Goal: Task Accomplishment & Management: Manage account settings

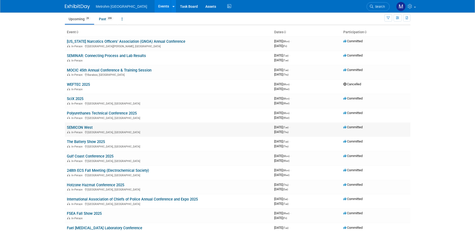
scroll to position [25, 0]
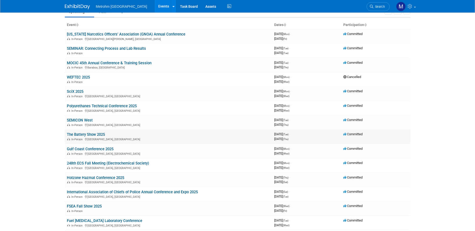
click at [105, 134] on link "The Battery Show 2025" at bounding box center [86, 134] width 38 height 5
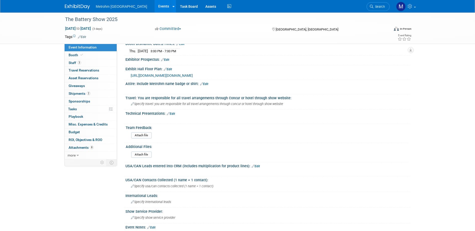
scroll to position [65, 0]
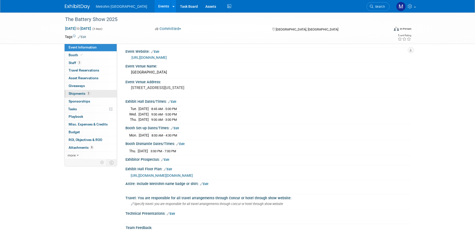
click at [73, 95] on span "Shipments 2" at bounding box center [80, 94] width 22 height 4
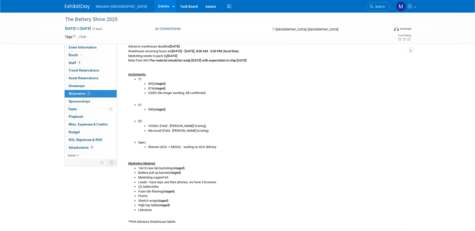
scroll to position [0, 0]
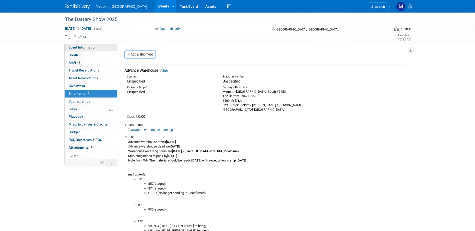
click at [84, 50] on link "Event Information" at bounding box center [91, 48] width 52 height 8
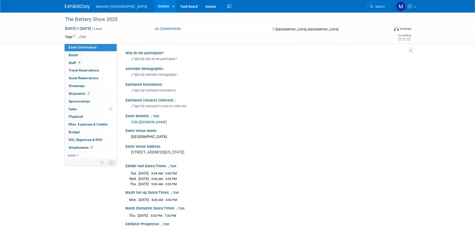
click at [158, 122] on link "[URL][DOMAIN_NAME]" at bounding box center [148, 122] width 35 height 4
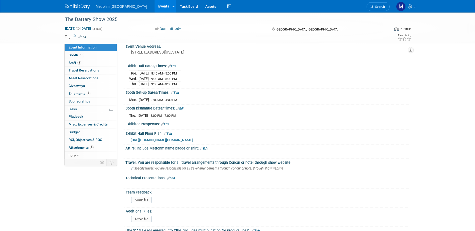
click at [172, 142] on span "[URL][DOMAIN_NAME][DOMAIN_NAME]" at bounding box center [162, 140] width 62 height 4
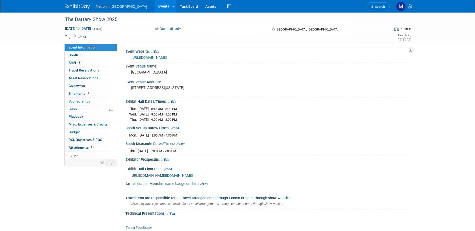
scroll to position [0, 0]
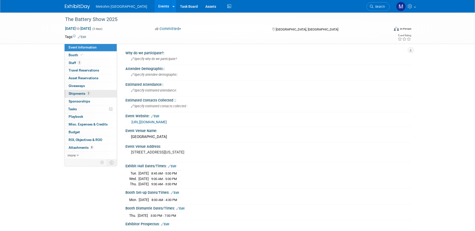
click at [98, 93] on link "2 Shipments 2" at bounding box center [91, 94] width 52 height 8
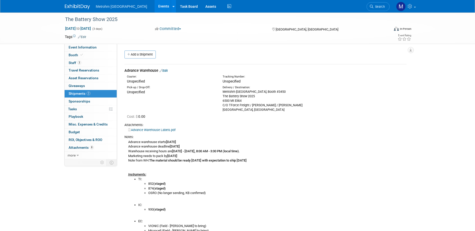
click at [164, 71] on link "Edit" at bounding box center [164, 71] width 8 height 4
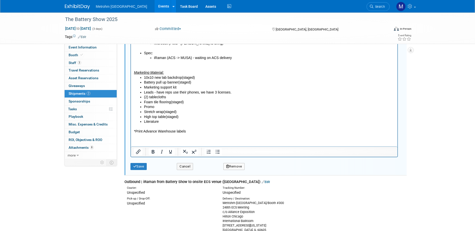
scroll to position [283, 0]
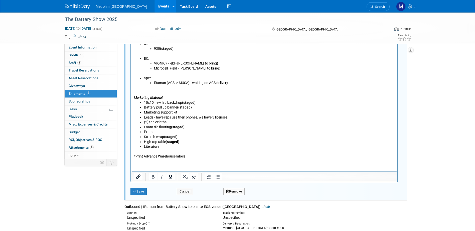
click at [177, 147] on li "Literature" at bounding box center [269, 147] width 251 height 5
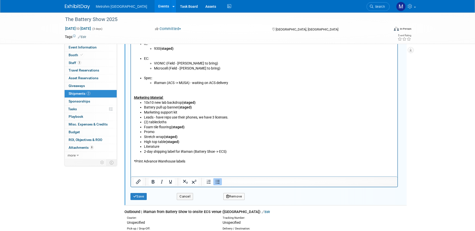
drag, startPoint x: 214, startPoint y: 151, endPoint x: 229, endPoint y: 151, distance: 15.0
click at [215, 151] on li "2-day shipping label for iRaman (Battery Shoe -> ECS)" at bounding box center [269, 152] width 251 height 5
click at [228, 142] on li "High top table (staged)" at bounding box center [269, 142] width 251 height 5
click at [231, 150] on li "2-day shipping label for iRaman (Battery Show -> ECS)" at bounding box center [269, 152] width 251 height 5
click at [140, 195] on button "Save" at bounding box center [138, 196] width 17 height 7
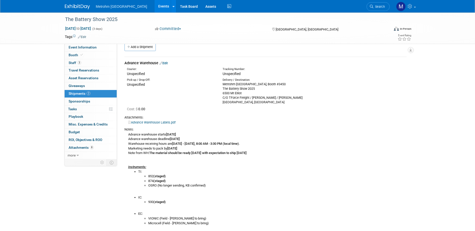
scroll to position [0, 0]
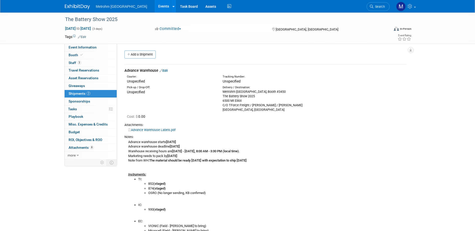
click at [164, 72] on link "Edit" at bounding box center [164, 71] width 8 height 4
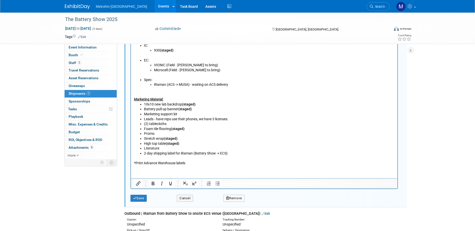
scroll to position [283, 0]
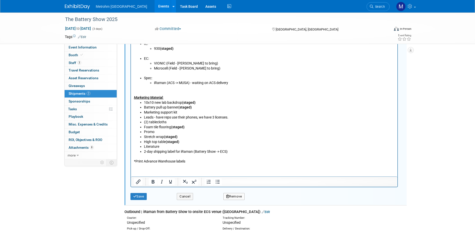
click at [165, 137] on b "(staged)" at bounding box center [171, 137] width 14 height 4
click at [165, 133] on li "Promo" at bounding box center [269, 132] width 251 height 5
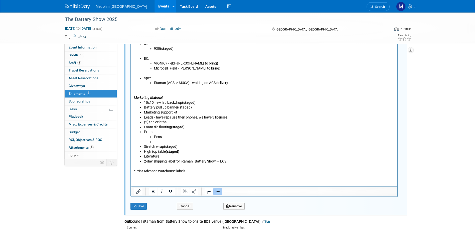
click at [182, 144] on li "Rich Text Area. Press ALT-0 for help." at bounding box center [274, 142] width 241 height 5
click at [188, 141] on li "Rich Text Area. Press ALT-0 for help." at bounding box center [274, 142] width 241 height 5
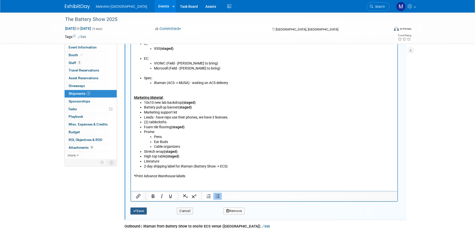
click at [139, 210] on button "Save" at bounding box center [138, 211] width 17 height 7
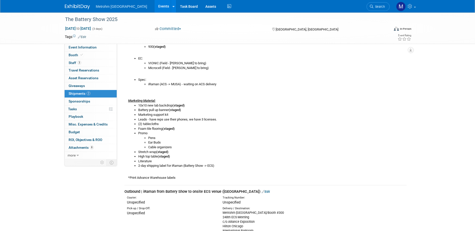
scroll to position [175, 0]
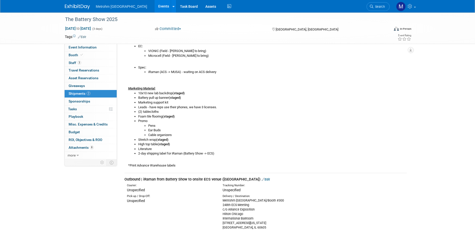
click at [74, 9] on img at bounding box center [77, 6] width 25 height 5
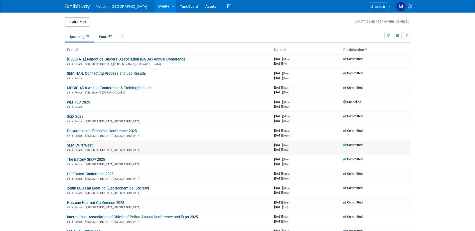
click at [80, 146] on link "SEMICON West" at bounding box center [80, 145] width 26 height 5
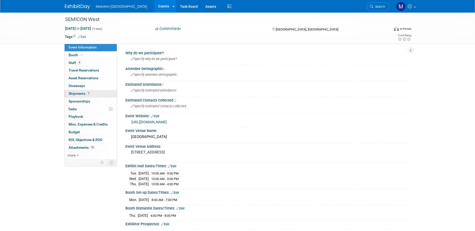
click at [75, 91] on link "1 Shipments 1" at bounding box center [91, 94] width 52 height 8
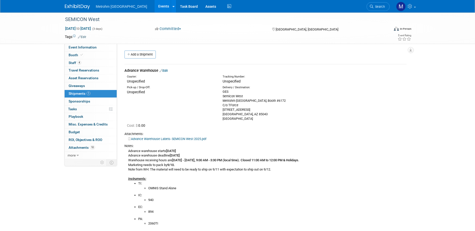
click at [167, 72] on link "Edit" at bounding box center [164, 71] width 8 height 4
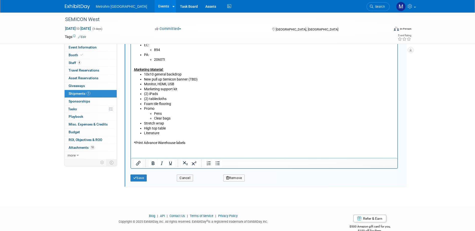
scroll to position [284, 0]
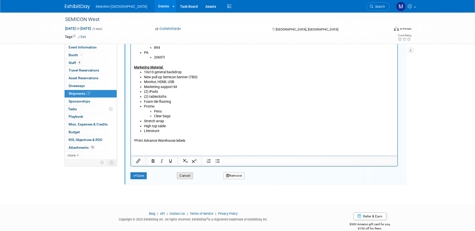
click at [193, 177] on button "Cancel" at bounding box center [185, 176] width 16 height 7
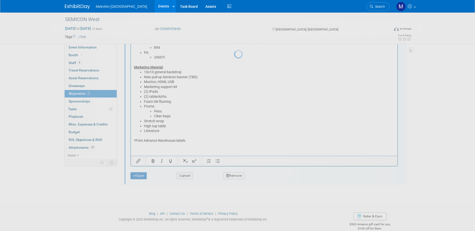
scroll to position [139, 0]
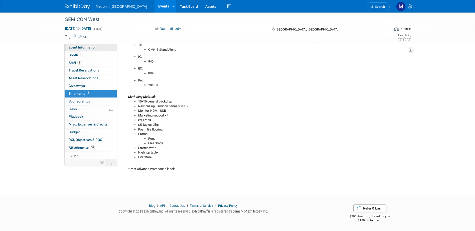
click at [86, 49] on span "Event Information" at bounding box center [83, 47] width 28 height 4
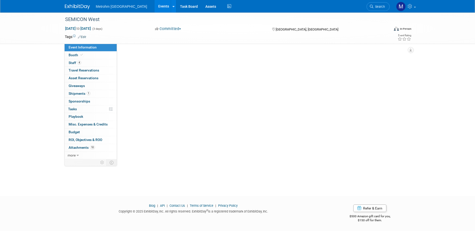
scroll to position [0, 0]
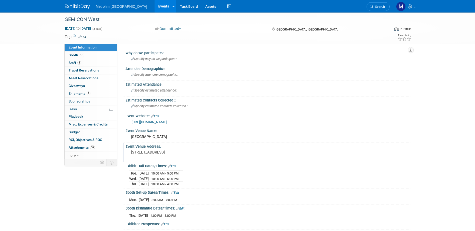
click at [159, 152] on pre "100 N 3rd St, Phoenix, AZ 85004" at bounding box center [185, 152] width 108 height 5
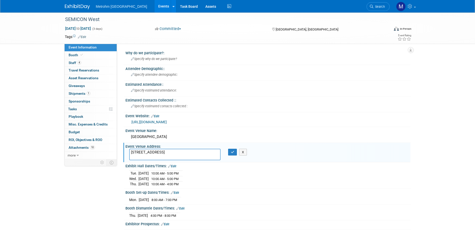
drag, startPoint x: 154, startPoint y: 152, endPoint x: 173, endPoint y: 153, distance: 19.1
click at [173, 153] on textarea "100 N 3rd St, Phoenix, AZ 85004" at bounding box center [174, 155] width 91 height 12
click at [165, 139] on div "Phoenix Convention Center" at bounding box center [268, 137] width 278 height 8
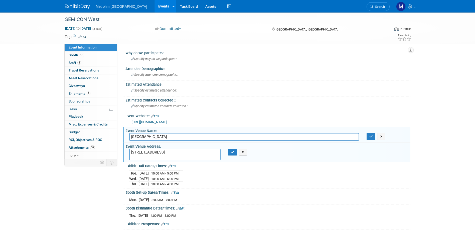
click at [166, 138] on input "Phoenix Convention Center" at bounding box center [244, 137] width 230 height 8
click at [245, 154] on button "X" at bounding box center [243, 152] width 8 height 7
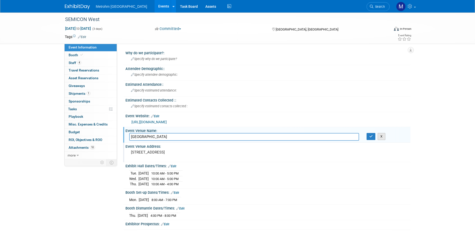
click at [380, 136] on button "X" at bounding box center [382, 136] width 8 height 7
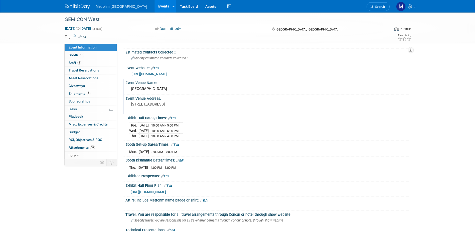
scroll to position [50, 0]
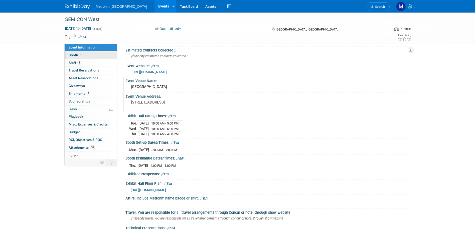
click at [72, 57] on link "Booth" at bounding box center [91, 56] width 52 height 8
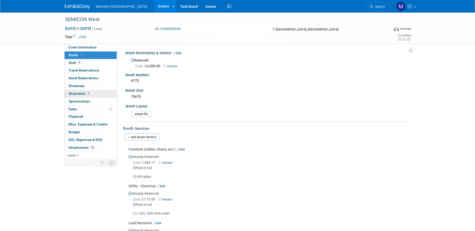
click at [103, 94] on link "1 Shipments 1" at bounding box center [91, 94] width 52 height 8
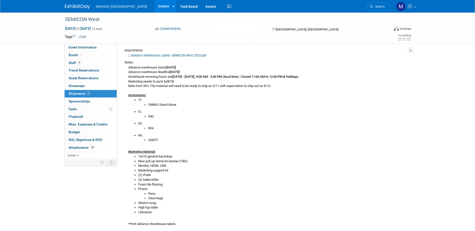
scroll to position [100, 0]
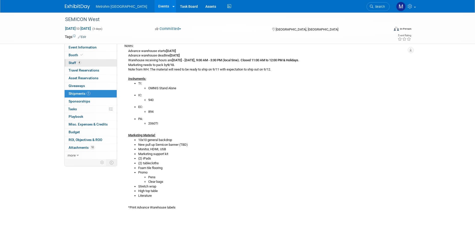
click at [84, 63] on link "4 Staff 4" at bounding box center [91, 63] width 52 height 8
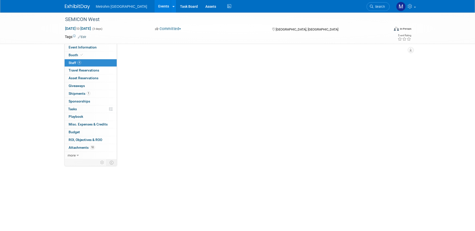
scroll to position [0, 0]
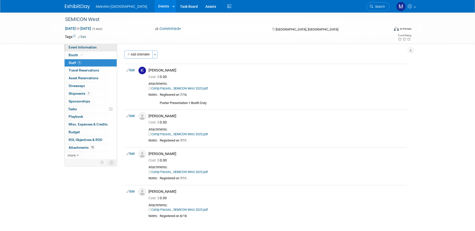
click at [76, 48] on span "Event Information" at bounding box center [83, 47] width 28 height 4
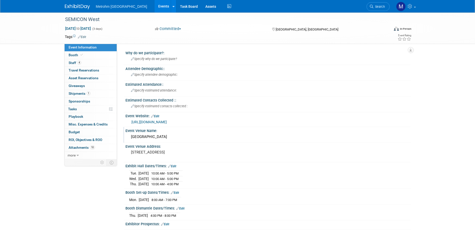
click at [148, 139] on div "Phoenix Convention Center" at bounding box center [268, 137] width 278 height 8
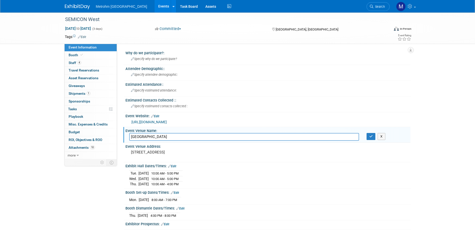
click at [148, 139] on input "Phoenix Convention Center" at bounding box center [244, 137] width 230 height 8
click at [382, 134] on button "X" at bounding box center [382, 136] width 8 height 7
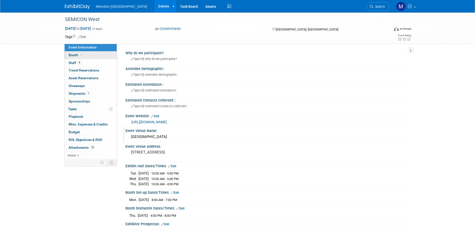
click at [91, 54] on link "Booth" at bounding box center [91, 56] width 52 height 8
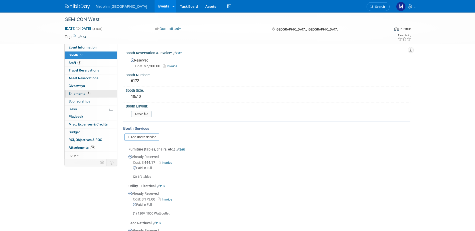
click at [88, 93] on span "1" at bounding box center [89, 94] width 4 height 4
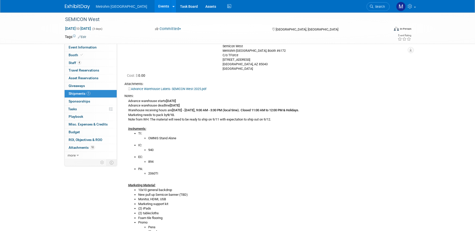
scroll to position [75, 0]
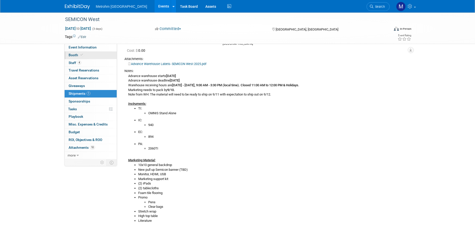
click at [93, 56] on link "Booth" at bounding box center [91, 56] width 52 height 8
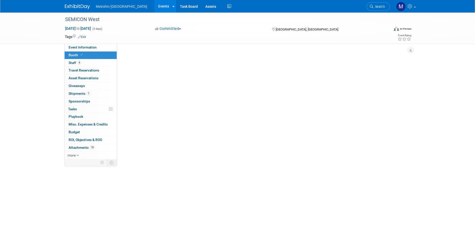
scroll to position [0, 0]
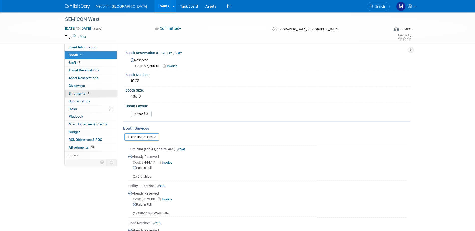
click at [85, 94] on span "Shipments 1" at bounding box center [80, 94] width 22 height 4
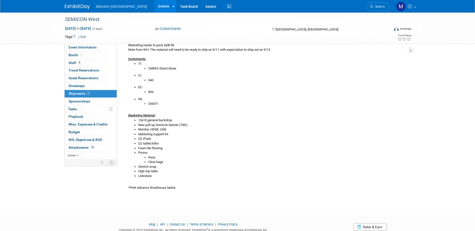
scroll to position [125, 0]
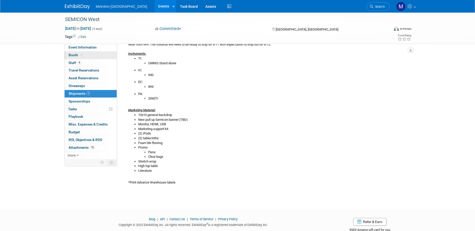
click at [92, 53] on link "Booth" at bounding box center [91, 56] width 52 height 8
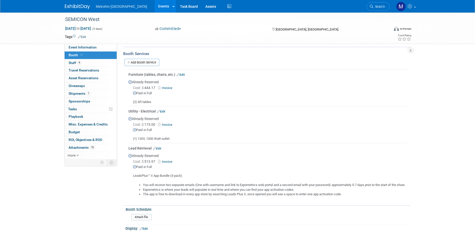
scroll to position [75, 0]
click at [106, 95] on link "1 Shipments 1" at bounding box center [91, 94] width 52 height 8
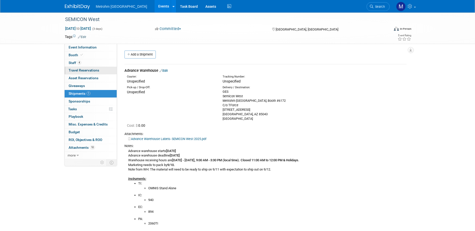
click at [109, 73] on link "0 Travel Reservations 0" at bounding box center [91, 71] width 52 height 8
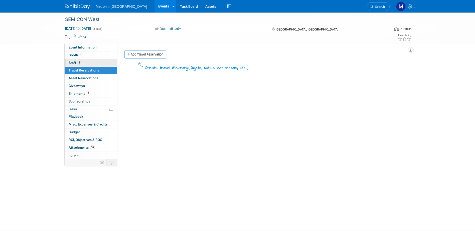
click at [100, 63] on link "4 Staff 4" at bounding box center [91, 63] width 52 height 8
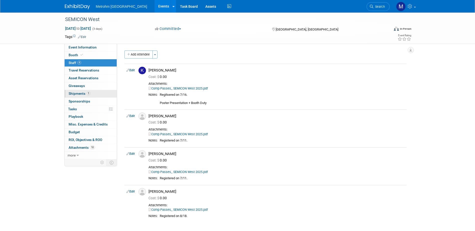
click at [97, 93] on link "1 Shipments 1" at bounding box center [91, 94] width 52 height 8
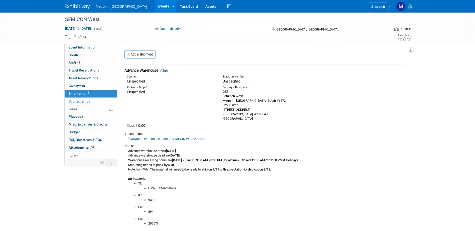
click at [168, 70] on link "Edit" at bounding box center [164, 71] width 8 height 4
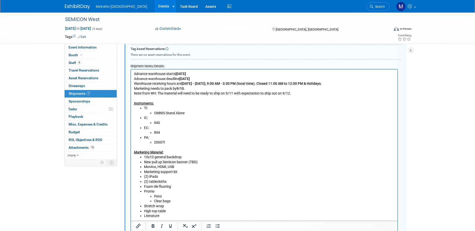
scroll to position [208, 0]
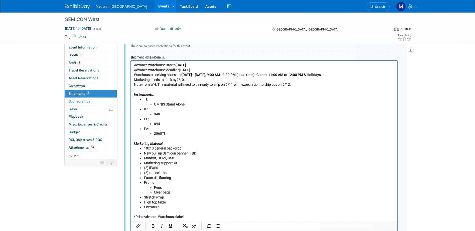
click at [189, 194] on li "Clear bags" at bounding box center [274, 192] width 241 height 5
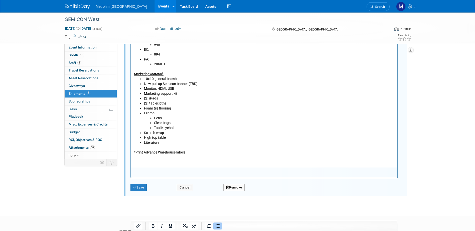
scroll to position [283, 0]
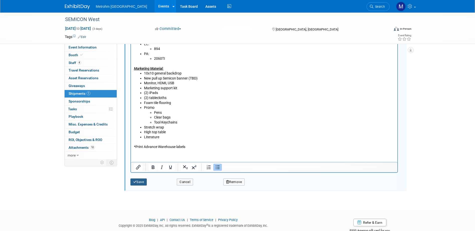
click at [139, 185] on button "Save" at bounding box center [138, 182] width 17 height 7
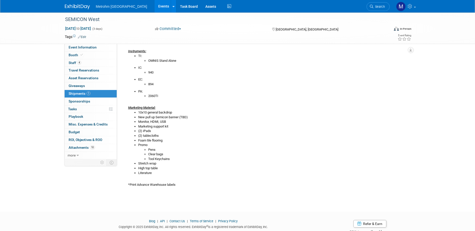
scroll to position [143, 0]
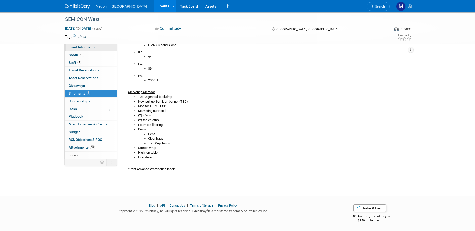
click at [105, 46] on link "Event Information" at bounding box center [91, 48] width 52 height 8
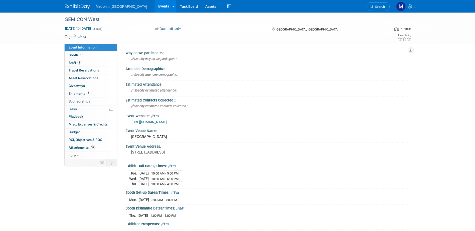
scroll to position [100, 0]
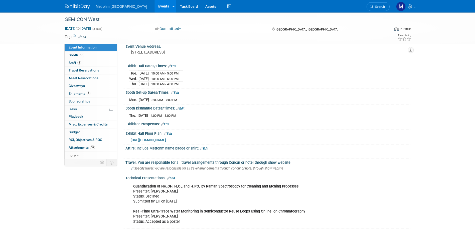
click at [166, 141] on span "[URL][DOMAIN_NAME]" at bounding box center [148, 140] width 35 height 4
click at [87, 53] on link "Booth" at bounding box center [91, 56] width 52 height 8
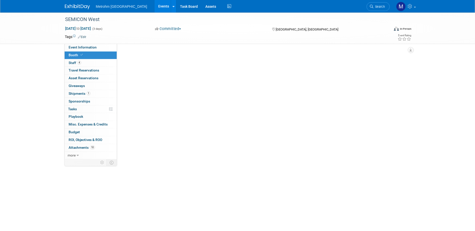
scroll to position [0, 0]
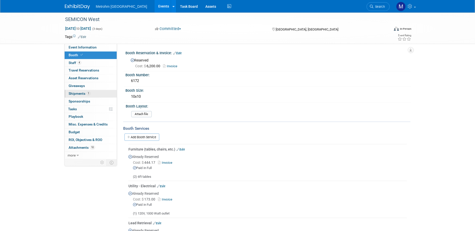
click at [77, 94] on span "Shipments 1" at bounding box center [80, 94] width 22 height 4
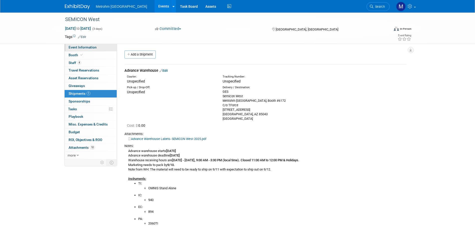
click at [95, 48] on span "Event Information" at bounding box center [83, 47] width 28 height 4
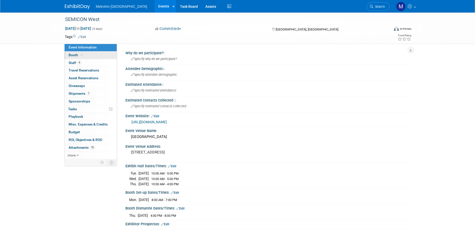
click at [92, 55] on link "Booth" at bounding box center [91, 56] width 52 height 8
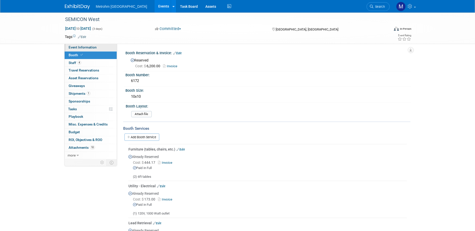
click at [83, 46] on span "Event Information" at bounding box center [83, 47] width 28 height 4
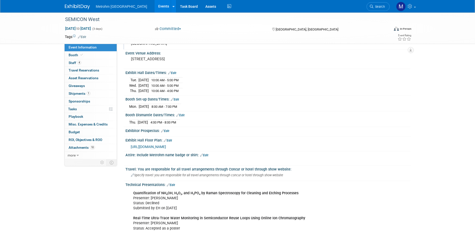
scroll to position [100, 0]
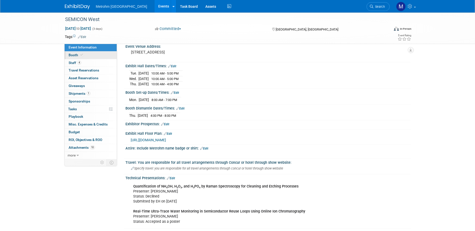
click at [92, 58] on link "Booth" at bounding box center [91, 56] width 52 height 8
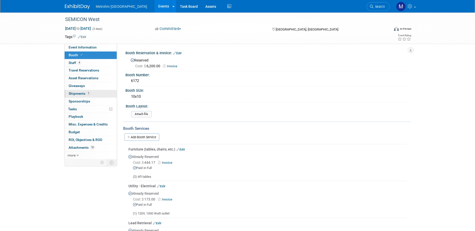
click at [91, 90] on link "1 Shipments 1" at bounding box center [91, 94] width 52 height 8
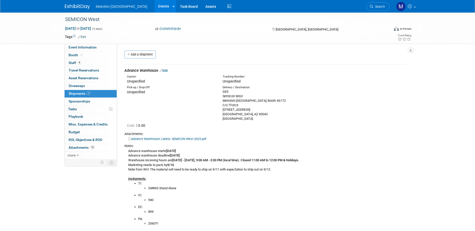
click at [169, 67] on td "Advance Warehouse Edit Courier: Unspecified Tracking Number: Unspecified Semico…" at bounding box center [265, 192] width 282 height 256
click at [168, 70] on link "Edit" at bounding box center [164, 71] width 8 height 4
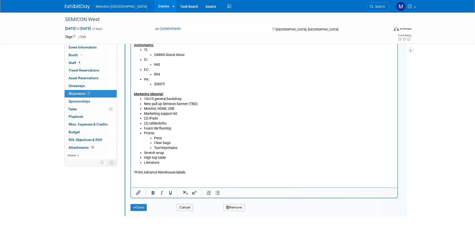
scroll to position [258, 0]
click at [179, 147] on li "Tool Keychains" at bounding box center [274, 147] width 241 height 5
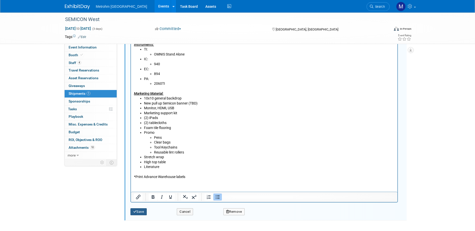
click at [144, 211] on button "Save" at bounding box center [138, 212] width 17 height 7
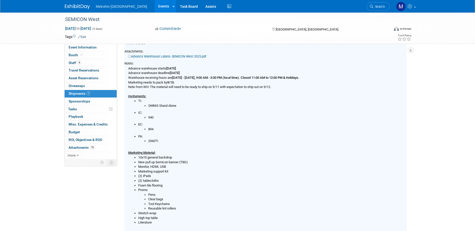
scroll to position [148, 0]
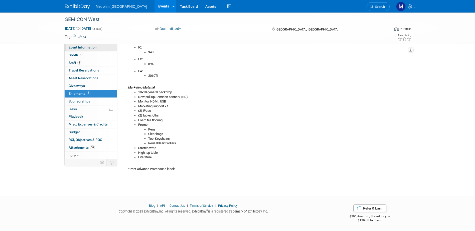
click at [89, 45] on link "Event Information" at bounding box center [91, 48] width 52 height 8
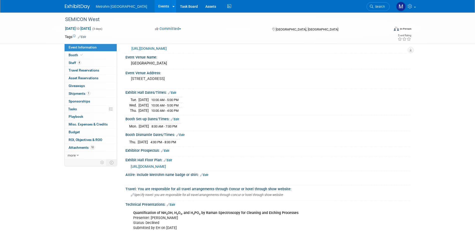
scroll to position [75, 0]
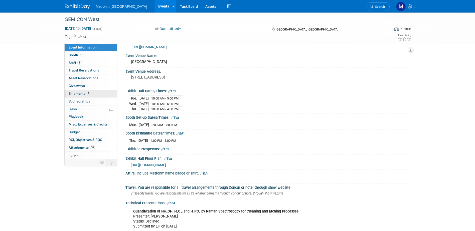
click at [79, 96] on link "1 Shipments 1" at bounding box center [91, 94] width 52 height 8
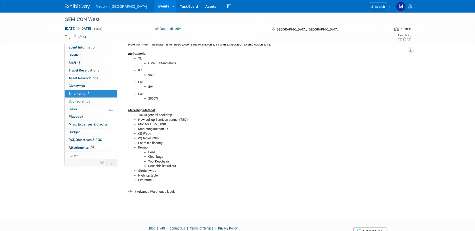
scroll to position [0, 0]
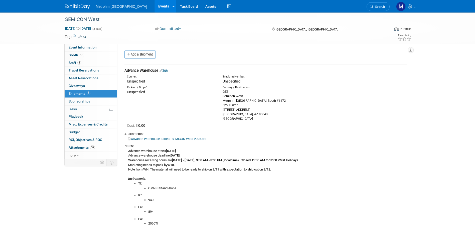
click at [162, 71] on icon at bounding box center [161, 70] width 3 height 3
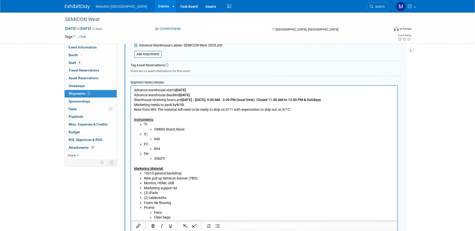
scroll to position [233, 0]
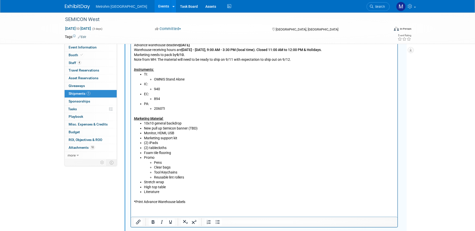
click at [154, 126] on li "10x10 general backdrop" at bounding box center [269, 123] width 251 height 5
click at [183, 126] on li "New pull up Semicon banner (TBD)" at bounding box center [269, 128] width 251 height 5
click at [185, 122] on li "10x10 general backdrop" at bounding box center [269, 123] width 251 height 5
click at [278, 172] on li "Tool Keychains" at bounding box center [274, 172] width 241 height 5
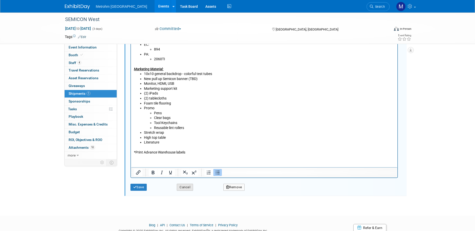
scroll to position [283, 0]
click at [149, 184] on div "Save" at bounding box center [150, 185] width 47 height 10
click at [146, 190] on button "Save" at bounding box center [138, 187] width 17 height 7
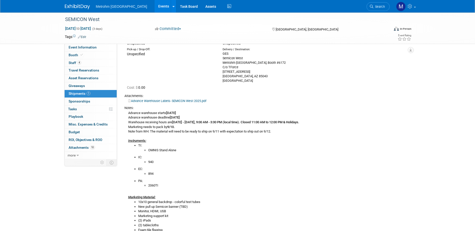
scroll to position [83, 0]
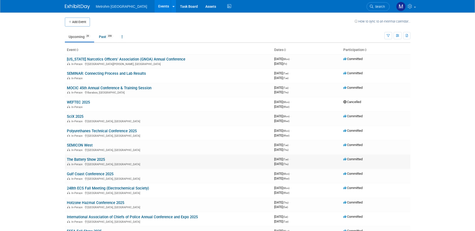
click at [82, 160] on link "The Battery Show 2025" at bounding box center [86, 160] width 38 height 5
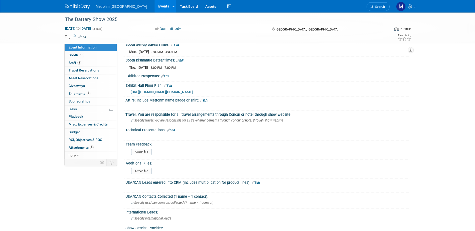
scroll to position [150, 0]
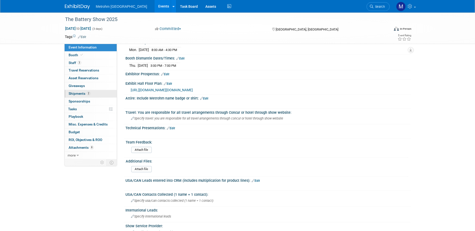
click at [102, 95] on link "2 Shipments 2" at bounding box center [91, 94] width 52 height 8
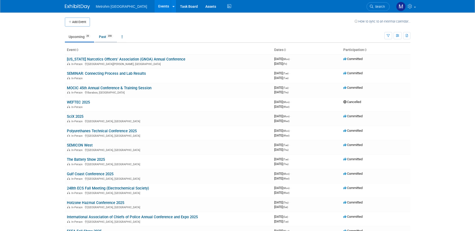
click at [98, 37] on link "Past 359" at bounding box center [106, 37] width 22 height 10
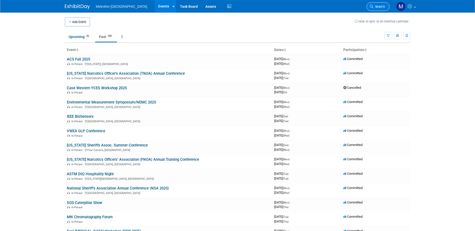
click at [376, 5] on span "Search" at bounding box center [379, 7] width 12 height 4
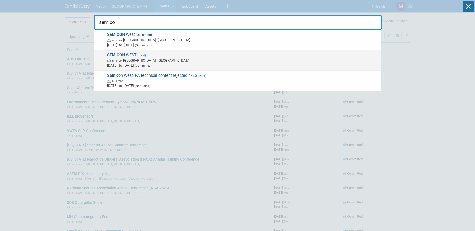
type input "semico"
click at [160, 55] on span "SEMICO N WEST (Past) In-Person San Francisco, CA Jul 9, 2024 to Jul 11, 2024 (C…" at bounding box center [242, 60] width 273 height 15
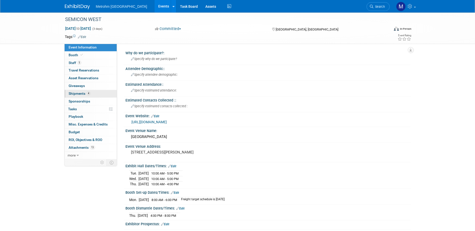
click at [87, 93] on span "4" at bounding box center [89, 94] width 4 height 4
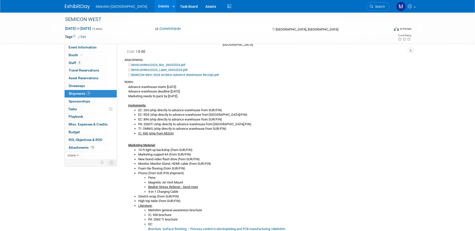
scroll to position [75, 0]
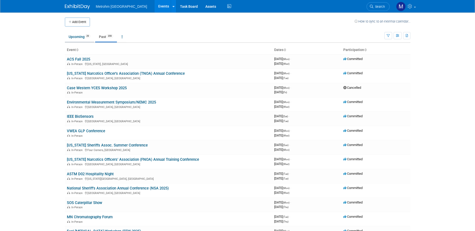
click at [73, 37] on link "Upcoming 29" at bounding box center [79, 37] width 29 height 10
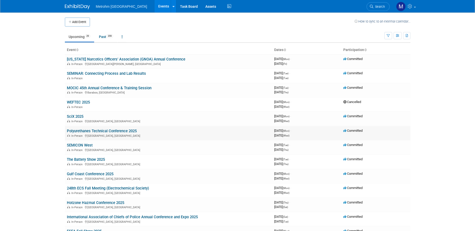
click at [94, 128] on td "Polyurethanes Technical Conference 2025 In-Person St. Louis, MO" at bounding box center [168, 133] width 207 height 14
click at [95, 130] on link "Polyurethanes Technical Conference 2025" at bounding box center [102, 131] width 70 height 5
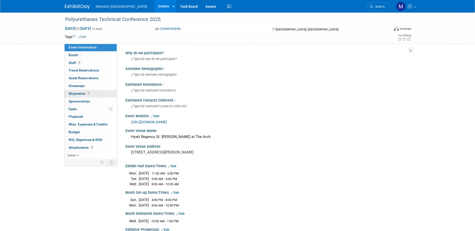
click at [94, 97] on link "1 Shipments 1" at bounding box center [91, 94] width 52 height 8
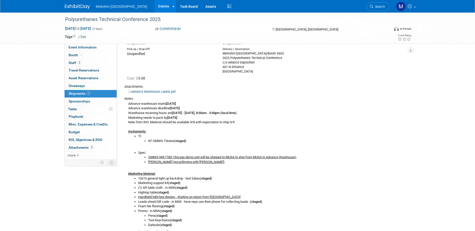
scroll to position [36, 0]
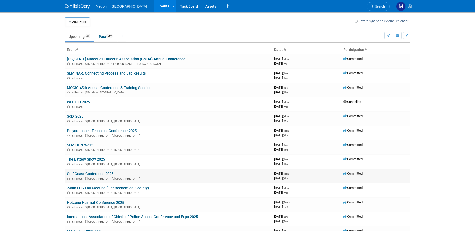
click at [113, 174] on link "Gulf Coast Conference 2025" at bounding box center [90, 174] width 47 height 5
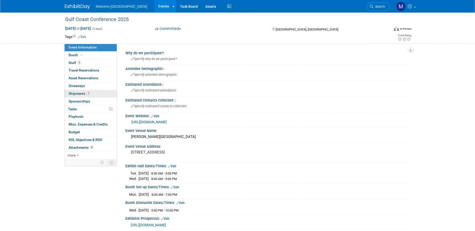
click at [88, 96] on link "1 Shipments 1" at bounding box center [91, 94] width 52 height 8
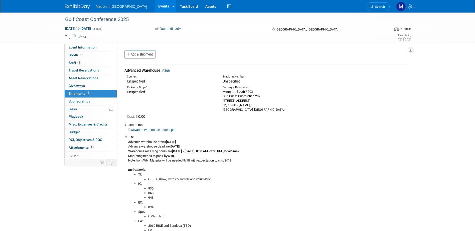
click at [166, 71] on link "Edit" at bounding box center [166, 71] width 8 height 4
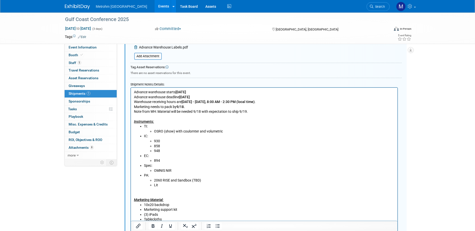
scroll to position [183, 0]
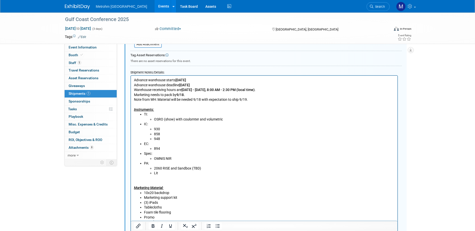
click at [169, 151] on li "894" at bounding box center [274, 149] width 241 height 5
click at [186, 141] on li "948" at bounding box center [274, 139] width 241 height 5
click at [186, 158] on li "OMNIS NIR" at bounding box center [274, 159] width 241 height 5
click at [188, 155] on li "Spec: OMNIS NIR (HOU)" at bounding box center [269, 157] width 251 height 10
click at [172, 140] on li "948" at bounding box center [274, 139] width 241 height 5
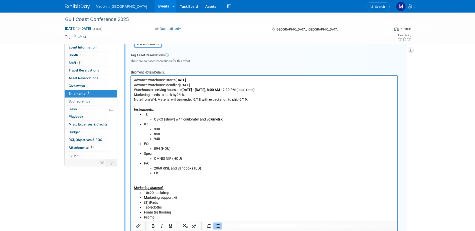
click at [172, 133] on li "858" at bounding box center [274, 134] width 241 height 5
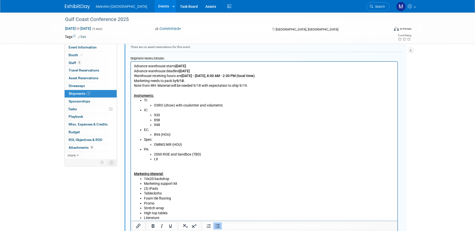
scroll to position [208, 0]
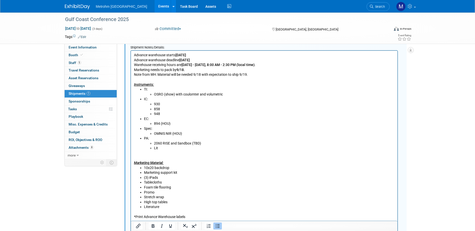
click at [174, 167] on li "10x20 backdrop" at bounding box center [269, 168] width 251 height 5
click at [244, 186] on li "Foam tile flooring" at bounding box center [269, 187] width 251 height 5
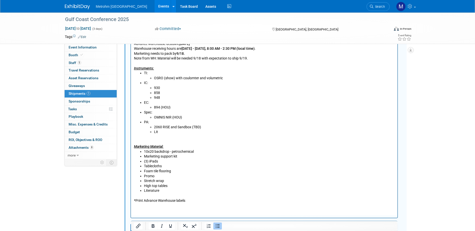
scroll to position [233, 0]
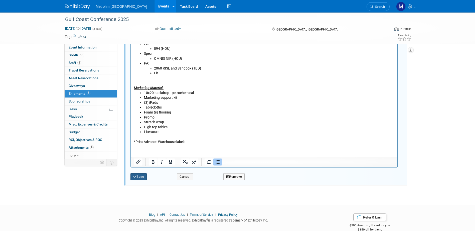
click at [141, 176] on button "Save" at bounding box center [138, 177] width 17 height 7
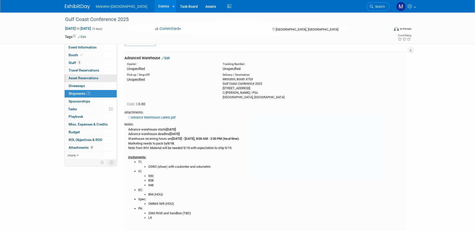
scroll to position [8, 0]
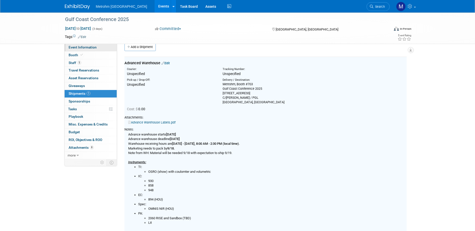
click at [96, 51] on link "Event Information" at bounding box center [91, 48] width 52 height 8
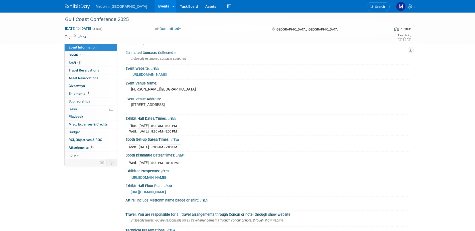
scroll to position [0, 0]
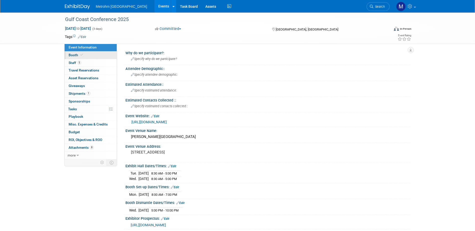
click at [89, 57] on link "Booth" at bounding box center [91, 56] width 52 height 8
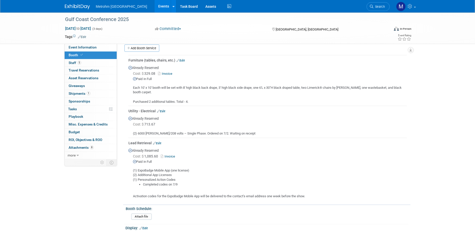
scroll to position [100, 0]
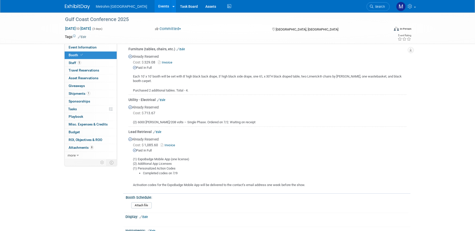
click at [165, 142] on div "Already Reserved Cost: $ 1,085.60 Invoice Paid in Full (1) ExpoBadge Mobile App…" at bounding box center [267, 160] width 278 height 53
click at [166, 144] on link "Invoice" at bounding box center [169, 146] width 16 height 4
click at [83, 49] on span "Event Information" at bounding box center [83, 47] width 28 height 4
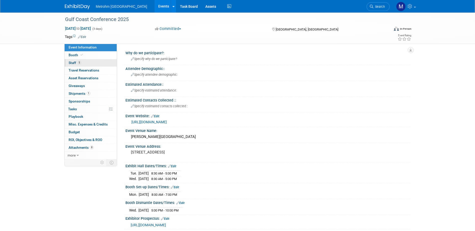
click at [88, 64] on link "5 Staff 5" at bounding box center [91, 63] width 52 height 8
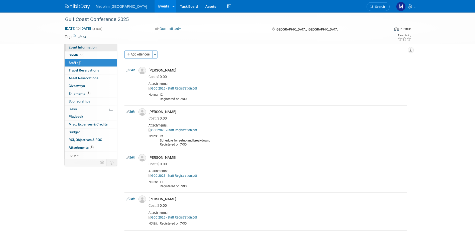
drag, startPoint x: 69, startPoint y: 48, endPoint x: 74, endPoint y: 49, distance: 5.2
click at [69, 48] on span "Event Information" at bounding box center [83, 47] width 28 height 4
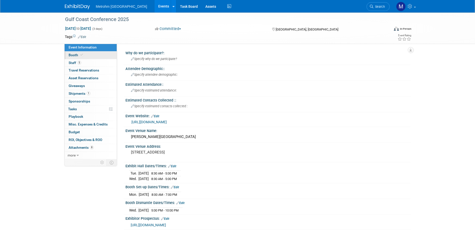
click at [71, 57] on span "Booth" at bounding box center [76, 55] width 15 height 4
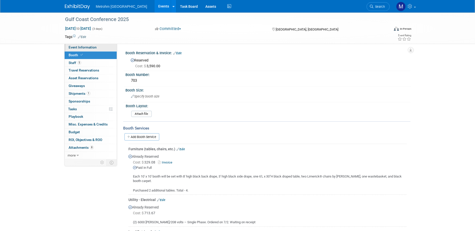
click at [90, 49] on span "Event Information" at bounding box center [83, 47] width 28 height 4
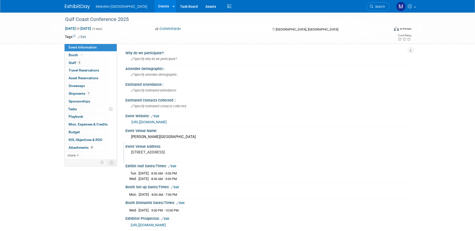
scroll to position [25, 0]
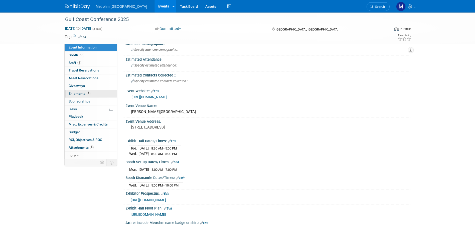
click at [83, 97] on link "1 Shipments 1" at bounding box center [91, 94] width 52 height 8
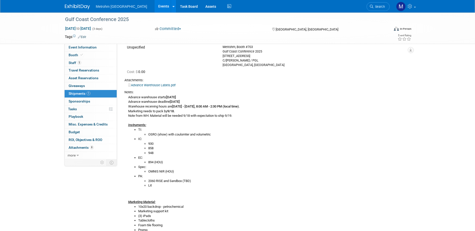
scroll to position [50, 0]
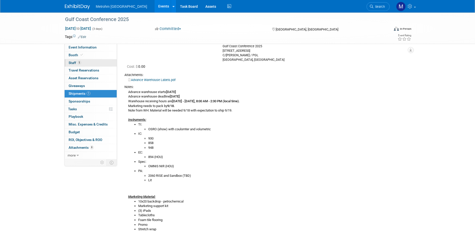
click at [69, 63] on span "Staff 5" at bounding box center [75, 63] width 13 height 4
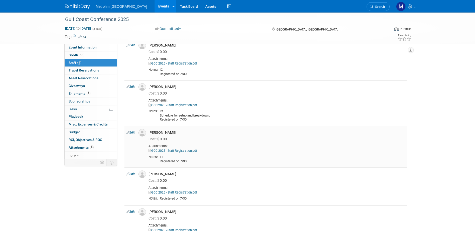
scroll to position [0, 0]
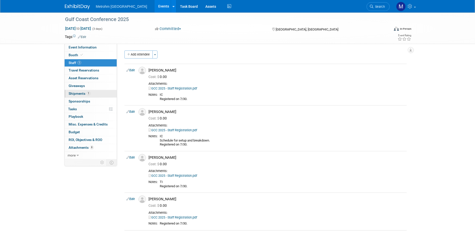
click at [103, 92] on link "1 Shipments 1" at bounding box center [91, 94] width 52 height 8
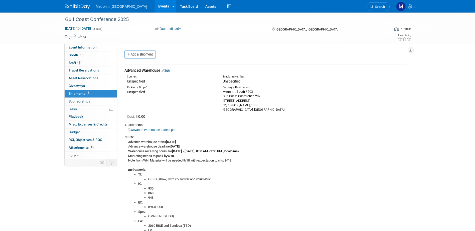
click at [168, 73] on div "Advanced Warehouse Edit" at bounding box center [265, 70] width 282 height 5
click at [168, 72] on link "Edit" at bounding box center [166, 71] width 8 height 4
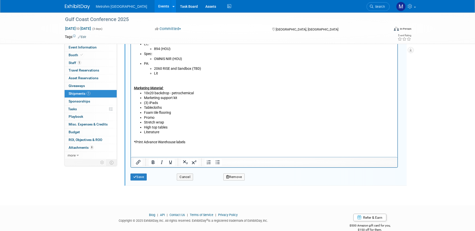
scroll to position [283, 0]
drag, startPoint x: 173, startPoint y: 112, endPoint x: 144, endPoint y: 109, distance: 29.3
click at [144, 109] on ul "10x20 backdrop - petrochemical Marketing support kit (3) iPads Tablecloths Foam…" at bounding box center [264, 113] width 261 height 44
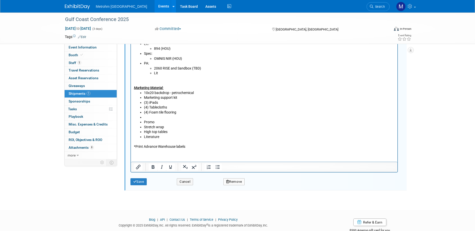
click at [165, 117] on li "Rich Text Area. Press ALT-0 for help." at bounding box center [269, 117] width 251 height 5
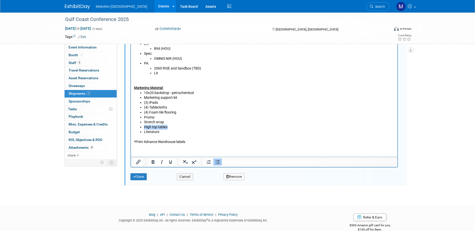
drag, startPoint x: 168, startPoint y: 127, endPoint x: 143, endPoint y: 126, distance: 24.3
click at [143, 126] on ul "10x20 backdrop - petrochemical Marketing support kit (3) iPads (4) Tablecloths …" at bounding box center [264, 113] width 261 height 44
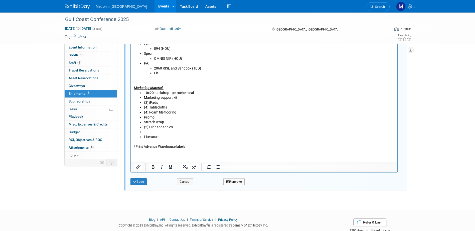
scroll to position [261, 0]
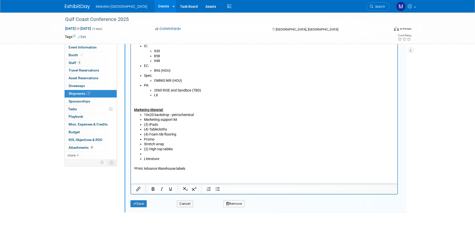
click at [189, 155] on li "Rich Text Area. Press ALT-0 for help." at bounding box center [269, 154] width 251 height 5
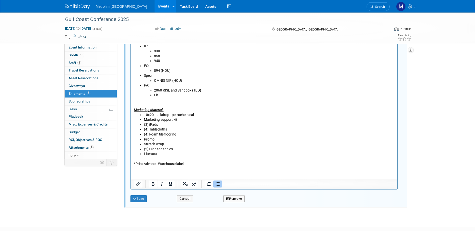
click at [180, 142] on li "Promo" at bounding box center [269, 140] width 251 height 5
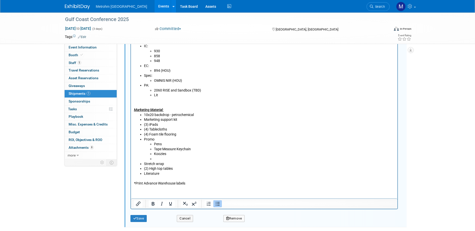
click at [196, 150] on li "Tape Measure Keychain" at bounding box center [274, 149] width 241 height 5
click at [193, 172] on li "Literature" at bounding box center [269, 174] width 251 height 5
click at [187, 161] on li "Rich Text Area. Press ALT-0 for help." at bounding box center [274, 159] width 241 height 5
click at [181, 162] on li "Stretch wrap" at bounding box center [269, 164] width 251 height 5
click at [177, 163] on li "Stretch wrap" at bounding box center [269, 164] width 251 height 5
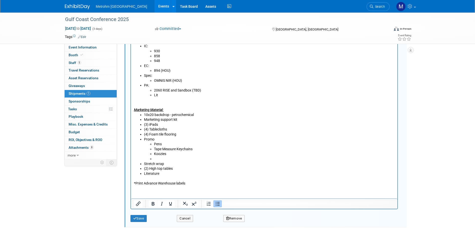
click at [182, 170] on li "(2) High top tables" at bounding box center [269, 169] width 251 height 5
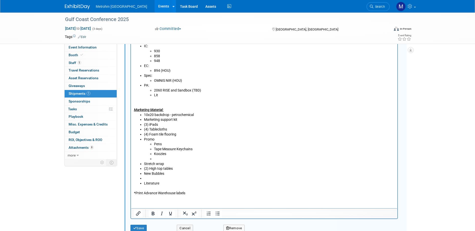
click at [176, 176] on li "New Bubbles" at bounding box center [269, 174] width 251 height 5
click at [176, 179] on li "Rich Text Area. Press ALT-0 for help." at bounding box center [269, 179] width 251 height 5
click at [167, 184] on li "Literature" at bounding box center [269, 184] width 251 height 5
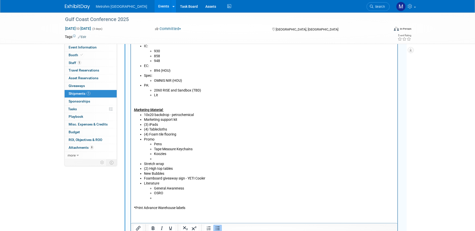
click at [167, 197] on li "Rich Text Area. Press ALT-0 for help." at bounding box center [274, 198] width 241 height 5
click at [198, 143] on li "Pens" at bounding box center [274, 144] width 241 height 5
click at [177, 119] on li "Marketing support kit" at bounding box center [269, 120] width 251 height 5
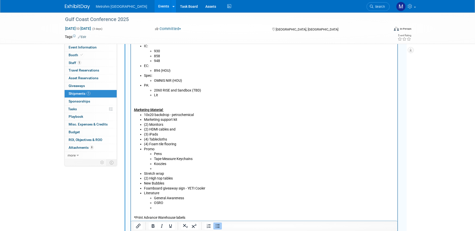
click at [178, 129] on li "(2) HDMI cables and" at bounding box center [269, 129] width 251 height 5
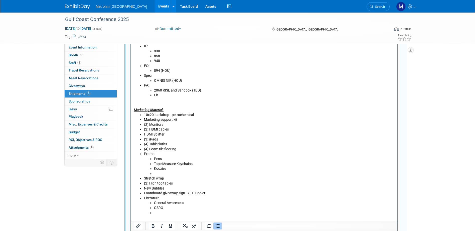
click at [210, 193] on li "Foamboard giveaway sign - YETI Cooler" at bounding box center [269, 193] width 251 height 5
click at [184, 216] on li "Rich Text Area. Press ALT-0 for help." at bounding box center [274, 218] width 241 height 5
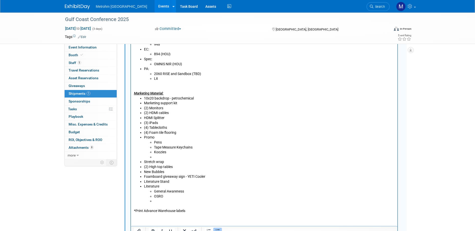
scroll to position [311, 0]
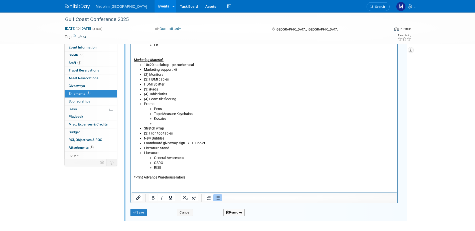
click at [177, 125] on li "Rich Text Area. Press ALT-0 for help." at bounding box center [274, 124] width 241 height 5
click at [239, 94] on li "(4) Tablecloths" at bounding box center [269, 94] width 251 height 5
click at [141, 213] on button "Save" at bounding box center [138, 212] width 17 height 7
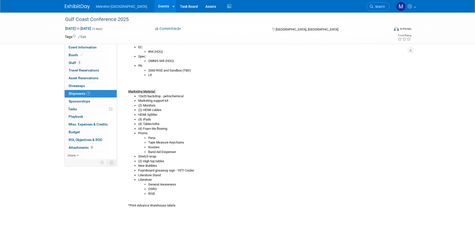
scroll to position [167, 0]
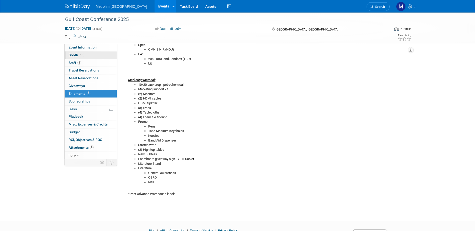
click at [94, 53] on link "Booth" at bounding box center [91, 56] width 52 height 8
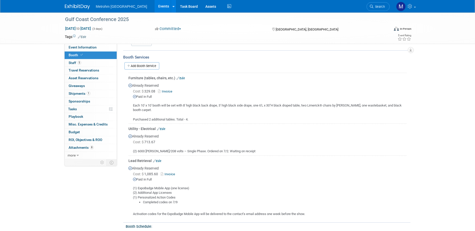
scroll to position [50, 0]
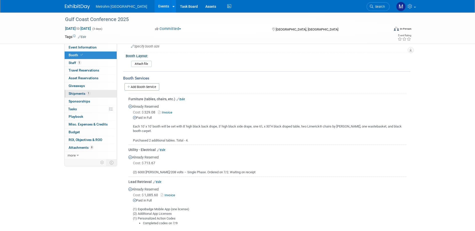
click at [91, 97] on link "1 Shipments 1" at bounding box center [91, 94] width 52 height 8
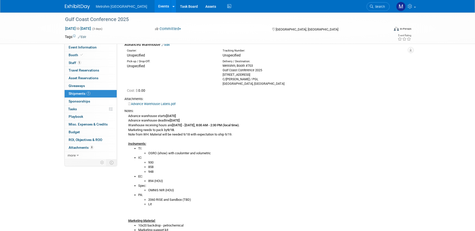
scroll to position [17, 0]
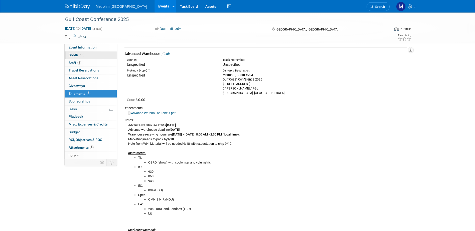
click at [85, 53] on link "Booth" at bounding box center [91, 56] width 52 height 8
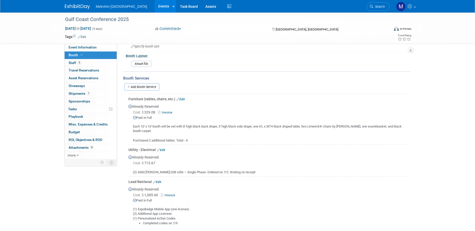
scroll to position [0, 0]
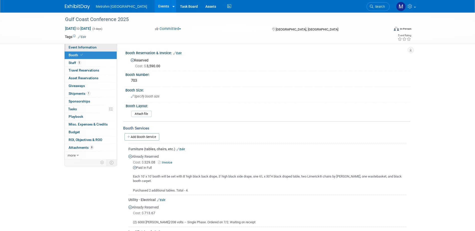
click at [99, 49] on link "Event Information" at bounding box center [91, 48] width 52 height 8
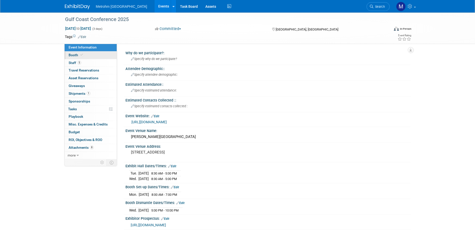
click at [100, 59] on link "Booth" at bounding box center [91, 56] width 52 height 8
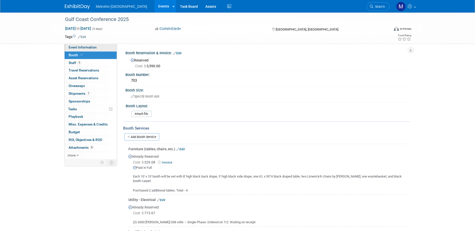
click at [93, 46] on span "Event Information" at bounding box center [83, 47] width 28 height 4
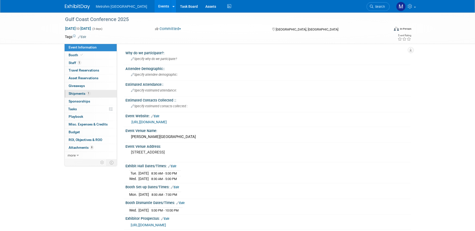
click at [94, 96] on link "1 Shipments 1" at bounding box center [91, 94] width 52 height 8
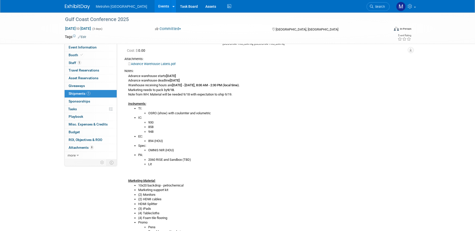
scroll to position [75, 0]
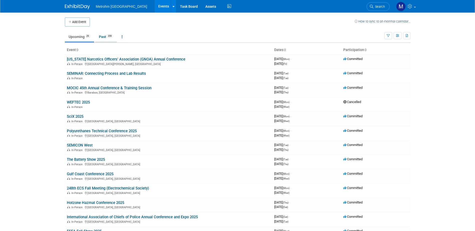
click at [105, 37] on link "Past 359" at bounding box center [106, 37] width 22 height 10
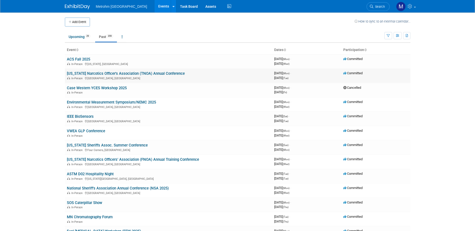
click at [115, 73] on link "[US_STATE] Narcotics Officer's Association (TNOA) Annual Conference" at bounding box center [126, 73] width 118 height 5
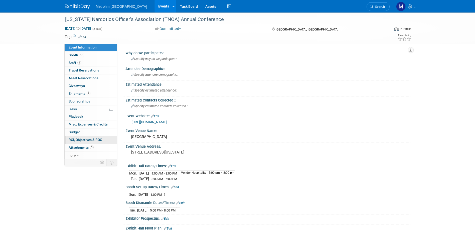
click at [87, 142] on link "0 ROI, Objectives & ROO 0" at bounding box center [91, 141] width 52 height 8
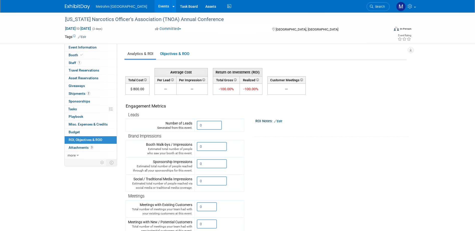
click at [218, 133] on th "Brand Impressions" at bounding box center [185, 136] width 118 height 9
click at [214, 126] on input "0" at bounding box center [209, 125] width 25 height 9
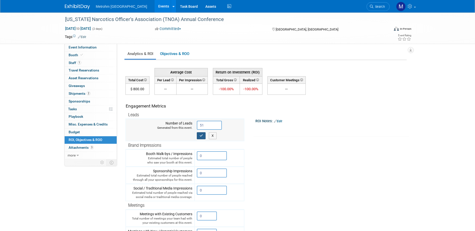
type input "51"
click at [201, 136] on icon "button" at bounding box center [202, 135] width 4 height 3
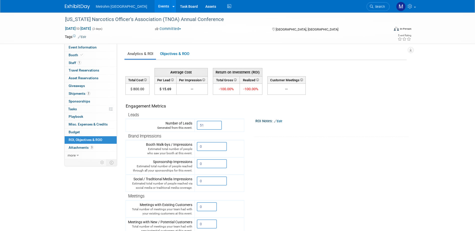
click at [76, 10] on div "Metrohm USA Events Add Event Bulk Upload Events Shareable Event Boards Recently…" at bounding box center [238, 6] width 346 height 13
click at [76, 8] on img at bounding box center [77, 6] width 25 height 5
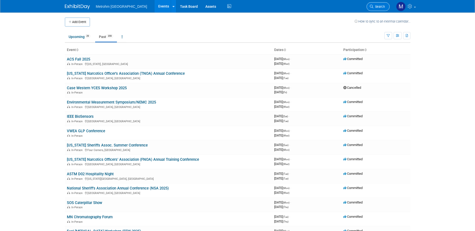
click at [376, 5] on span "Search" at bounding box center [379, 7] width 12 height 4
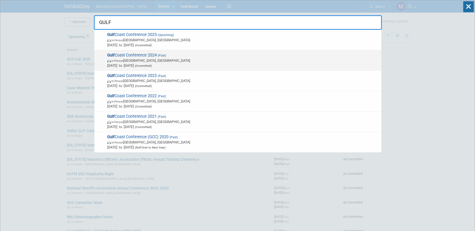
type input "GULF"
click at [166, 55] on span "(Past)" at bounding box center [161, 56] width 9 height 4
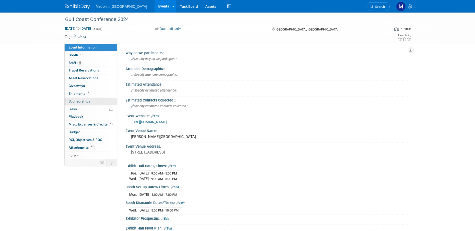
click at [94, 98] on link "0 Sponsorships 0" at bounding box center [91, 102] width 52 height 8
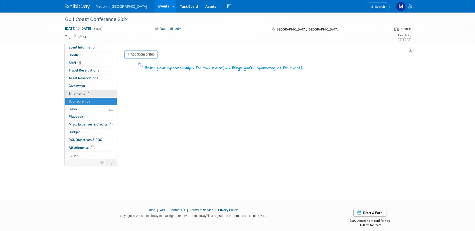
click at [94, 93] on link "5 Shipments 5" at bounding box center [91, 94] width 52 height 8
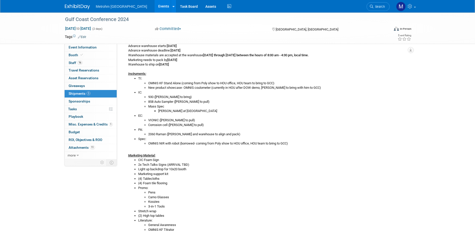
scroll to position [125, 0]
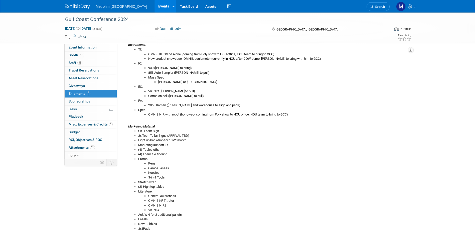
drag, startPoint x: 174, startPoint y: 156, endPoint x: 138, endPoint y: 151, distance: 35.9
click at [138, 151] on ul "CIC Foam Sign 2x Tech Talks Signs (ARRIVAL TBD) Light up backdrop for 10x20 boo…" at bounding box center [267, 182] width 279 height 107
copy ul "(4) Tablecloths (4) Foam tile flooring"
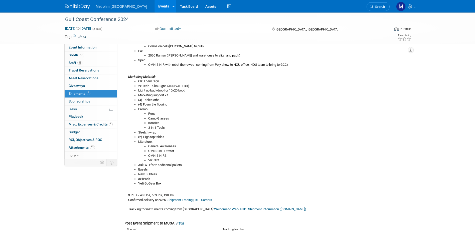
scroll to position [175, 0]
drag, startPoint x: 167, startPoint y: 137, endPoint x: 137, endPoint y: 138, distance: 30.3
click at [137, 138] on ul "CIC Foam Sign 2x Tech Talks Signs (ARRIVAL TBD) Light up backdrop for 10x20 boo…" at bounding box center [267, 132] width 279 height 107
copy li "(2) High top tables"
drag, startPoint x: 158, startPoint y: 175, endPoint x: 137, endPoint y: 176, distance: 21.8
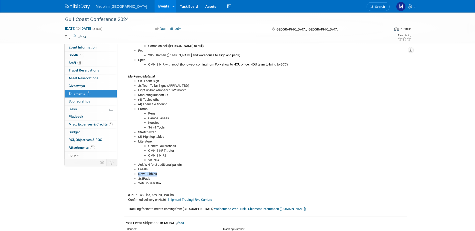
click at [137, 176] on ul "CIC Foam Sign 2x Tech Talks Signs (ARRIVAL TBD) Light up backdrop for 10x20 boo…" at bounding box center [267, 132] width 279 height 107
copy li "New Bubbles"
click at [173, 182] on li "Yeti GoGear Box" at bounding box center [272, 183] width 268 height 5
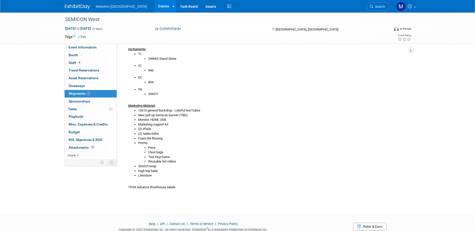
scroll to position [133, 0]
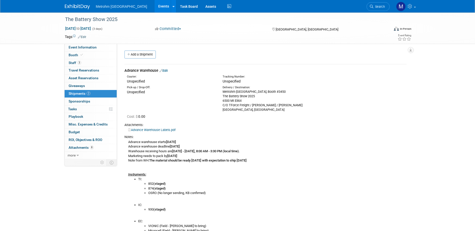
click at [165, 71] on link "Edit" at bounding box center [164, 71] width 8 height 4
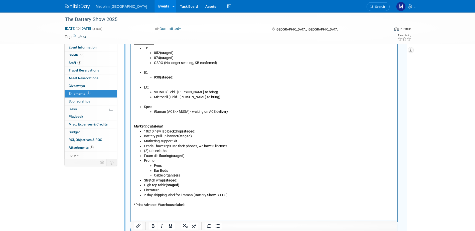
scroll to position [258, 0]
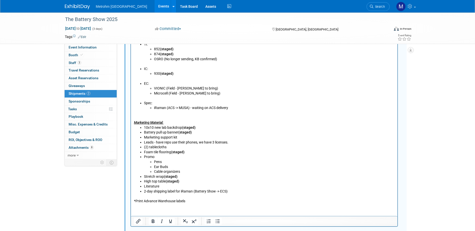
click at [187, 186] on li "Literature" at bounding box center [269, 186] width 251 height 5
click at [188, 171] on li "Cable organizers" at bounding box center [274, 172] width 241 height 5
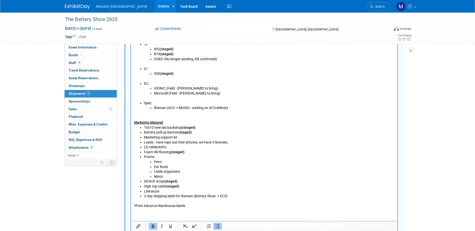
click at [200, 188] on li "High top table (staged)" at bounding box center [269, 186] width 251 height 5
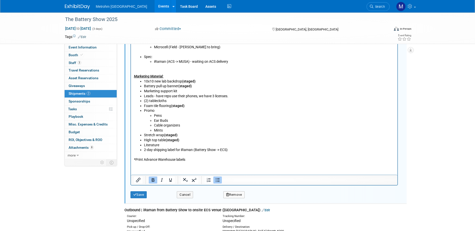
scroll to position [308, 0]
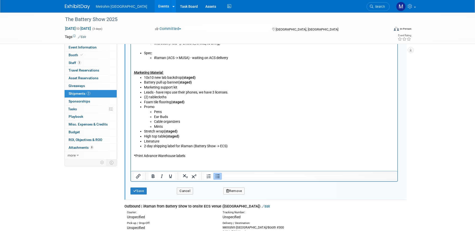
click at [167, 140] on li "Literature" at bounding box center [269, 142] width 251 height 5
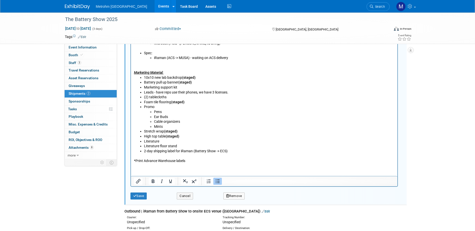
click at [167, 140] on li "Literature" at bounding box center [269, 142] width 251 height 5
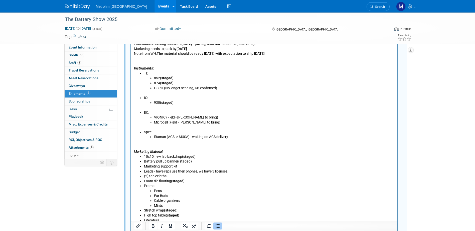
scroll to position [258, 0]
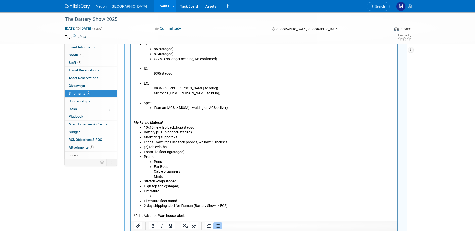
click at [171, 193] on li "Literature" at bounding box center [269, 194] width 251 height 10
click at [172, 197] on li "Rich Text Area. Press ALT-0 for help." at bounding box center [274, 196] width 241 height 5
click at [164, 197] on li "Batteyr Reaarch and Production" at bounding box center [274, 196] width 241 height 5
click at [155, 196] on li "Battery Reaarch and Production" at bounding box center [274, 196] width 241 height 5
click at [219, 198] on li "General Awareness" at bounding box center [274, 196] width 241 height 5
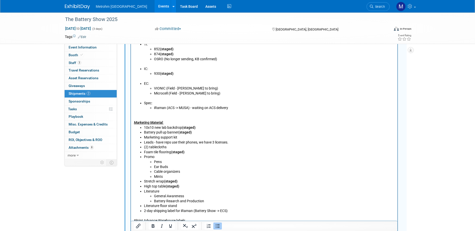
click at [220, 202] on li "Battery Reaarch and Production" at bounding box center [274, 201] width 241 height 5
click at [202, 208] on li "Autolab Portfolio" at bounding box center [274, 206] width 241 height 5
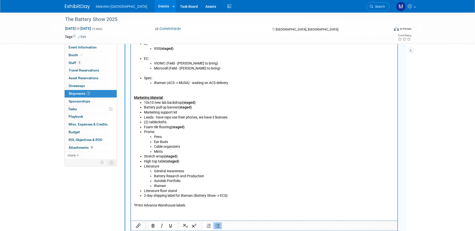
scroll to position [308, 0]
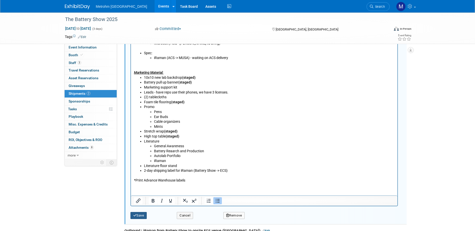
click at [140, 218] on button "Save" at bounding box center [138, 215] width 17 height 7
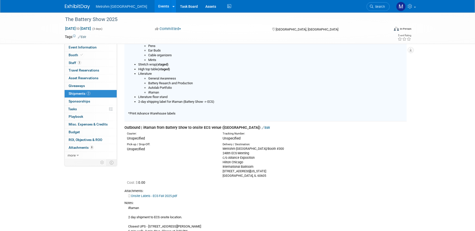
scroll to position [258, 0]
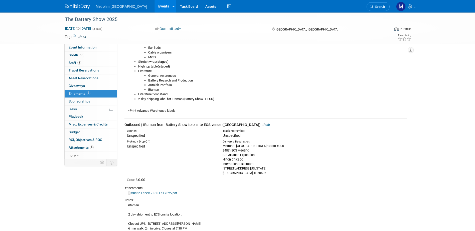
click at [171, 195] on link "Onsite Labels - ECS Fall 2025.pdf" at bounding box center [152, 194] width 49 height 4
drag, startPoint x: 253, startPoint y: 173, endPoint x: 223, endPoint y: 148, distance: 39.2
click at [223, 148] on div "Metrohm USA/Booth #300 248th ECS Meeting c/o Alliance Exposition Hilton Chicago…" at bounding box center [267, 160] width 88 height 32
drag, startPoint x: 223, startPoint y: 148, endPoint x: 226, endPoint y: 152, distance: 4.8
copy div "Metrohm USA/Booth #300 248th ECS Meeting c/o Alliance Exposition Hilton Chicago…"
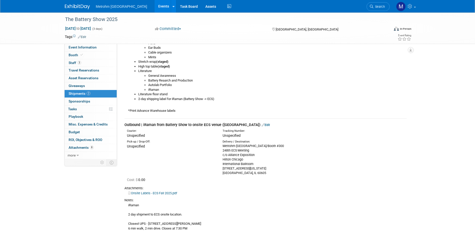
click at [335, 186] on td "Outbound | iRaman from Battery Show to onsite ECS venue (Hitlon) Edit Courier: …" at bounding box center [265, 177] width 282 height 117
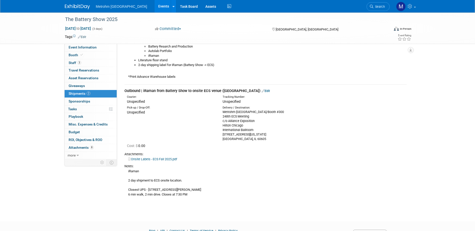
scroll to position [292, 0]
drag, startPoint x: 335, startPoint y: 186, endPoint x: 270, endPoint y: 183, distance: 64.9
click at [270, 183] on div "iRaman 2 day shipment to ECS onsite location. Closest UPS - 535 Griswold St Sui…" at bounding box center [265, 183] width 282 height 29
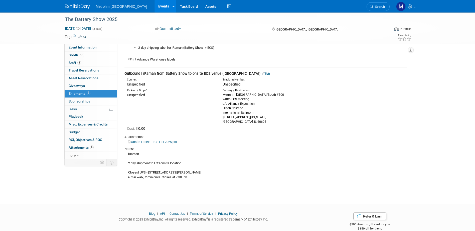
scroll to position [317, 0]
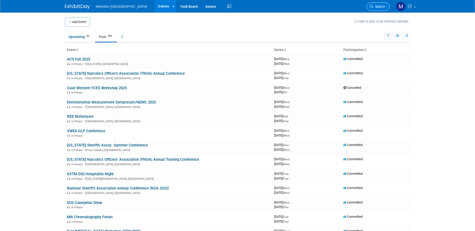
click at [375, 6] on span "Search" at bounding box center [379, 7] width 12 height 4
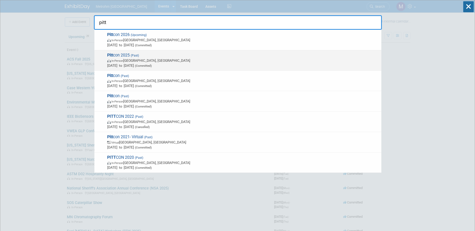
click at [159, 54] on span "Pitt con 2025 (Past) In-Person [GEOGRAPHIC_DATA], [GEOGRAPHIC_DATA] [DATE] to […" at bounding box center [242, 60] width 273 height 15
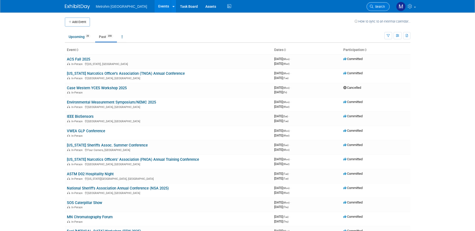
click at [382, 4] on link "Search" at bounding box center [378, 6] width 23 height 9
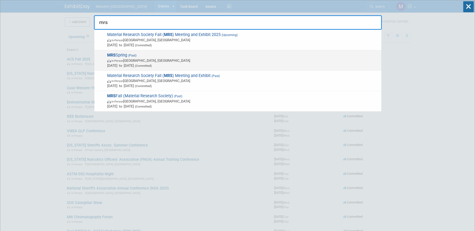
type input "mrs"
click at [215, 61] on span "In-Person [GEOGRAPHIC_DATA], [GEOGRAPHIC_DATA]" at bounding box center [243, 60] width 272 height 5
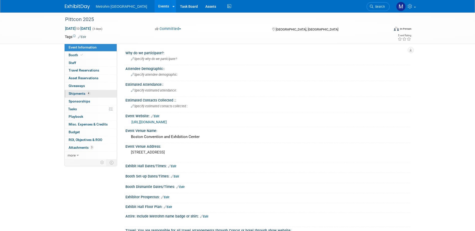
click at [99, 93] on link "4 Shipments 4" at bounding box center [91, 94] width 52 height 8
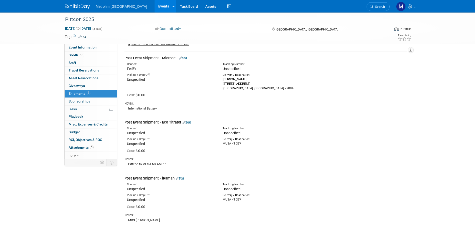
scroll to position [119, 0]
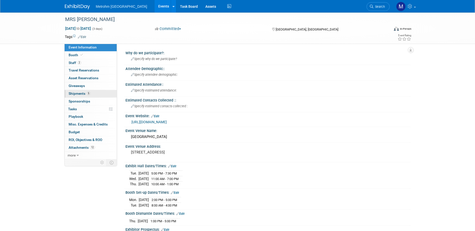
click at [95, 91] on link "5 Shipments 5" at bounding box center [91, 94] width 52 height 8
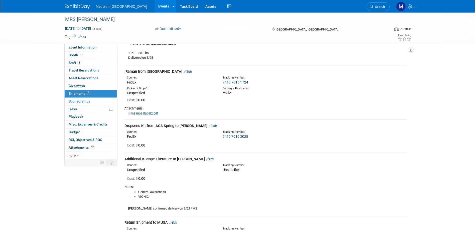
scroll to position [276, 0]
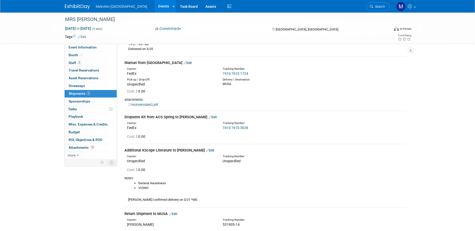
click at [139, 104] on link "msimoeslabel2.pdf" at bounding box center [143, 105] width 30 height 4
click at [228, 74] on link "7410 7610 1724" at bounding box center [236, 74] width 26 height 4
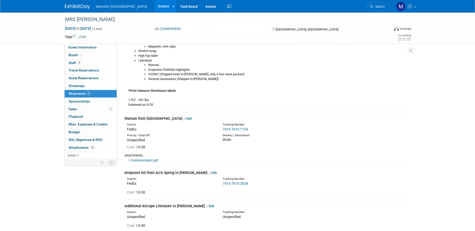
scroll to position [226, 0]
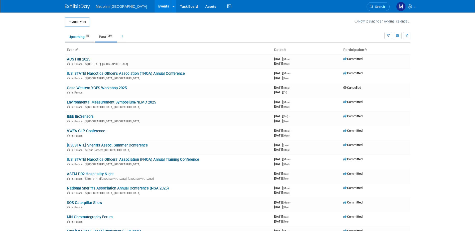
click at [71, 36] on link "Upcoming 29" at bounding box center [79, 37] width 29 height 10
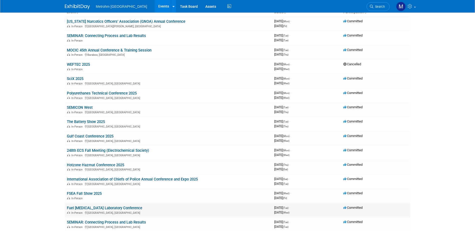
scroll to position [50, 0]
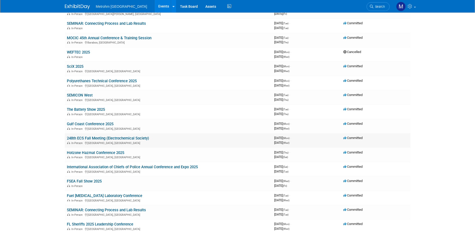
click at [100, 140] on link "248th ECS Fall Meeting (Electrochemical Society)" at bounding box center [108, 138] width 82 height 5
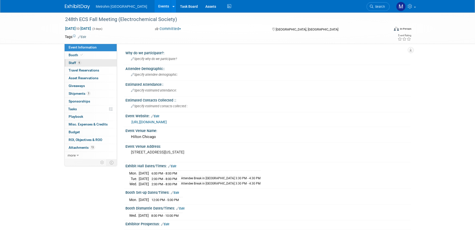
click at [76, 60] on link "6 Staff 6" at bounding box center [91, 63] width 52 height 8
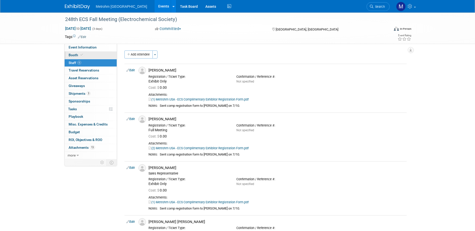
click at [76, 56] on span "Booth" at bounding box center [76, 55] width 15 height 4
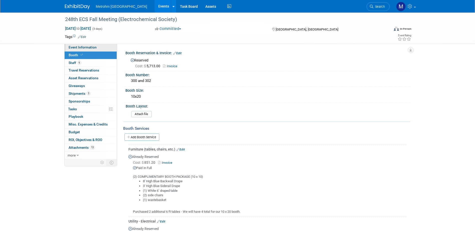
click at [96, 49] on span "Event Information" at bounding box center [83, 47] width 28 height 4
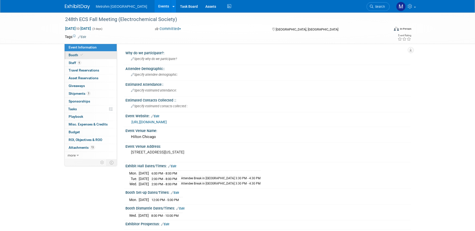
click at [81, 54] on icon at bounding box center [81, 55] width 3 height 3
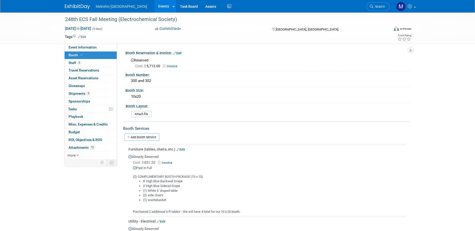
click at [181, 65] on div "Cost: $ 5,713.00 Invoice" at bounding box center [271, 66] width 272 height 5
click at [178, 66] on link "Invoice" at bounding box center [171, 66] width 17 height 4
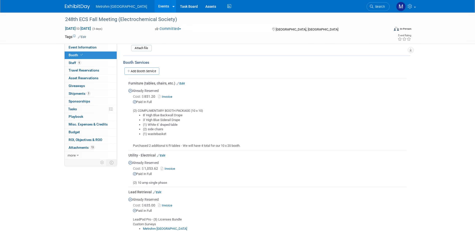
scroll to position [75, 0]
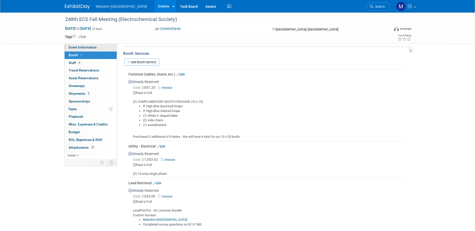
click at [83, 48] on span "Event Information" at bounding box center [83, 47] width 28 height 4
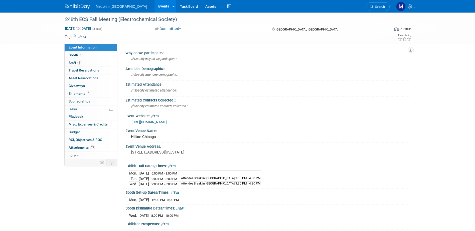
click at [152, 123] on link "https://www.electrochem.org/248" at bounding box center [148, 122] width 35 height 4
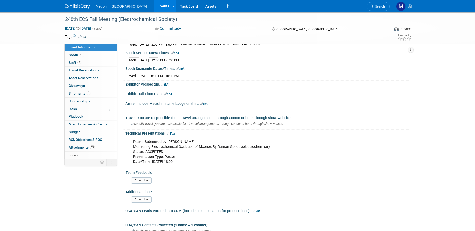
scroll to position [65, 0]
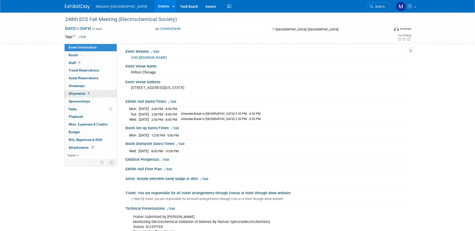
click at [85, 92] on span "Shipments 3" at bounding box center [80, 94] width 22 height 4
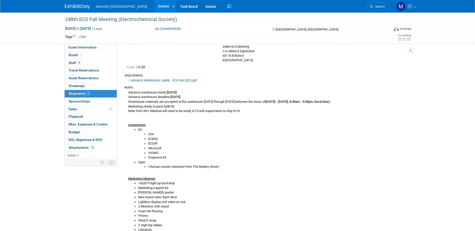
scroll to position [50, 0]
click at [101, 55] on link "Booth" at bounding box center [91, 56] width 52 height 8
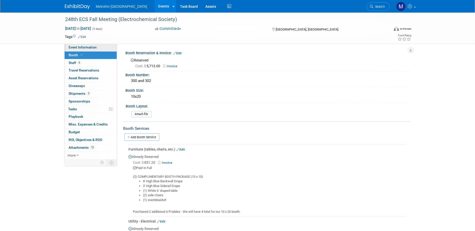
click at [87, 48] on span "Event Information" at bounding box center [83, 47] width 28 height 4
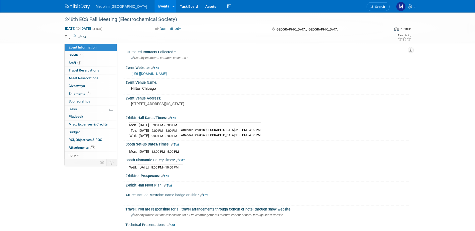
scroll to position [50, 0]
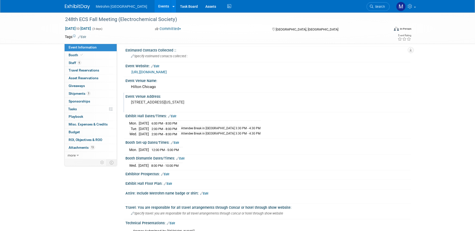
click at [165, 103] on pre "720 S Michigan Ave, Chicago, IL 60605" at bounding box center [185, 102] width 108 height 5
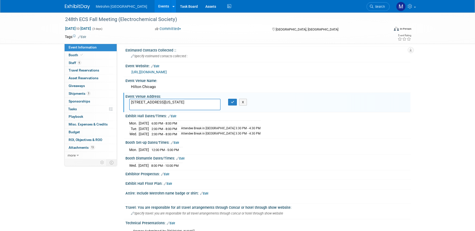
drag, startPoint x: 166, startPoint y: 102, endPoint x: 184, endPoint y: 105, distance: 18.0
click at [184, 105] on textarea "720 S Michigan Ave, Chicago, IL 60605" at bounding box center [174, 105] width 91 height 12
click at [244, 100] on button "X" at bounding box center [243, 102] width 8 height 7
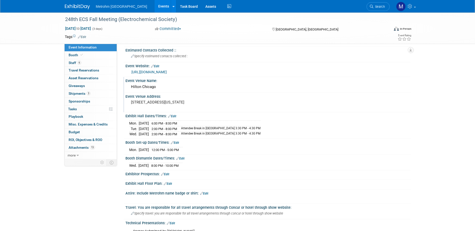
click at [148, 89] on div "Hilton Chicago" at bounding box center [268, 87] width 278 height 8
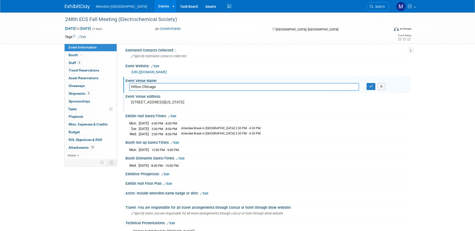
click at [148, 89] on input "Hilton Chicago" at bounding box center [244, 87] width 230 height 8
click at [381, 89] on button "X" at bounding box center [382, 86] width 8 height 7
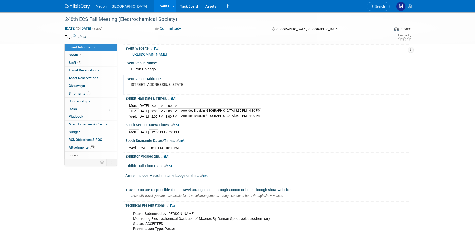
scroll to position [75, 0]
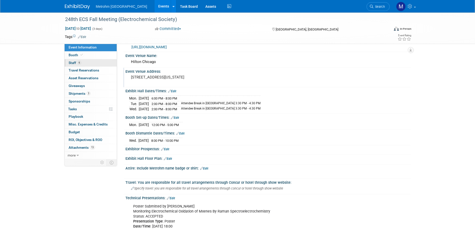
click at [98, 62] on link "6 Staff 6" at bounding box center [91, 63] width 52 height 8
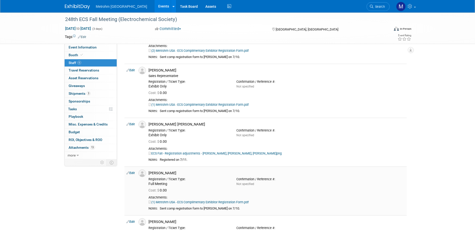
scroll to position [125, 0]
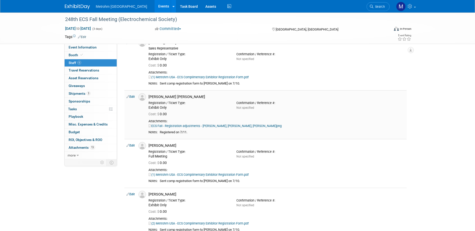
drag, startPoint x: 189, startPoint y: 97, endPoint x: 147, endPoint y: 96, distance: 41.3
click at [147, 96] on div "Paula Caldevilla Collado" at bounding box center [277, 96] width 264 height 6
copy div "Paula Caldevilla Collado"
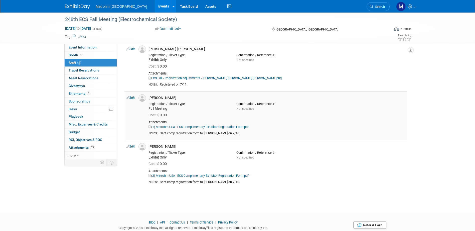
scroll to position [165, 0]
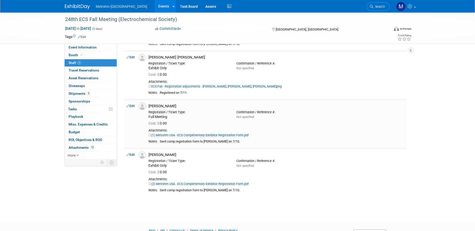
drag, startPoint x: 165, startPoint y: 106, endPoint x: 149, endPoint y: 106, distance: 15.3
click at [149, 106] on div "Rob Sides" at bounding box center [277, 106] width 256 height 5
copy div "Rob Sides"
drag, startPoint x: 182, startPoint y: 155, endPoint x: 149, endPoint y: 155, distance: 33.1
click at [149, 155] on div "Ruslan Smachylo" at bounding box center [277, 155] width 256 height 5
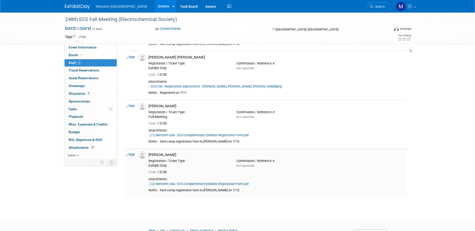
copy div "[PERSON_NAME]"
click at [72, 91] on link "3 Shipments 3" at bounding box center [91, 94] width 52 height 8
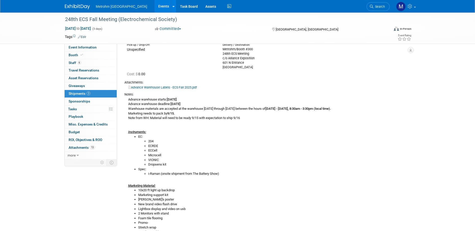
scroll to position [50, 0]
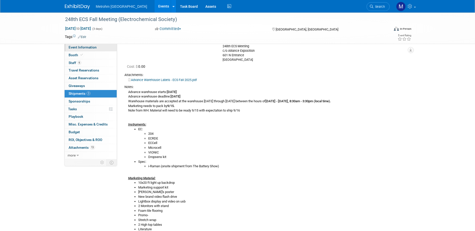
click at [80, 51] on link "Event Information" at bounding box center [91, 48] width 52 height 8
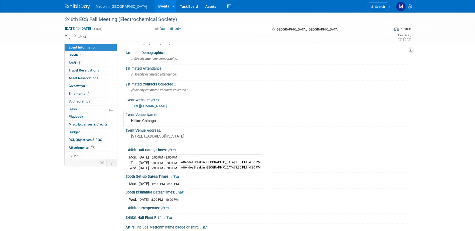
scroll to position [25, 0]
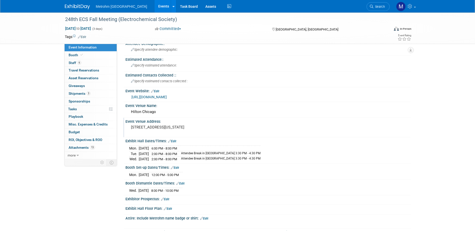
click at [164, 129] on pre "720 S Michigan Ave, Chicago, IL 60605" at bounding box center [185, 127] width 108 height 5
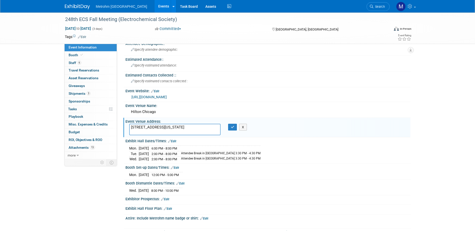
click at [164, 129] on textarea "720 S Michigan Ave, Chicago, IL 60605" at bounding box center [174, 130] width 91 height 12
click at [243, 125] on button "X" at bounding box center [243, 127] width 8 height 7
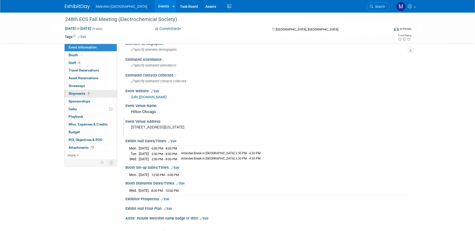
click at [100, 93] on link "3 Shipments 3" at bounding box center [91, 94] width 52 height 8
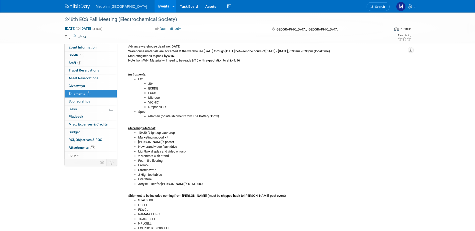
scroll to position [0, 0]
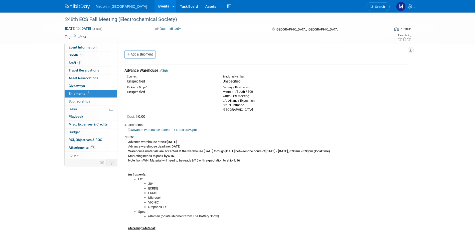
click at [165, 71] on link "Edit" at bounding box center [164, 71] width 8 height 4
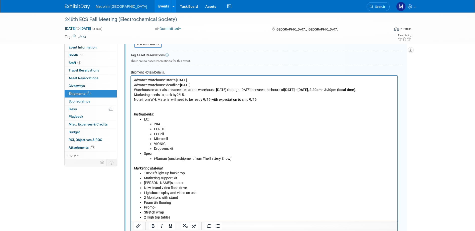
scroll to position [233, 0]
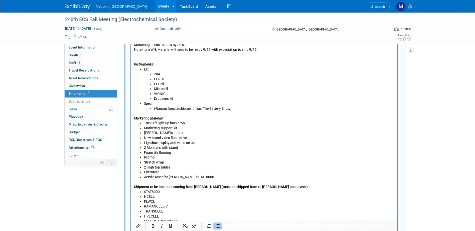
click at [144, 154] on li "Foam tile flooring" at bounding box center [269, 153] width 251 height 5
click at [144, 151] on li "Foam tile flooring" at bounding box center [269, 153] width 251 height 5
click at [145, 146] on li "2 Monitors with stand" at bounding box center [269, 148] width 251 height 5
click at [145, 153] on li "Foam tile flooring" at bounding box center [269, 153] width 251 height 5
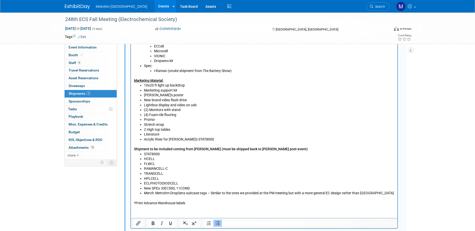
scroll to position [283, 0]
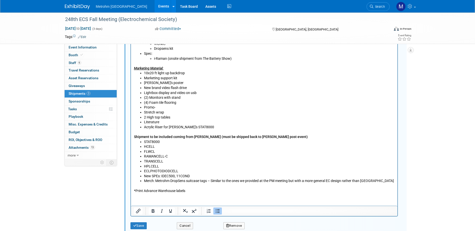
click at [163, 109] on li "Promo-" at bounding box center [269, 107] width 251 height 5
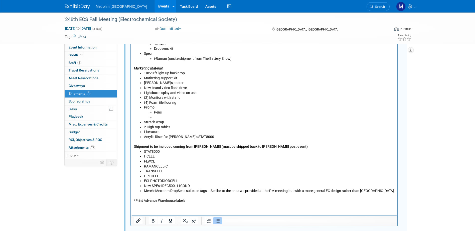
click at [198, 133] on li "Literature" at bounding box center [269, 132] width 251 height 5
click at [200, 137] on li "Acrylic Riser for Paula's STAT8000" at bounding box center [269, 137] width 251 height 5
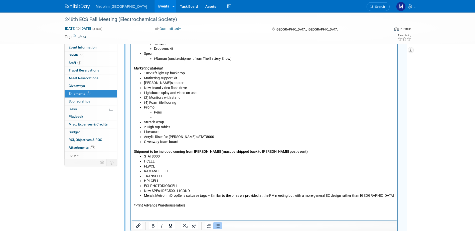
click at [204, 134] on li "Literature" at bounding box center [269, 132] width 251 height 5
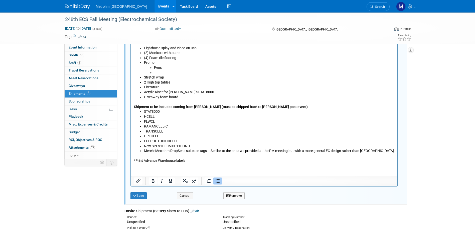
scroll to position [358, 0]
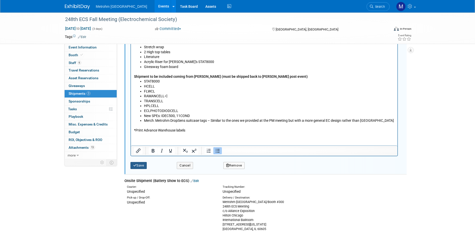
click at [135, 167] on icon "submit" at bounding box center [135, 165] width 4 height 3
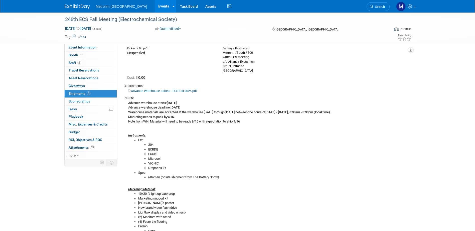
scroll to position [0, 0]
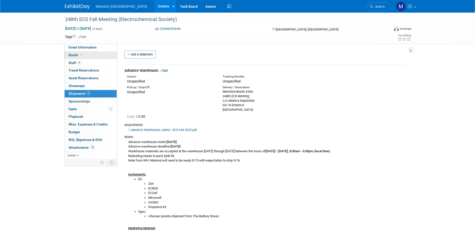
click at [75, 56] on span "Booth" at bounding box center [76, 55] width 15 height 4
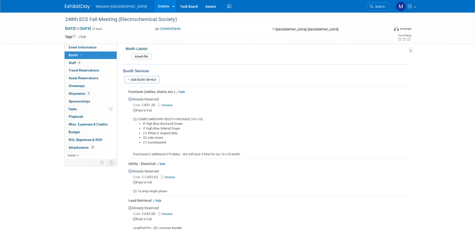
scroll to position [125, 0]
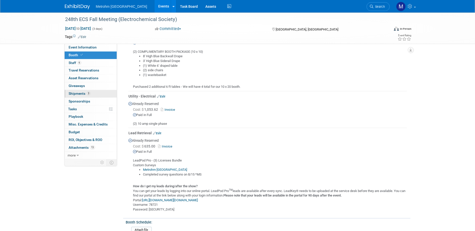
click at [72, 94] on span "Shipments 3" at bounding box center [80, 94] width 22 height 4
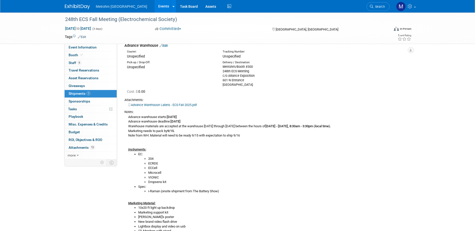
scroll to position [0, 0]
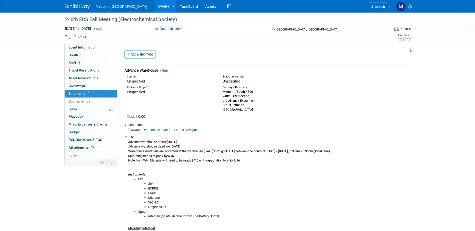
click at [168, 70] on link "Edit" at bounding box center [164, 71] width 8 height 4
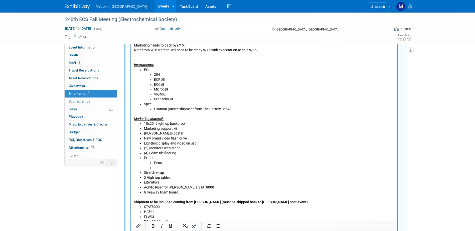
scroll to position [233, 0]
click at [203, 143] on li "Lightbox display and video on usb" at bounding box center [269, 143] width 251 height 5
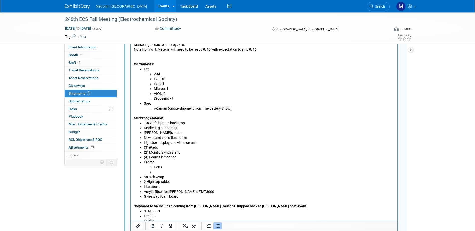
click at [167, 174] on li "Rich Text Area. Press ALT-0 for help." at bounding box center [274, 172] width 241 height 5
click at [185, 168] on li "Pens" at bounding box center [274, 167] width 241 height 5
click at [185, 154] on li "(2) Monitors with stand" at bounding box center [269, 153] width 251 height 5
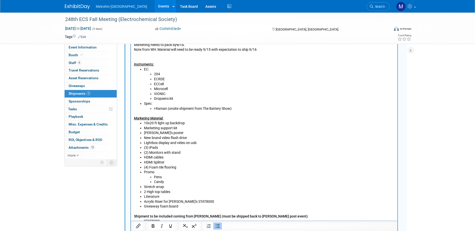
click at [143, 160] on ul "10x20 ft light up backdrop Marketing support kit Paula's poster New brand video…" at bounding box center [264, 165] width 261 height 88
click at [218, 178] on li "Pens" at bounding box center [274, 177] width 241 height 5
click at [144, 162] on li "HDMI Splitter" at bounding box center [269, 162] width 251 height 5
click at [256, 164] on li "(1) HDMI Splitter" at bounding box center [269, 162] width 251 height 5
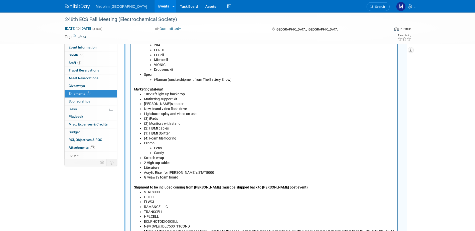
scroll to position [308, 0]
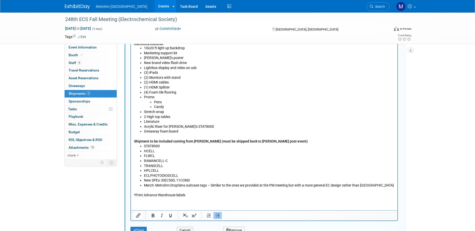
click at [206, 130] on li "Giveaway foam board" at bounding box center [269, 131] width 251 height 5
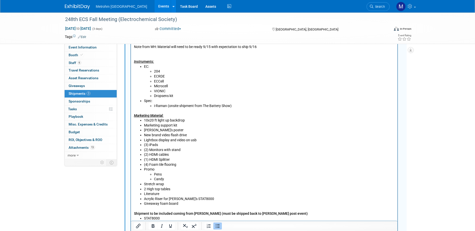
scroll to position [283, 0]
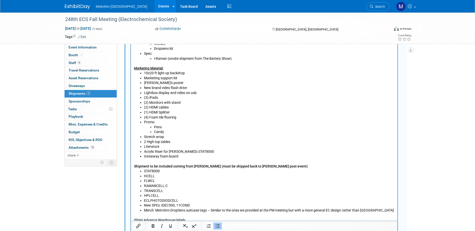
click at [33, 140] on div "248th ECS Fall Meeting (Electrochemical Society) Oct 13, 2025 to Oct 15, 2025 (…" at bounding box center [237, 91] width 475 height 724
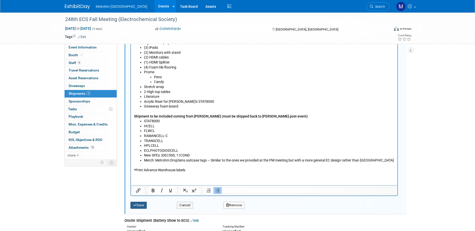
click at [144, 203] on button "Save" at bounding box center [138, 205] width 17 height 7
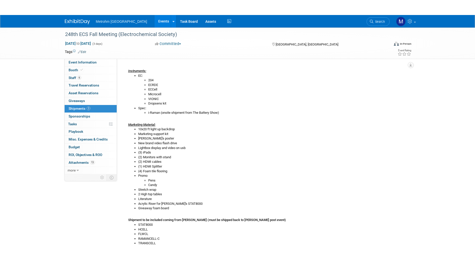
scroll to position [183, 0]
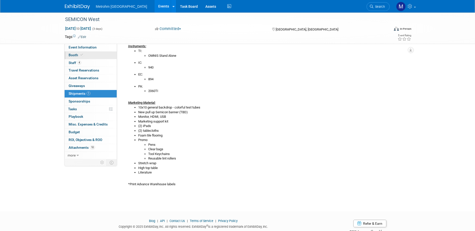
click at [71, 59] on link "Booth" at bounding box center [91, 56] width 52 height 8
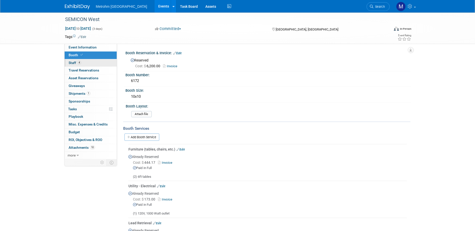
click at [71, 61] on span "Staff 4" at bounding box center [75, 63] width 13 height 4
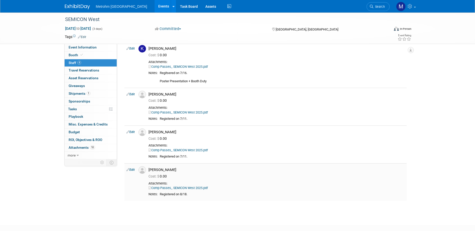
scroll to position [50, 0]
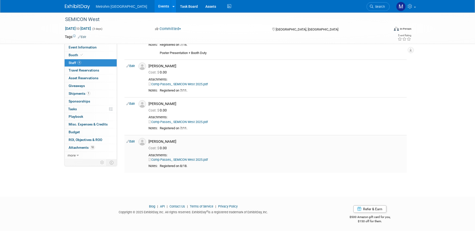
click at [187, 160] on link "Comp Passes_ SEMICON West 2025.pdf" at bounding box center [178, 160] width 59 height 4
click at [88, 49] on link "Event Information" at bounding box center [91, 48] width 52 height 8
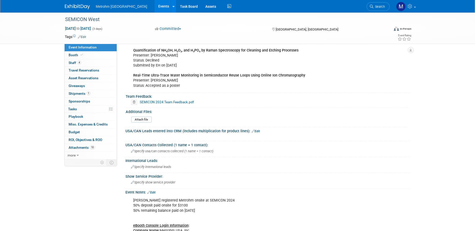
scroll to position [301, 0]
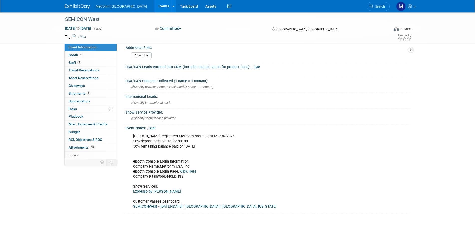
click at [156, 206] on link "SEMICONWest - October 7-9, 2025 | Phoenix Convention Center | Phoenix, Arizona" at bounding box center [205, 207] width 144 height 4
click at [186, 173] on link "Click Here" at bounding box center [188, 172] width 16 height 4
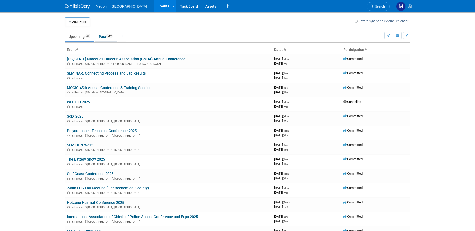
click at [109, 35] on span "359" at bounding box center [109, 36] width 7 height 4
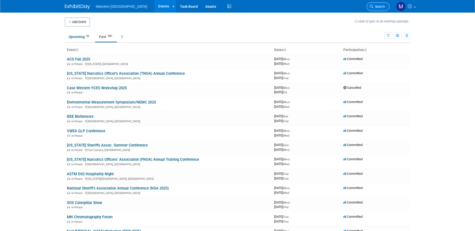
click at [382, 6] on span "Search" at bounding box center [379, 7] width 12 height 4
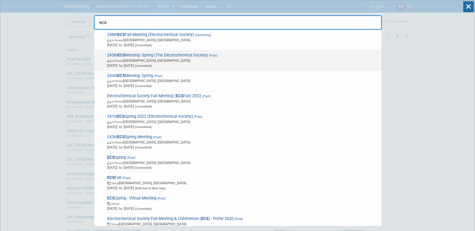
type input "ecs"
click at [151, 68] on span "[DATE] to [DATE] (Committed)" at bounding box center [243, 65] width 272 height 5
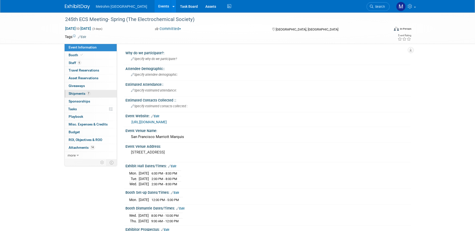
click at [96, 93] on link "7 Shipments 7" at bounding box center [91, 94] width 52 height 8
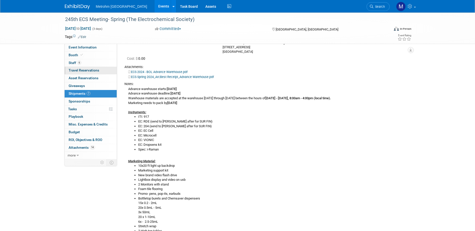
scroll to position [25, 0]
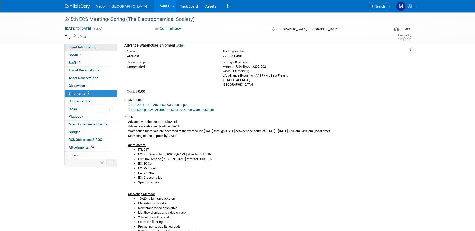
click at [95, 49] on span "Event Information" at bounding box center [83, 47] width 28 height 4
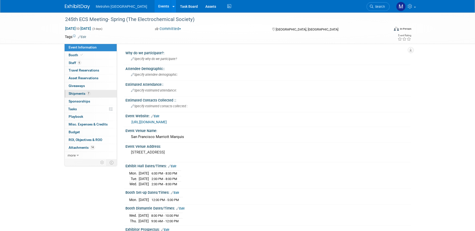
click at [90, 96] on link "7 Shipments 7" at bounding box center [91, 94] width 52 height 8
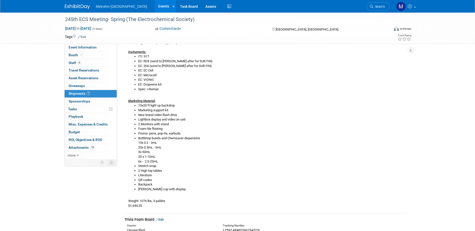
scroll to position [125, 0]
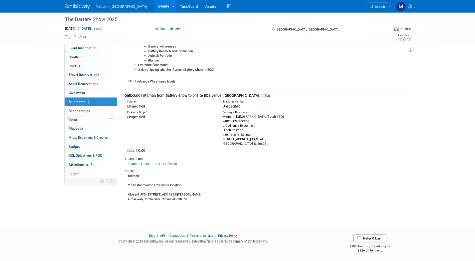
scroll to position [287, 0]
click at [95, 102] on link "2 Shipments 2" at bounding box center [91, 102] width 52 height 9
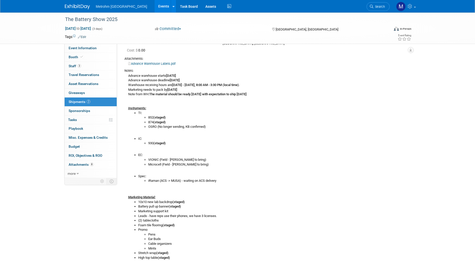
scroll to position [0, 0]
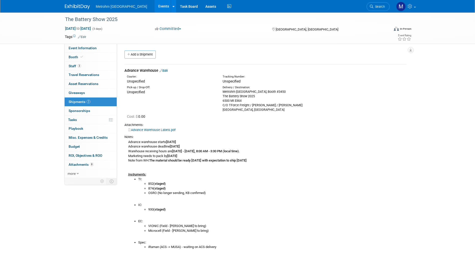
click at [167, 72] on link "Edit" at bounding box center [164, 71] width 8 height 4
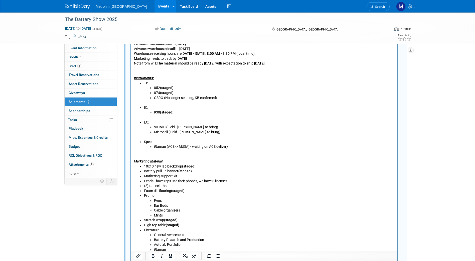
scroll to position [222, 0]
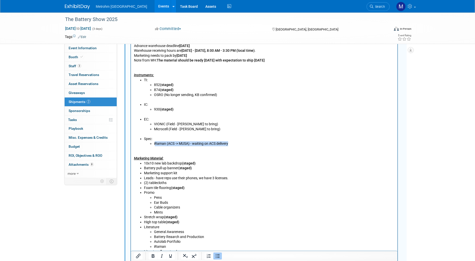
drag, startPoint x: 154, startPoint y: 145, endPoint x: 232, endPoint y: 144, distance: 77.4
click at [232, 144] on li "iRaman (ACS -> MUSA) - waiting on ACS delivery" at bounding box center [274, 144] width 241 height 5
click at [182, 174] on li "Marketing support kit" at bounding box center [269, 173] width 251 height 5
click at [178, 181] on li "(2) tablecloths" at bounding box center [269, 183] width 251 height 5
drag, startPoint x: 197, startPoint y: 169, endPoint x: 179, endPoint y: 170, distance: 18.3
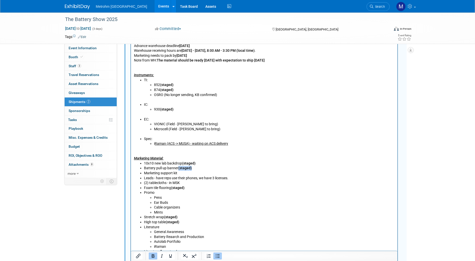
click at [179, 170] on li "Battery pull up banner (staged)" at bounding box center [269, 168] width 251 height 5
copy b "(staged)"
click at [187, 182] on li "(2) tablecloths - in MSK" at bounding box center [269, 183] width 251 height 5
drag, startPoint x: 187, startPoint y: 182, endPoint x: 168, endPoint y: 183, distance: 18.6
click at [168, 183] on li "(2) tablecloths - in MSK" at bounding box center [269, 183] width 251 height 5
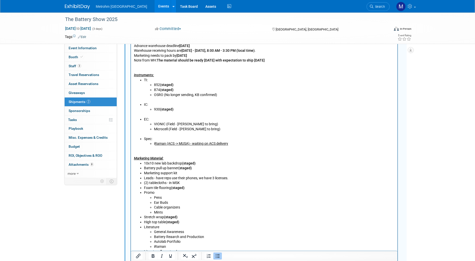
copy li "in MSK"
click at [165, 197] on li "Pens" at bounding box center [274, 198] width 241 height 5
click at [162, 198] on li "Pens in MSK" at bounding box center [274, 198] width 241 height 5
click at [214, 209] on li "Cable organizers" at bounding box center [274, 207] width 241 height 5
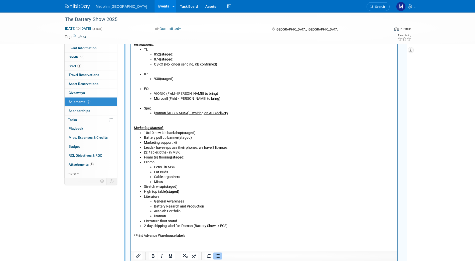
scroll to position [264, 0]
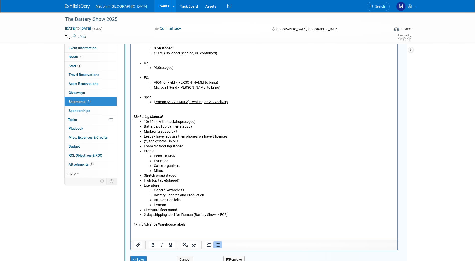
click at [178, 211] on li "Literature floor stand" at bounding box center [269, 210] width 251 height 5
drag, startPoint x: 180, startPoint y: 182, endPoint x: 167, endPoint y: 183, distance: 13.1
click at [167, 183] on li "High top table (staged)" at bounding box center [269, 181] width 251 height 5
copy b "(staged)"
click at [182, 210] on li "Literature floor stand" at bounding box center [269, 210] width 251 height 5
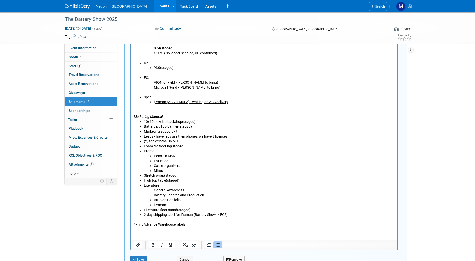
click at [238, 215] on li "2-day shipping label for iRaman (Battery Show -> ECS)" at bounding box center [269, 215] width 251 height 5
click at [258, 215] on li "2-day shipping label for iRaman (Battery Show -> ECS) - In MSK (staged)" at bounding box center [269, 215] width 251 height 5
click at [174, 161] on li "Ear Buds" at bounding box center [274, 161] width 241 height 5
click at [175, 157] on li "Pens - in MSK" at bounding box center [274, 156] width 241 height 5
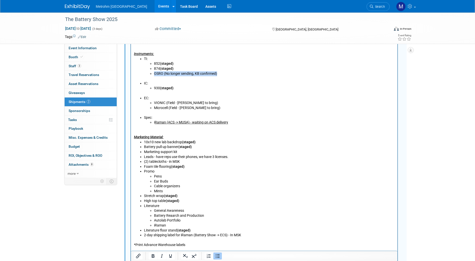
drag, startPoint x: 219, startPoint y: 74, endPoint x: 150, endPoint y: 75, distance: 69.1
click at [154, 75] on li "OSRO (No longer sending, KB confirmed)" at bounding box center [274, 73] width 241 height 5
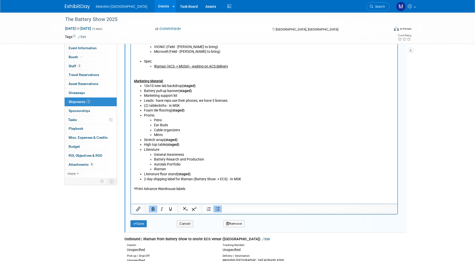
scroll to position [295, 0]
drag, startPoint x: 180, startPoint y: 140, endPoint x: 164, endPoint y: 139, distance: 15.8
click at [164, 139] on li "Stretch wrap (staged)" at bounding box center [269, 140] width 251 height 5
copy b "(staged)"
click at [163, 116] on li "Promo Pens Ear Buds Cable organizers Mints" at bounding box center [269, 125] width 251 height 25
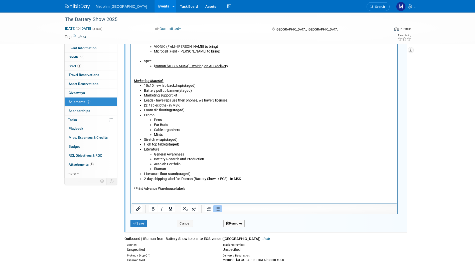
click at [163, 116] on li "Promo Pens Ear Buds Cable organizers Mints" at bounding box center [269, 125] width 251 height 25
click at [156, 116] on li "Promo Pens Ear Buds Cable organizers Mints" at bounding box center [269, 125] width 251 height 25
click at [154, 116] on li "Promo Pens Ear Buds Cable organizers Mints" at bounding box center [269, 125] width 251 height 25
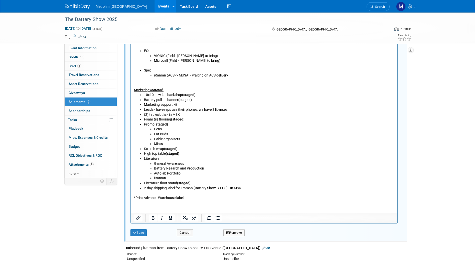
scroll to position [288, 0]
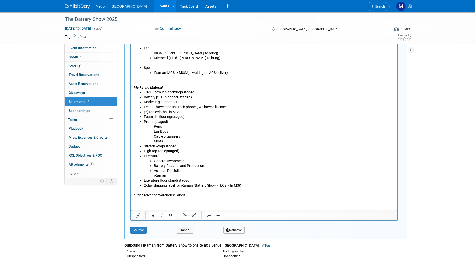
click at [143, 235] on div "Save Cancel Remove" at bounding box center [265, 228] width 271 height 15
click at [140, 232] on button "Save" at bounding box center [138, 230] width 17 height 7
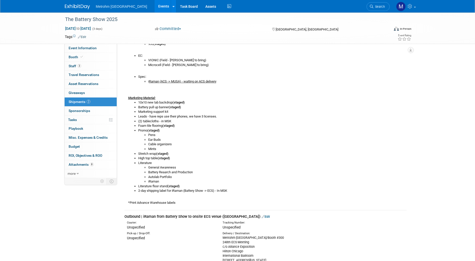
scroll to position [162, 0]
drag, startPoint x: 162, startPoint y: 161, endPoint x: 158, endPoint y: 168, distance: 8.0
click at [158, 168] on ul "10x10 new lab backdrop (staged) Battery pull up banner (staged) Marketing suppo…" at bounding box center [267, 146] width 279 height 93
click at [158, 168] on li "General Awareness" at bounding box center [277, 167] width 258 height 5
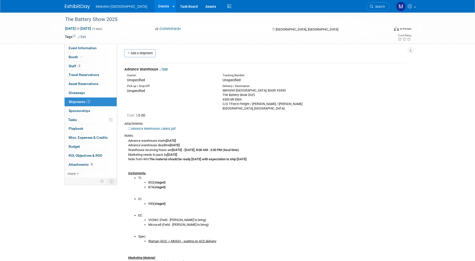
scroll to position [1, 0]
click at [168, 68] on link "Edit" at bounding box center [164, 70] width 8 height 4
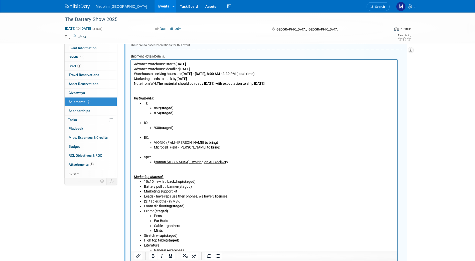
scroll to position [197, 0]
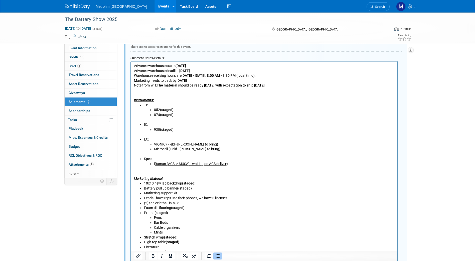
click at [191, 193] on li "Marketing support kit" at bounding box center [269, 193] width 251 height 5
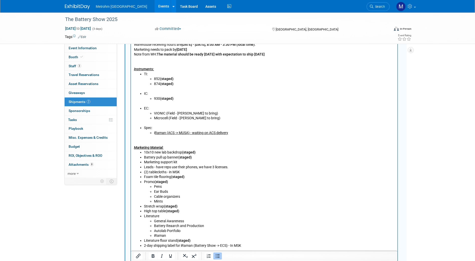
scroll to position [228, 0]
click at [172, 216] on li "Literature General Awareness Battery Reaarch and Production Autolab Portfolio i…" at bounding box center [269, 226] width 251 height 25
click at [160, 216] on li "Literature General Awareness Battery Reaarch and Production Autolab Portfolio i…" at bounding box center [269, 226] width 251 height 25
click at [158, 216] on li "Literature General Awareness Battery Reaarch and Production Autolab Portfolio i…" at bounding box center [269, 226] width 251 height 25
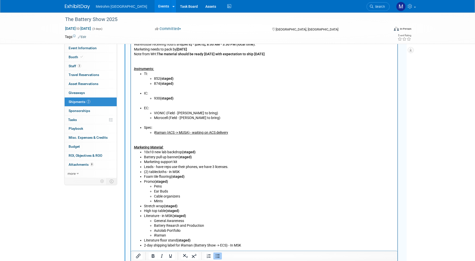
click at [187, 171] on li "(2) tablecloths - in MSK" at bounding box center [269, 172] width 251 height 5
click at [184, 161] on li "Marketing support kit" at bounding box center [269, 162] width 251 height 5
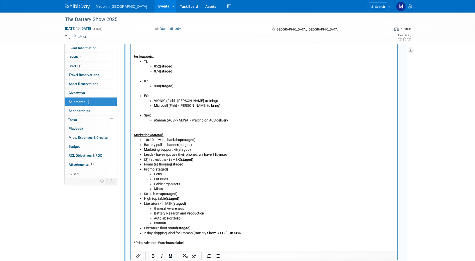
scroll to position [241, 0]
click at [248, 236] on p "*Print Advance Warehouse labels" at bounding box center [264, 241] width 261 height 10
click at [244, 232] on li "2-day shipping label for iRaman (Battery Show -> ECS) - In MSK" at bounding box center [269, 233] width 251 height 5
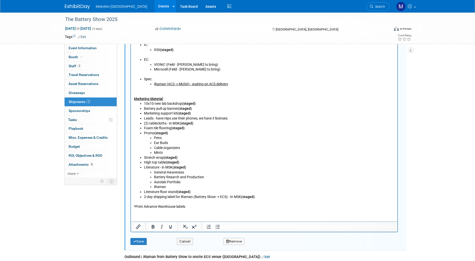
scroll to position [277, 0]
click at [145, 243] on button "Save" at bounding box center [138, 241] width 17 height 7
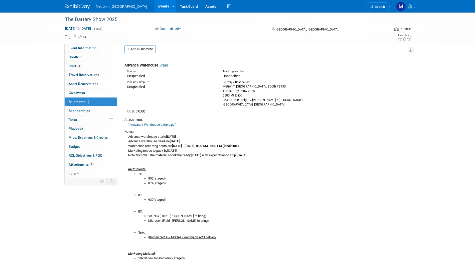
scroll to position [5, 0]
click at [168, 65] on link "Edit" at bounding box center [164, 66] width 8 height 4
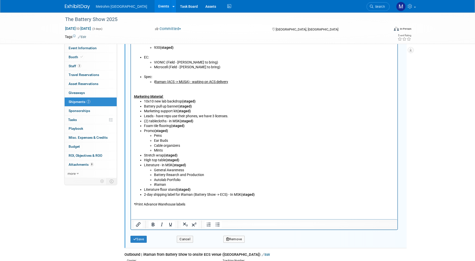
scroll to position [286, 0]
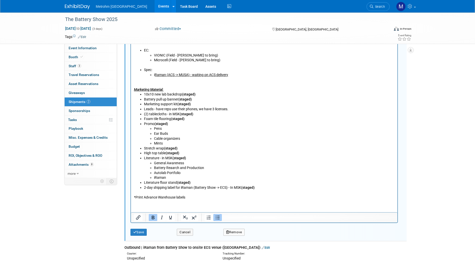
click at [236, 112] on li "(2) tablecloths - in MSK (staged)" at bounding box center [269, 114] width 251 height 5
click at [232, 110] on li "Leads - have reps use their phones, we have 3 licenses." at bounding box center [269, 109] width 251 height 5
click at [144, 232] on button "Save" at bounding box center [138, 232] width 17 height 7
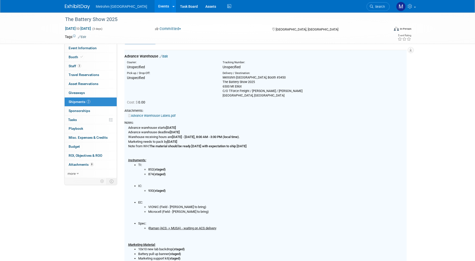
scroll to position [8, 0]
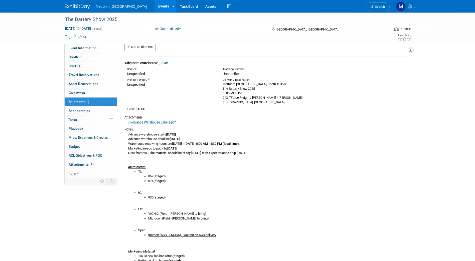
click at [412, 50] on button "button" at bounding box center [411, 50] width 6 height 6
click at [382, 66] on link "Export tab to PDF" at bounding box center [380, 64] width 58 height 7
click at [7, 92] on div "The Battery Show 2025 Oct 7, 2025 to Oct 9, 2025 (3 days) Oct 7, 2025 to Oct 9,…" at bounding box center [237, 249] width 475 height 488
click at [165, 65] on link "Edit" at bounding box center [164, 63] width 8 height 4
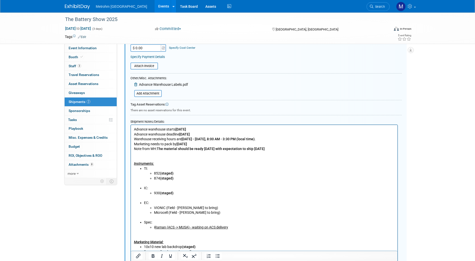
scroll to position [134, 0]
click at [170, 154] on p "Advance warehouse starts August 18, 2025 Advance warehouse deadline September 1…" at bounding box center [264, 146] width 261 height 39
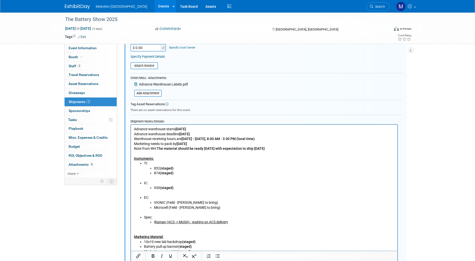
click at [162, 179] on p "Rich Text Area. Press ALT-0 for help." at bounding box center [264, 178] width 261 height 5
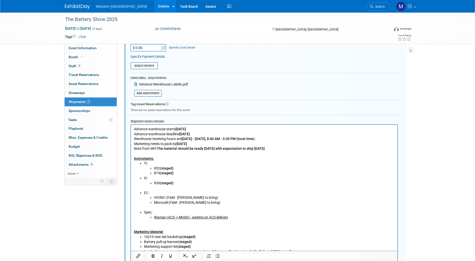
click at [158, 188] on p "Rich Text Area. Press ALT-0 for help." at bounding box center [264, 188] width 261 height 5
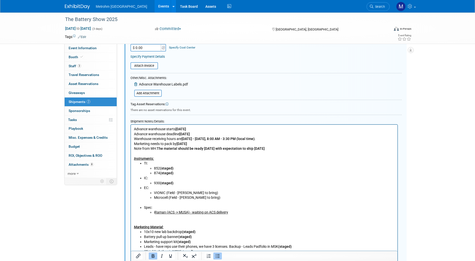
click at [154, 203] on p "Rich Text Area. Press ALT-0 for help." at bounding box center [264, 203] width 261 height 5
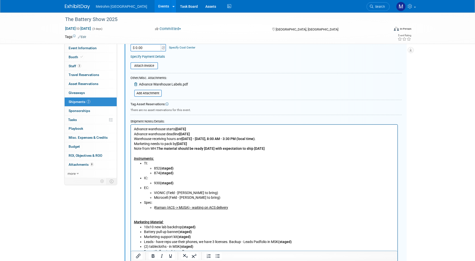
click at [151, 215] on p "Marketing Material:" at bounding box center [264, 217] width 261 height 15
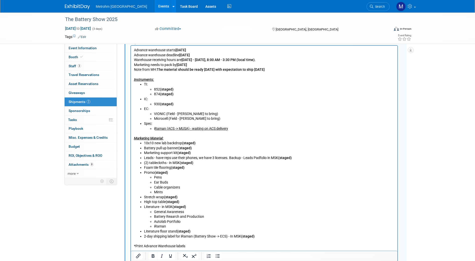
scroll to position [243, 0]
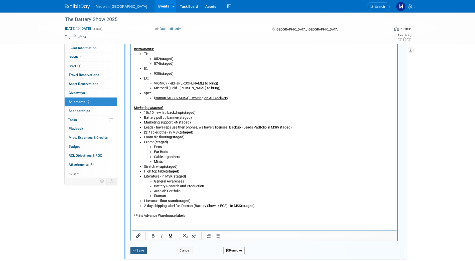
click at [139, 249] on button "Save" at bounding box center [138, 250] width 17 height 7
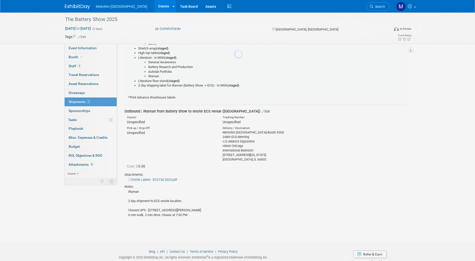
scroll to position [8, 0]
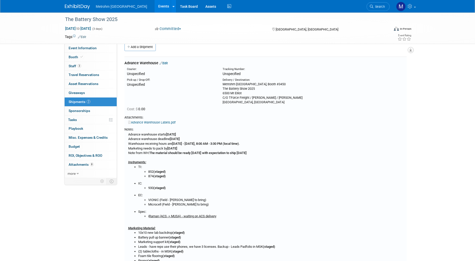
click at [411, 50] on icon "button" at bounding box center [411, 50] width 3 height 3
click at [387, 62] on link "Export tab to PDF" at bounding box center [380, 64] width 58 height 7
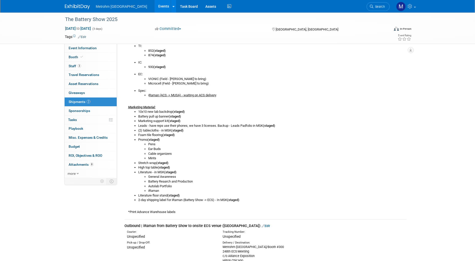
scroll to position [128, 0]
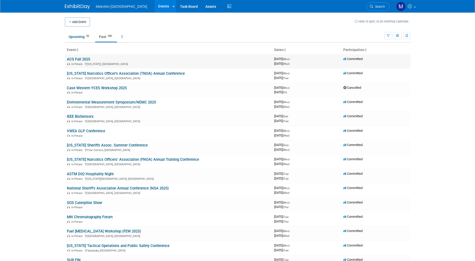
click at [76, 58] on link "ACS Fall 2025" at bounding box center [78, 59] width 23 height 5
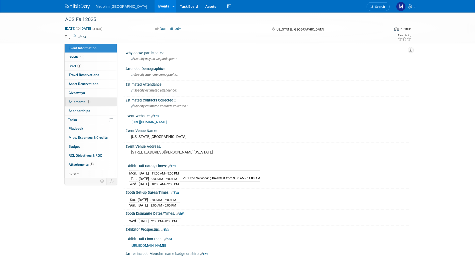
click at [85, 99] on link "3 Shipments 3" at bounding box center [91, 102] width 52 height 9
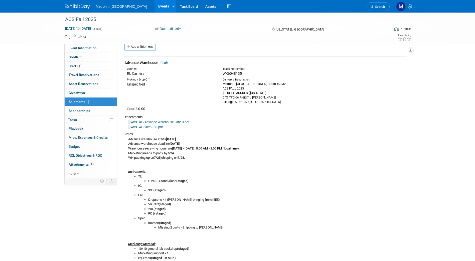
scroll to position [8, 0]
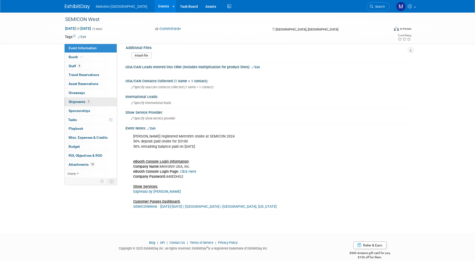
scroll to position [301, 0]
click at [87, 100] on span "1" at bounding box center [89, 102] width 4 height 4
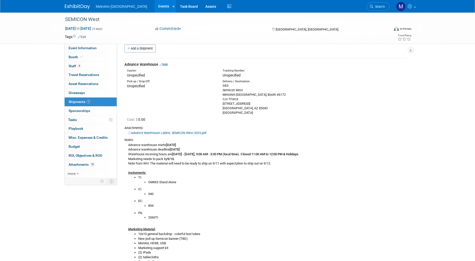
scroll to position [6, 0]
click at [165, 62] on div "Advance Warehouse Edit" at bounding box center [265, 64] width 282 height 5
click at [165, 63] on div "Advance Warehouse Edit" at bounding box center [265, 64] width 282 height 5
click at [165, 63] on link "Edit" at bounding box center [164, 65] width 8 height 4
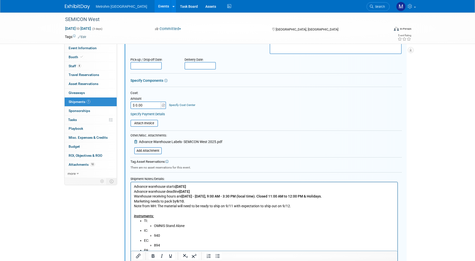
scroll to position [86, 0]
click at [189, 224] on li "OMNIS Stand Alone" at bounding box center [274, 226] width 241 height 5
drag, startPoint x: 246, startPoint y: 225, endPoint x: 151, endPoint y: 227, distance: 95.5
click at [154, 227] on li "OMNIS Stand Alone - Waiting on return shipment form ACS" at bounding box center [274, 226] width 241 height 5
click at [178, 237] on li "940" at bounding box center [274, 235] width 241 height 5
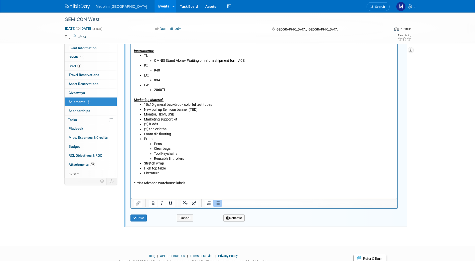
scroll to position [272, 0]
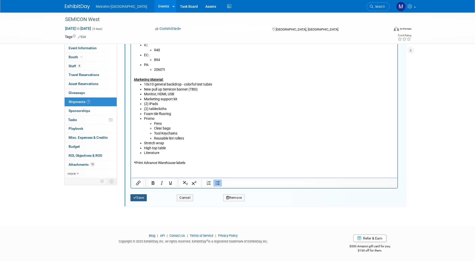
click at [144, 198] on button "Save" at bounding box center [138, 198] width 17 height 7
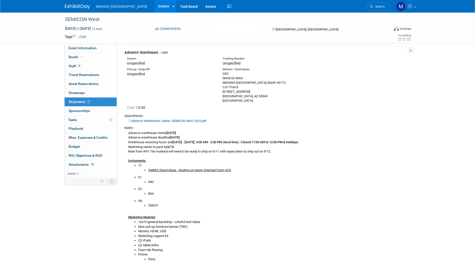
scroll to position [0, 0]
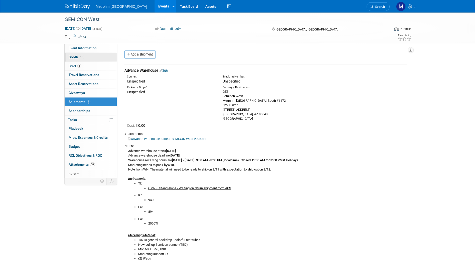
click at [99, 59] on link "Booth" at bounding box center [91, 57] width 52 height 9
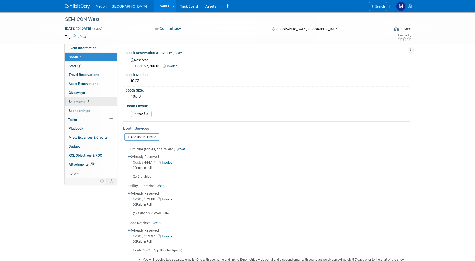
click at [89, 104] on span "Shipments 1" at bounding box center [80, 102] width 22 height 4
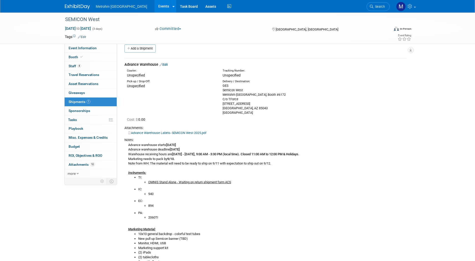
scroll to position [6, 0]
click at [167, 65] on link "Edit" at bounding box center [164, 65] width 8 height 4
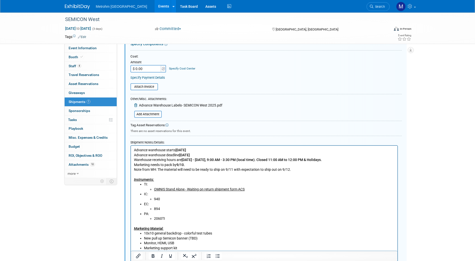
scroll to position [123, 0]
click at [169, 220] on li "2060TI" at bounding box center [274, 218] width 241 height 5
click at [258, 217] on li "2060TI (Waiting on return shipment from Chicago PA seminar" at bounding box center [274, 218] width 241 height 5
click at [167, 219] on li "2060TI (Waiting on return shipment from Chicago PA seminar" at bounding box center [274, 218] width 241 height 5
drag, startPoint x: 254, startPoint y: 219, endPoint x: 146, endPoint y: 219, distance: 108.2
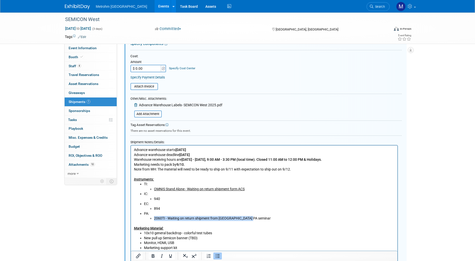
click at [146, 219] on ul "2060TI - Waiting on return shipment from Chicago PA seminar" at bounding box center [269, 218] width 251 height 5
click at [179, 221] on u "2060TI - Waiting on return shipment from Chicago PA seminar" at bounding box center [212, 219] width 117 height 4
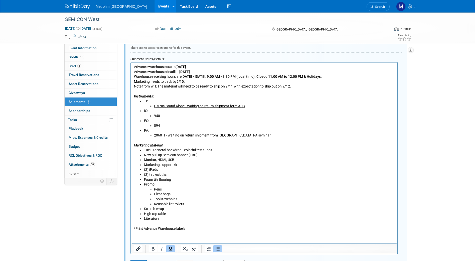
scroll to position [206, 0]
click at [199, 156] on li "New pull up Semicon banner (TBD)" at bounding box center [269, 156] width 251 height 5
drag, startPoint x: 191, startPoint y: 156, endPoint x: 143, endPoint y: 156, distance: 48.1
click at [143, 156] on ul "10x10 general backdrop - colorful test tubes New pull up Semicon banner Monitor…" at bounding box center [264, 186] width 261 height 74
click at [173, 250] on icon "Underline" at bounding box center [171, 250] width 6 height 6
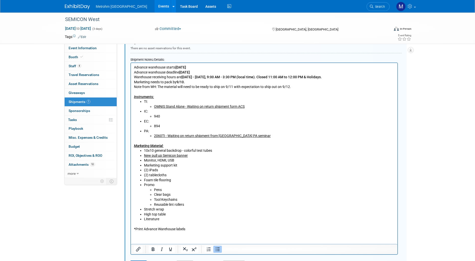
click at [196, 192] on li "Pens" at bounding box center [274, 190] width 241 height 5
click at [264, 143] on p "Marketing Material:" at bounding box center [264, 144] width 261 height 10
click at [257, 132] on li "PA: 2060TI - Waiting on return shipment from Chicago PA seminar" at bounding box center [269, 134] width 251 height 10
click at [226, 175] on li "(2) tablecloths" at bounding box center [269, 175] width 251 height 5
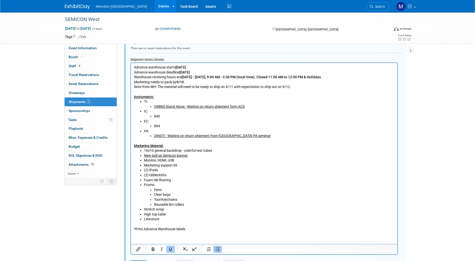
click at [198, 154] on li "New pull up Semicon banner" at bounding box center [269, 156] width 251 height 5
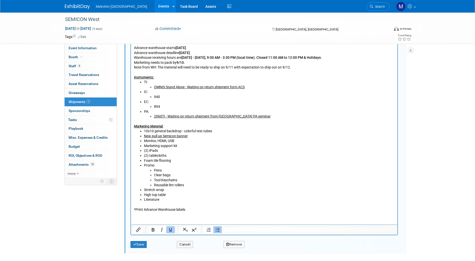
scroll to position [225, 0]
click at [145, 243] on button "Save" at bounding box center [138, 244] width 17 height 7
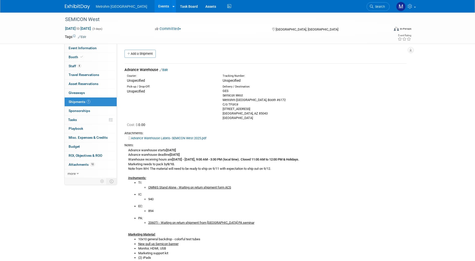
scroll to position [0, 0]
click at [167, 72] on link "Edit" at bounding box center [164, 71] width 8 height 4
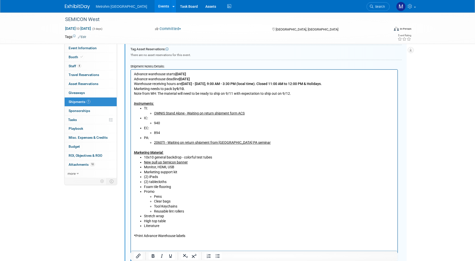
scroll to position [199, 0]
click at [186, 170] on li "Marketing support kit" at bounding box center [269, 172] width 251 height 5
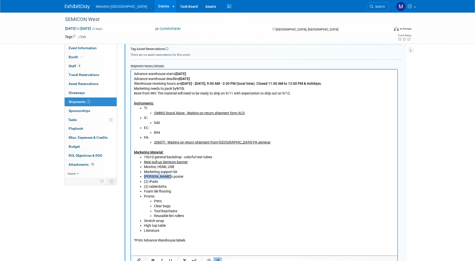
drag, startPoint x: 167, startPoint y: 177, endPoint x: 144, endPoint y: 176, distance: 23.4
click at [144, 176] on li "Kraig's poster" at bounding box center [269, 177] width 251 height 5
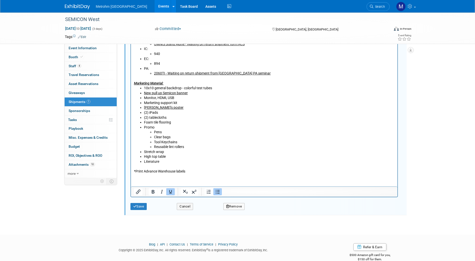
scroll to position [268, 0]
click at [139, 204] on button "Save" at bounding box center [138, 206] width 17 height 7
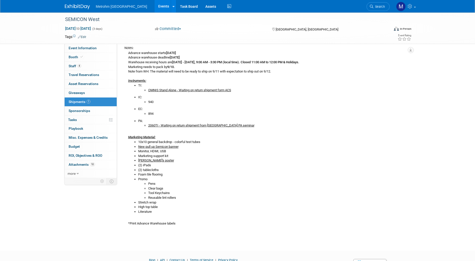
scroll to position [97, 0]
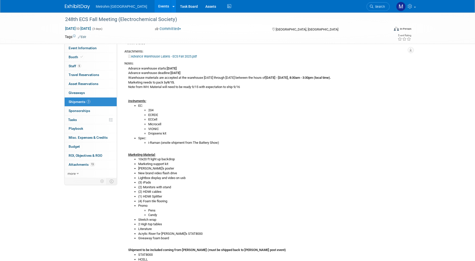
scroll to position [73, 0]
drag, startPoint x: 81, startPoint y: 9, endPoint x: 75, endPoint y: 8, distance: 5.4
click at [75, 8] on img at bounding box center [77, 6] width 25 height 5
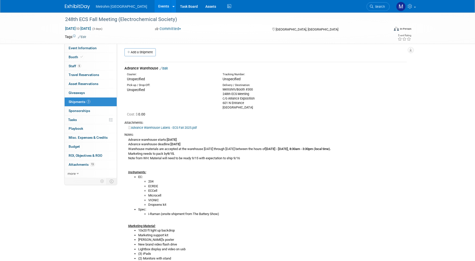
scroll to position [2, 0]
click at [167, 69] on link "Edit" at bounding box center [164, 69] width 8 height 4
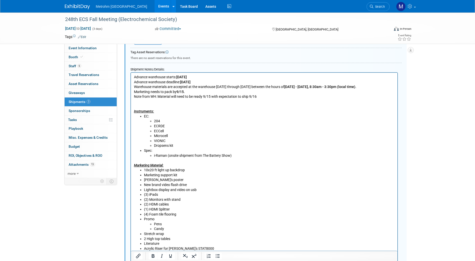
scroll to position [188, 0]
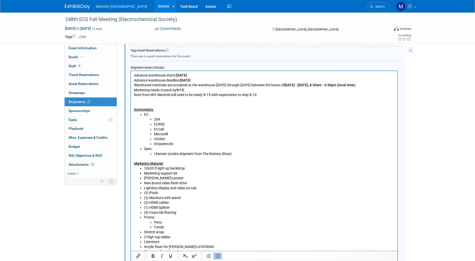
drag, startPoint x: 187, startPoint y: 168, endPoint x: 141, endPoint y: 170, distance: 45.6
click at [144, 170] on li "10x20 ft light up backdrop" at bounding box center [269, 168] width 251 height 5
click at [172, 259] on icon "Underline" at bounding box center [171, 256] width 6 height 6
click at [186, 221] on li "Pens" at bounding box center [274, 222] width 241 height 5
click at [170, 178] on li "Paula's poster" at bounding box center [269, 178] width 251 height 5
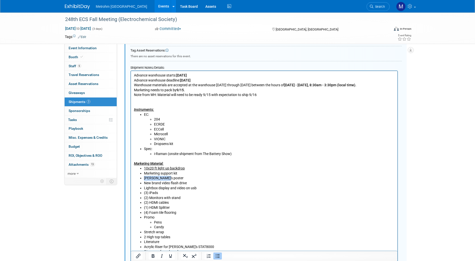
drag, startPoint x: 170, startPoint y: 178, endPoint x: 143, endPoint y: 177, distance: 27.3
click at [143, 177] on ul "10x20 ft light up backdrop Marketing support kit Paula's poster New brand video…" at bounding box center [264, 210] width 261 height 88
click at [184, 189] on li "Lightbox display and video on usb" at bounding box center [269, 188] width 251 height 5
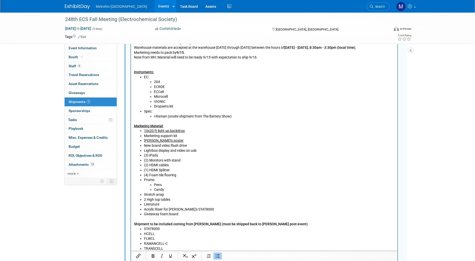
scroll to position [226, 0]
click at [201, 150] on li "Lightbox display and video on usb" at bounding box center [269, 150] width 251 height 5
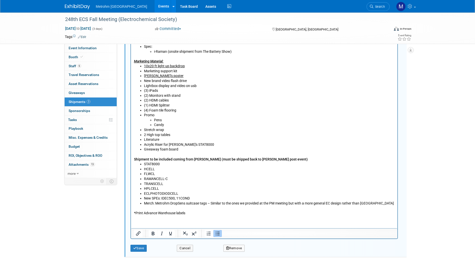
scroll to position [290, 0]
drag, startPoint x: 178, startPoint y: 151, endPoint x: 140, endPoint y: 151, distance: 38.6
click at [144, 151] on li "Giveaway foam board" at bounding box center [269, 150] width 251 height 5
click at [174, 195] on li "ECLPHOTODIODCELL" at bounding box center [269, 194] width 251 height 5
drag, startPoint x: 199, startPoint y: 145, endPoint x: 144, endPoint y: 145, distance: 55.4
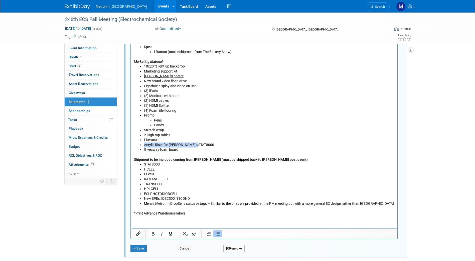
click at [144, 145] on li "Acrylic Riser for Paula's STAT8000" at bounding box center [269, 145] width 251 height 5
click at [230, 148] on li "Giveaway foam board" at bounding box center [269, 150] width 251 height 5
click at [193, 145] on li "Acrylic Riser for Paula's STAT8000" at bounding box center [269, 145] width 251 height 5
click at [204, 149] on li "Giveaway foam board" at bounding box center [269, 150] width 251 height 5
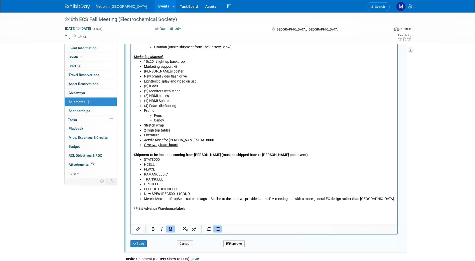
scroll to position [294, 0]
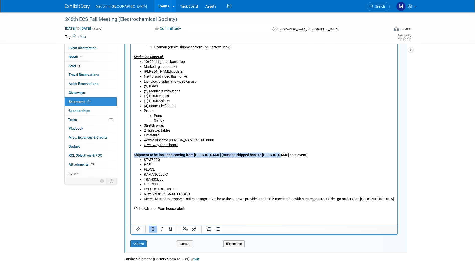
drag, startPoint x: 133, startPoint y: 155, endPoint x: 273, endPoint y: 156, distance: 139.5
click at [273, 156] on body "Advance warehouse starts: September 12, 2025 Advance warehouse deadline: Octobe…" at bounding box center [263, 89] width 261 height 245
click at [273, 156] on p "Shipment to be included coming from Paula (must be shipped back to Paula post e…" at bounding box center [264, 153] width 261 height 10
click at [140, 242] on button "Save" at bounding box center [138, 244] width 17 height 7
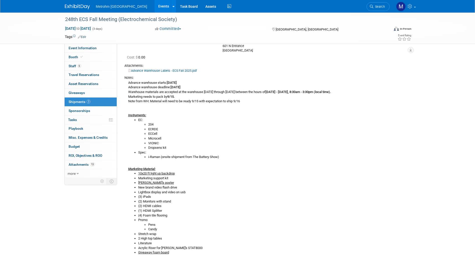
scroll to position [0, 0]
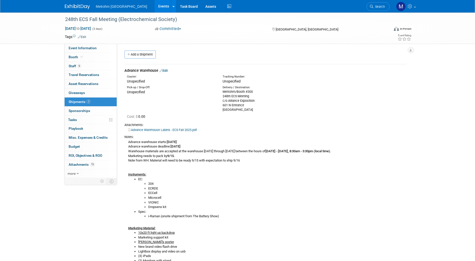
click at [167, 70] on link "Edit" at bounding box center [164, 71] width 8 height 4
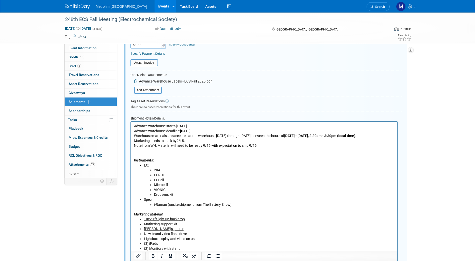
scroll to position [137, 0]
click at [174, 171] on li "204" at bounding box center [274, 170] width 241 height 5
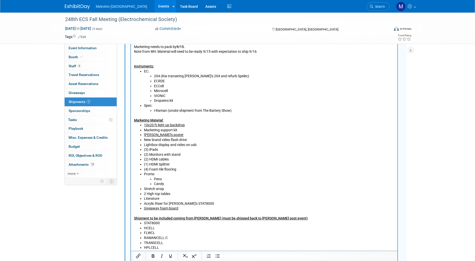
scroll to position [247, 0]
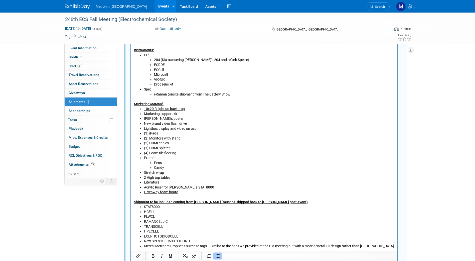
click at [178, 85] on li "Dropsens kit" at bounding box center [274, 84] width 241 height 5
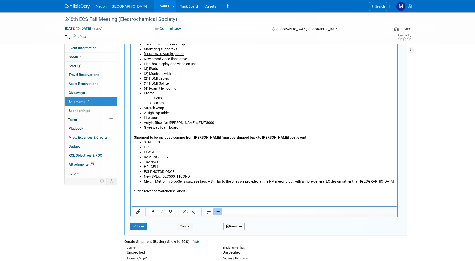
scroll to position [329, 0]
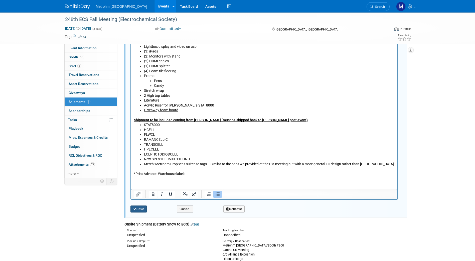
click at [136, 209] on icon "submit" at bounding box center [135, 209] width 4 height 3
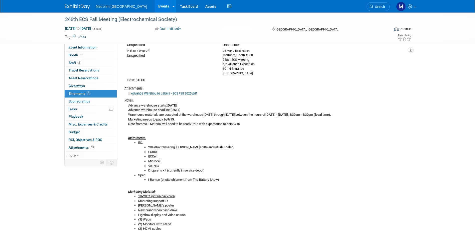
scroll to position [0, 0]
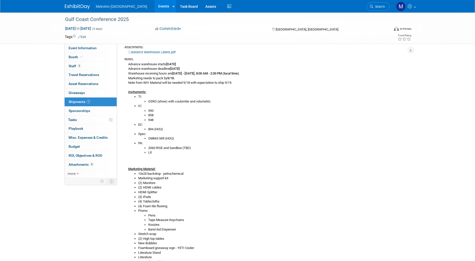
scroll to position [78, 0]
click at [93, 66] on link "5 Staff 5" at bounding box center [91, 66] width 52 height 9
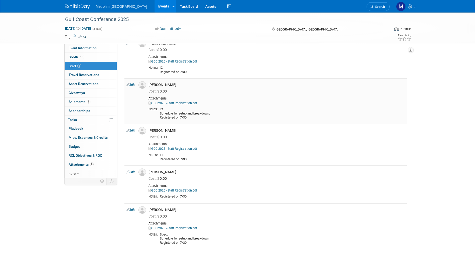
scroll to position [0, 0]
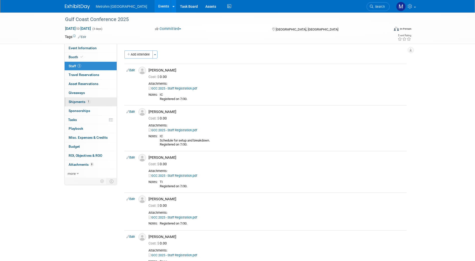
click at [87, 101] on span "1" at bounding box center [89, 102] width 4 height 4
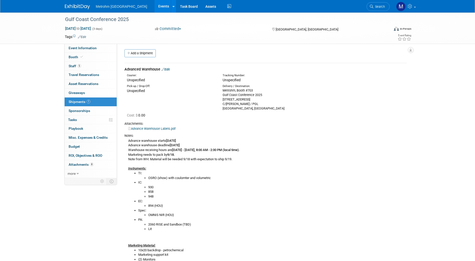
scroll to position [1, 0]
click at [169, 69] on link "Edit" at bounding box center [166, 70] width 8 height 4
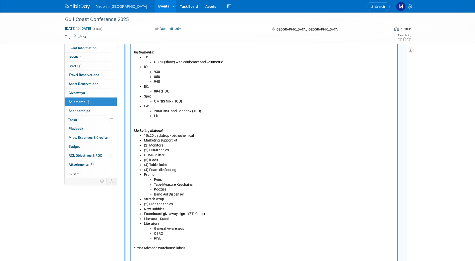
scroll to position [261, 0]
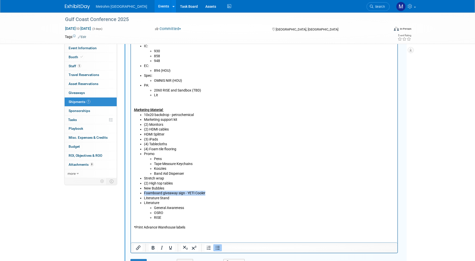
drag, startPoint x: 205, startPoint y: 192, endPoint x: 140, endPoint y: 191, distance: 64.9
click at [144, 191] on li "Foamboard giveaway sign - YETI Cooler" at bounding box center [269, 193] width 251 height 5
click at [171, 191] on li "New Bubbles" at bounding box center [269, 189] width 251 height 5
click at [176, 185] on li "(2) High top tables" at bounding box center [269, 184] width 251 height 5
click at [207, 194] on li "Foamboard giveaway sign - YETI Cooler" at bounding box center [269, 193] width 251 height 5
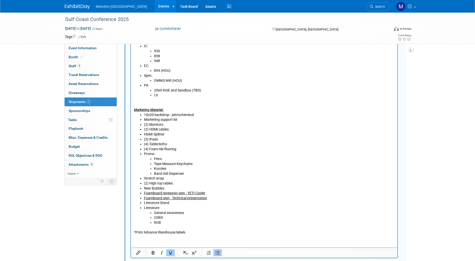
click at [163, 195] on u "Foamboard giveaway sign - YETI Cooler" at bounding box center [174, 194] width 61 height 4
click at [179, 195] on u "Foamboard giveaway sign - YETI Cooler" at bounding box center [174, 194] width 61 height 4
click at [178, 195] on u "Foamboard giveaway sign - YETI Cooler" at bounding box center [174, 194] width 61 height 4
click at [172, 193] on u "Foamboard sign - YETI Cooler" at bounding box center [167, 194] width 46 height 4
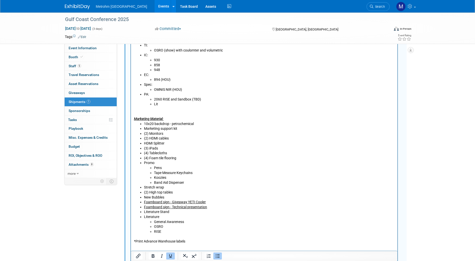
scroll to position [255, 0]
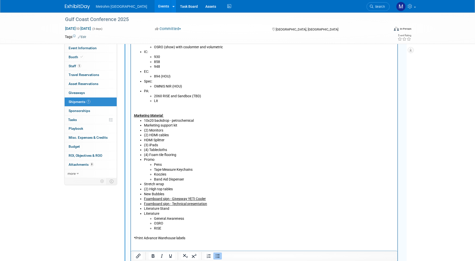
click at [174, 223] on li "OSRO" at bounding box center [274, 223] width 241 height 5
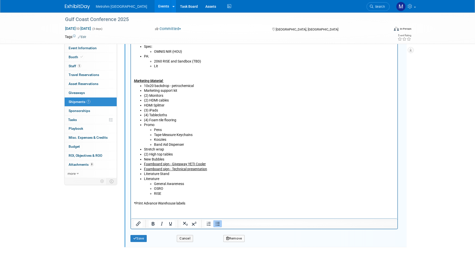
scroll to position [290, 0]
click at [147, 241] on button "Save" at bounding box center [138, 238] width 17 height 7
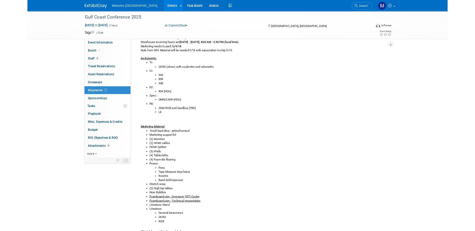
scroll to position [104, 0]
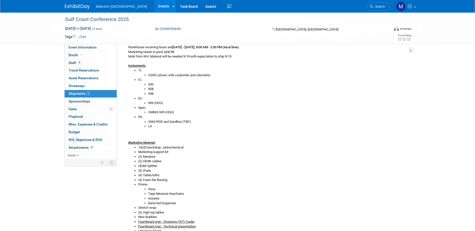
click at [72, 6] on img at bounding box center [77, 6] width 25 height 5
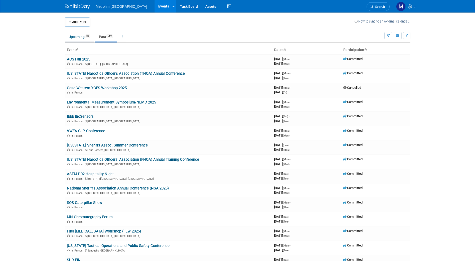
click at [83, 41] on link "Upcoming 29" at bounding box center [79, 37] width 29 height 10
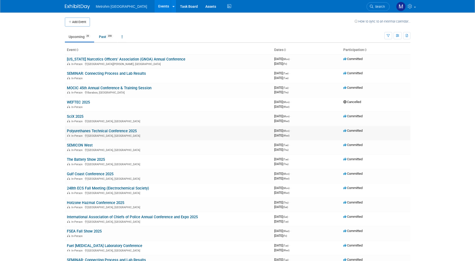
click at [84, 129] on link "Polyurethanes Technical Conference 2025" at bounding box center [102, 131] width 70 height 5
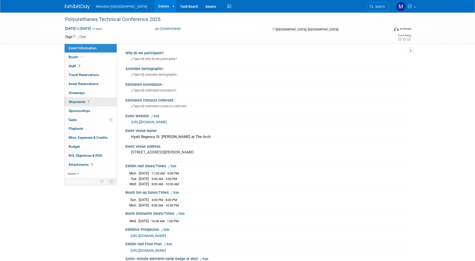
click at [88, 103] on span "1" at bounding box center [89, 102] width 4 height 4
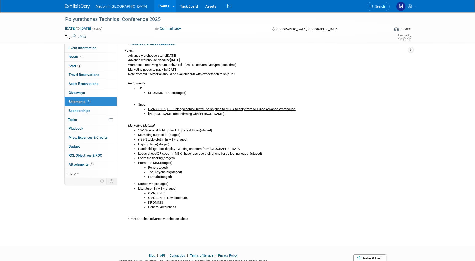
scroll to position [87, 0]
click at [178, 198] on u "OMNIS NIR - New brochure?" at bounding box center [168, 198] width 40 height 4
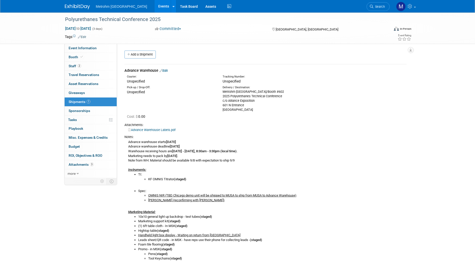
click at [164, 70] on link "Edit" at bounding box center [164, 71] width 8 height 4
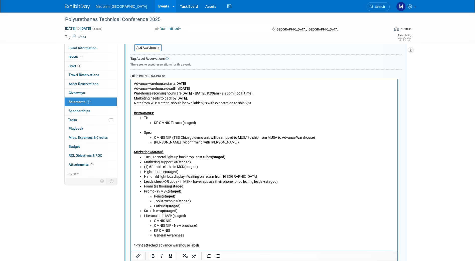
scroll to position [180, 0]
click at [181, 137] on u "OMNIS NIR (TBD Chicago demo unit will be shipped to MUSA to ship from MUSA to A…" at bounding box center [234, 138] width 161 height 4
click at [242, 139] on u "OMNIS NIR (Chicago demo unit will be shipped to MUSA to ship from MUSA to Advan…" at bounding box center [231, 138] width 154 height 4
click at [257, 139] on u "OMNIS NIR (Chicago demo unit will be shipped to MUSA (Hannah) to ship from MUSA…" at bounding box center [254, 138] width 201 height 4
drag, startPoint x: 257, startPoint y: 139, endPoint x: 322, endPoint y: 139, distance: 64.9
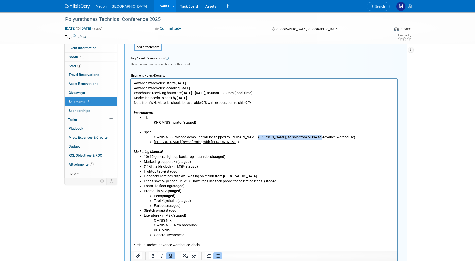
click at [322, 139] on u "OMNIS NIR (Chicago demo unit will be shipped to MUSA (Hannah) to ship from MUSA…" at bounding box center [254, 138] width 201 height 4
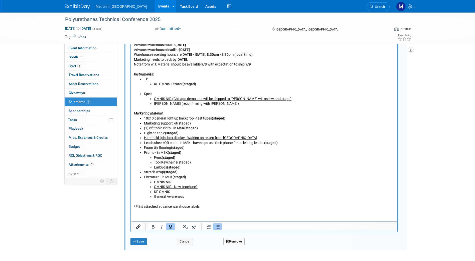
scroll to position [218, 0]
click at [138, 238] on div "Save" at bounding box center [150, 240] width 47 height 10
click at [140, 244] on button "Save" at bounding box center [138, 241] width 17 height 7
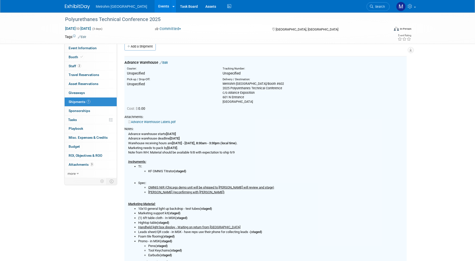
scroll to position [8, 0]
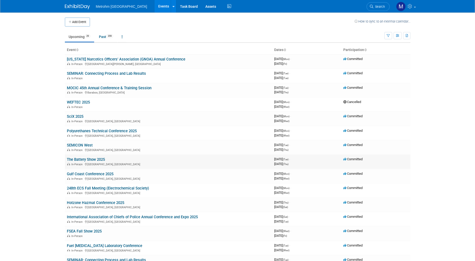
click at [88, 161] on link "The Battery Show 2025" at bounding box center [86, 160] width 38 height 5
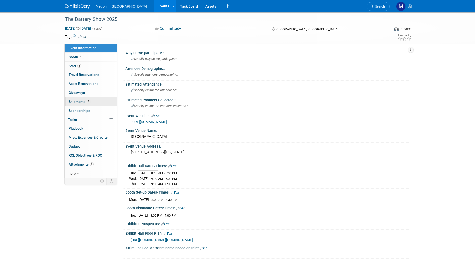
click at [98, 101] on link "2 Shipments 2" at bounding box center [91, 102] width 52 height 9
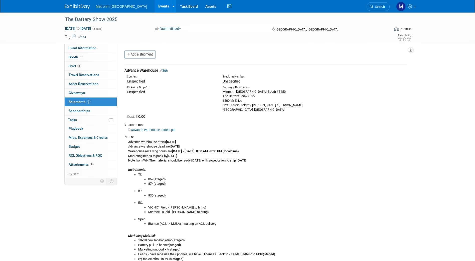
click at [166, 71] on link "Edit" at bounding box center [164, 71] width 8 height 4
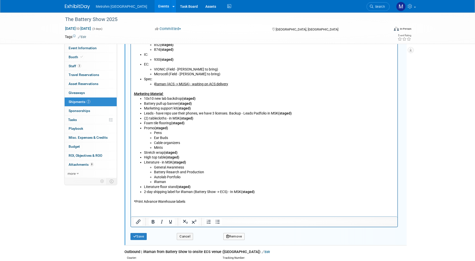
scroll to position [279, 0]
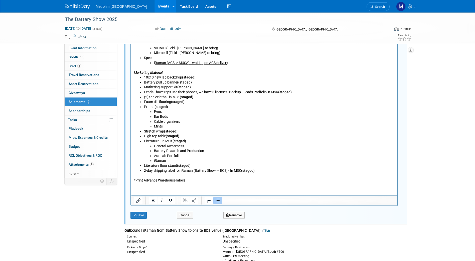
click at [172, 152] on li "Battery Reaarch and Production" at bounding box center [274, 151] width 241 height 5
click at [142, 219] on button "Save" at bounding box center [138, 215] width 17 height 7
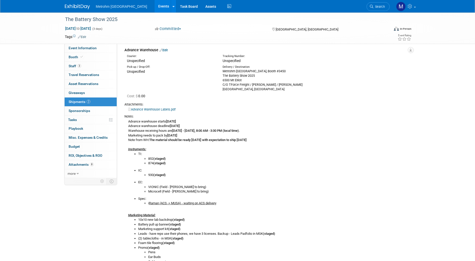
scroll to position [21, 0]
click at [99, 68] on link "3 Staff 3" at bounding box center [91, 66] width 52 height 9
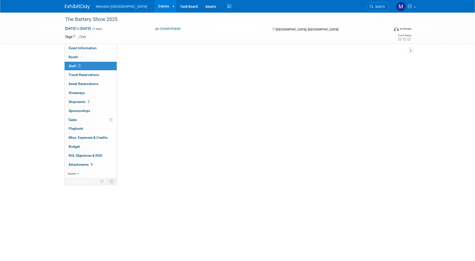
scroll to position [0, 0]
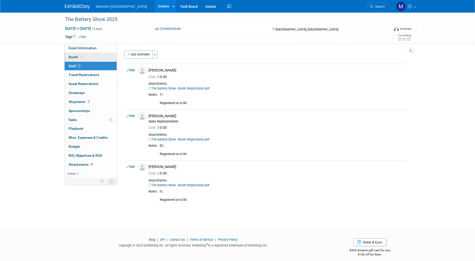
click at [76, 59] on span "Booth" at bounding box center [76, 57] width 15 height 4
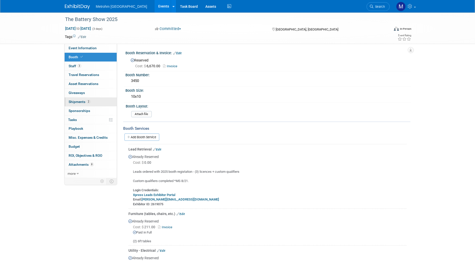
click at [92, 104] on link "2 Shipments 2" at bounding box center [91, 102] width 52 height 9
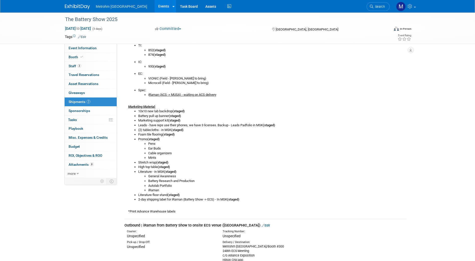
scroll to position [130, 0]
click at [91, 60] on link "Booth" at bounding box center [91, 57] width 52 height 9
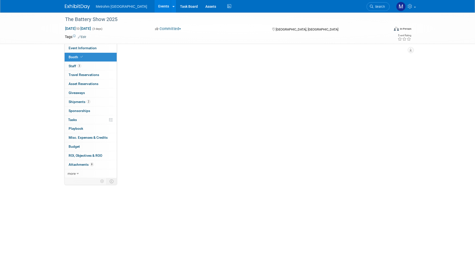
scroll to position [0, 0]
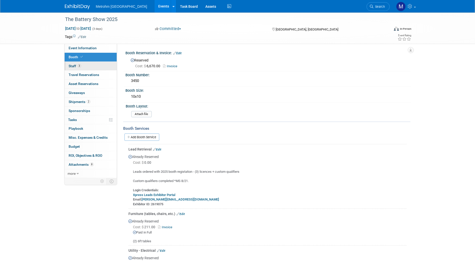
click at [88, 66] on link "3 Staff 3" at bounding box center [91, 66] width 52 height 9
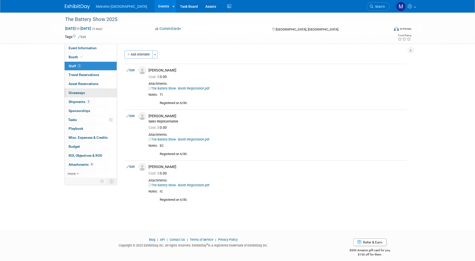
click at [88, 97] on link "0 Giveaways 0" at bounding box center [91, 93] width 52 height 9
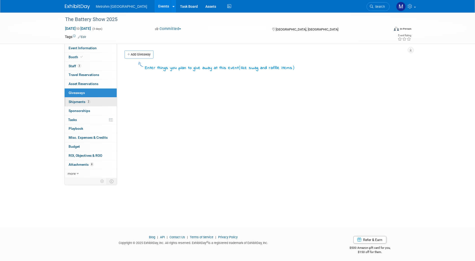
click at [88, 99] on link "2 Shipments 2" at bounding box center [91, 102] width 52 height 9
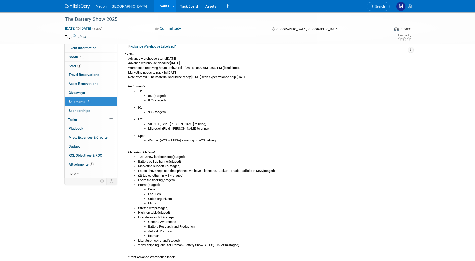
scroll to position [83, 0]
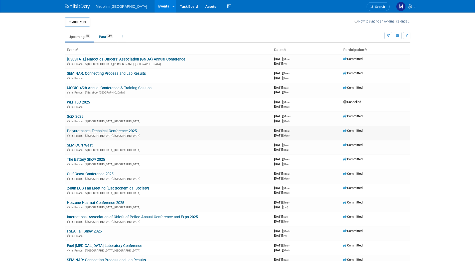
click at [88, 131] on link "Polyurethanes Technical Conference 2025" at bounding box center [102, 131] width 70 height 5
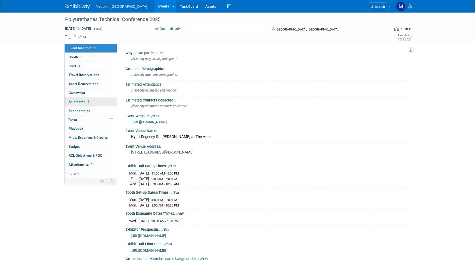
click at [94, 100] on link "1 Shipments 1" at bounding box center [91, 102] width 52 height 9
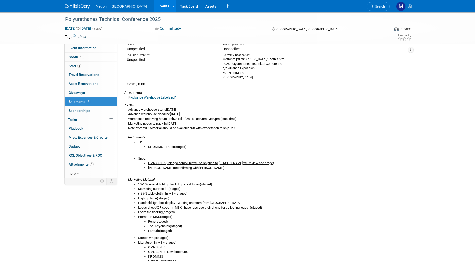
scroll to position [32, 0]
click at [87, 68] on link "2 Staff 2" at bounding box center [91, 66] width 52 height 9
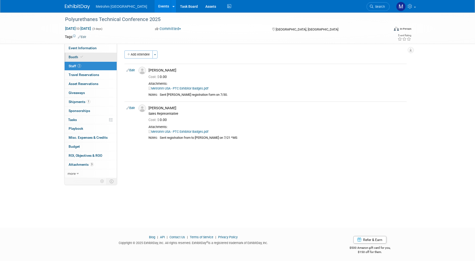
click at [91, 55] on link "Booth" at bounding box center [91, 57] width 52 height 9
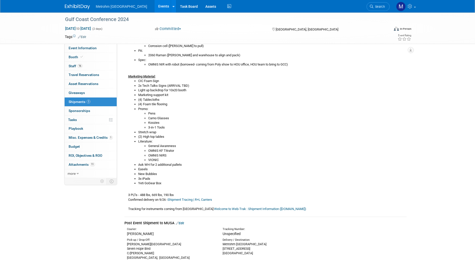
scroll to position [183, 0]
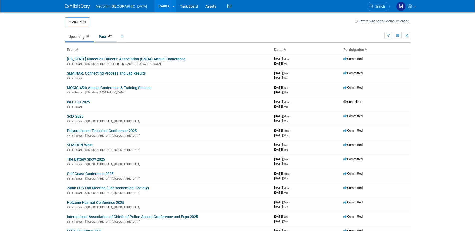
click at [98, 38] on link "Past 359" at bounding box center [106, 37] width 22 height 10
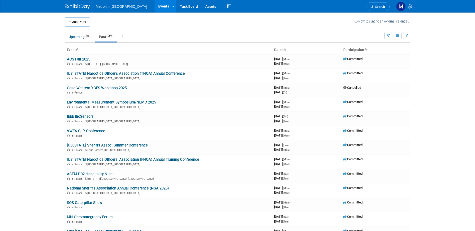
click at [88, 62] on td "ACS Fall 2025 In-Person [US_STATE], [GEOGRAPHIC_DATA]" at bounding box center [168, 61] width 207 height 14
click at [86, 59] on link "ACS Fall 2025" at bounding box center [78, 59] width 23 height 5
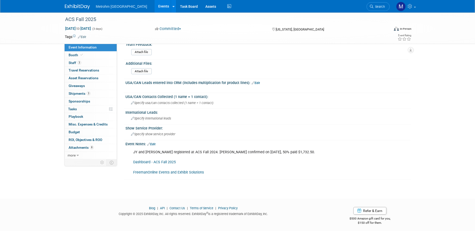
scroll to position [255, 0]
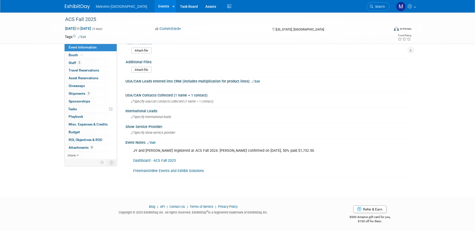
click at [173, 169] on link "FreemanOnline Events and Exhibit Solutions" at bounding box center [168, 171] width 71 height 4
click at [96, 57] on link "Booth" at bounding box center [91, 56] width 52 height 8
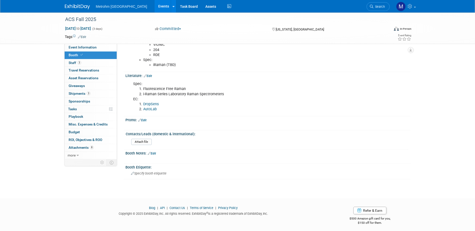
scroll to position [375, 0]
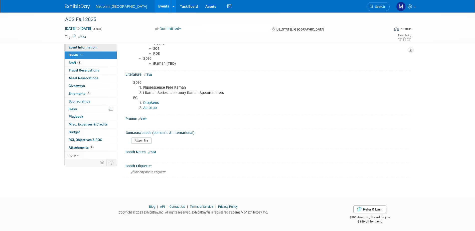
click at [85, 46] on span "Event Information" at bounding box center [83, 47] width 28 height 4
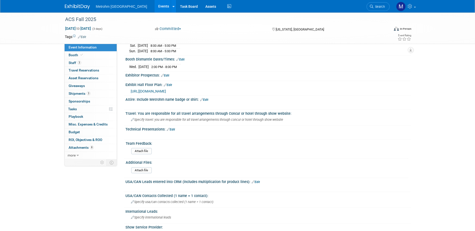
scroll to position [255, 0]
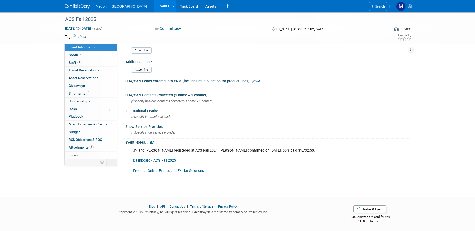
click at [158, 162] on link "Dashboard - ACS Fall 2025" at bounding box center [154, 161] width 43 height 4
click at [81, 7] on img at bounding box center [77, 6] width 25 height 5
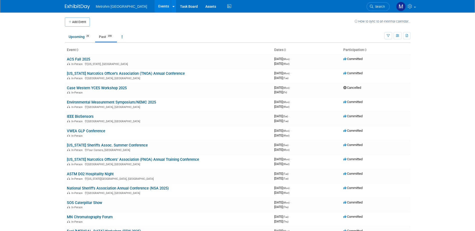
click at [106, 35] on link "Past 359" at bounding box center [106, 37] width 22 height 10
click at [87, 102] on link "Environmental Measurement Symposium/NEMC 2025" at bounding box center [111, 102] width 89 height 5
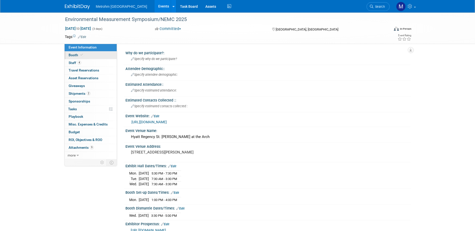
click at [78, 56] on span "Booth" at bounding box center [76, 55] width 15 height 4
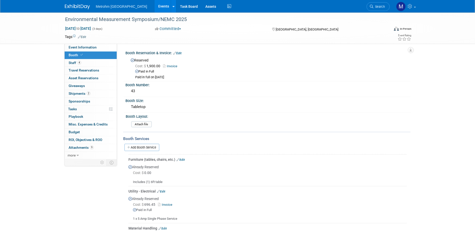
click at [68, 6] on img at bounding box center [77, 6] width 25 height 5
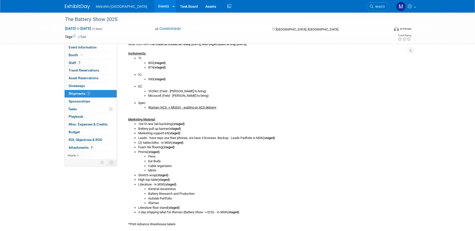
scroll to position [108, 0]
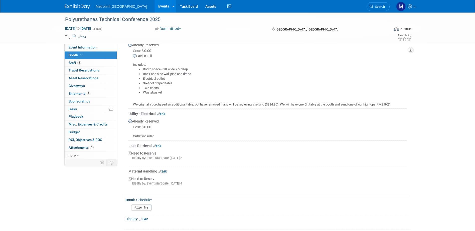
scroll to position [125, 0]
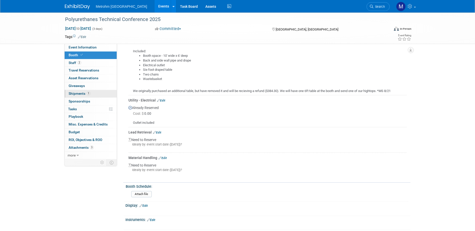
click at [88, 96] on link "1 Shipments 1" at bounding box center [91, 94] width 52 height 8
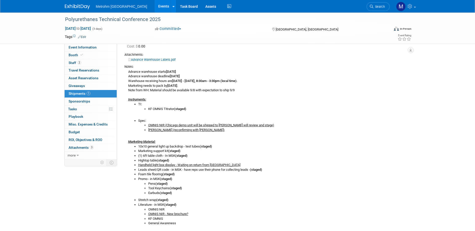
scroll to position [50, 0]
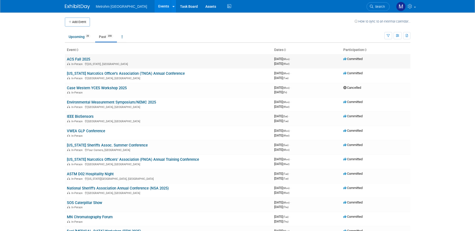
click at [75, 56] on td "ACS Fall 2025 In-Person Washington, DC" at bounding box center [168, 61] width 207 height 14
click at [80, 60] on link "ACS Fall 2025" at bounding box center [78, 59] width 23 height 5
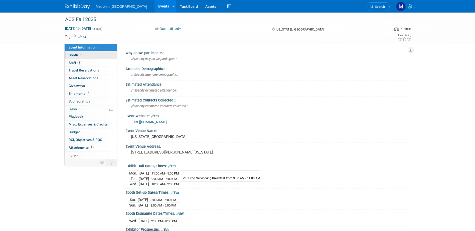
click at [81, 57] on span "Booth" at bounding box center [76, 55] width 15 height 4
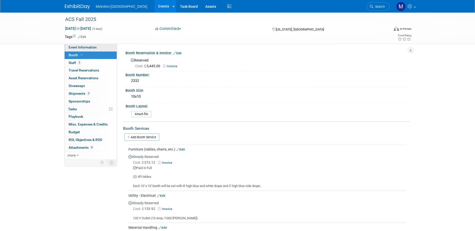
click at [82, 46] on span "Event Information" at bounding box center [83, 47] width 28 height 4
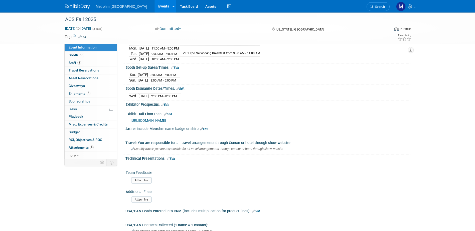
scroll to position [250, 0]
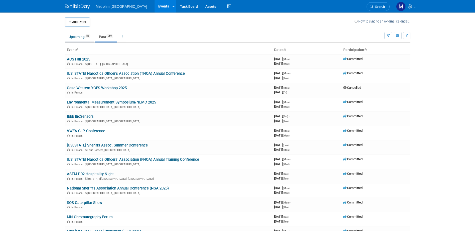
click at [75, 38] on link "Upcoming 29" at bounding box center [79, 37] width 29 height 10
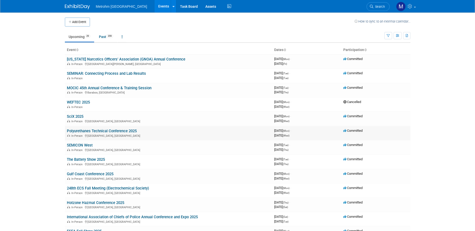
click at [106, 131] on link "Polyurethanes Technical Conference 2025" at bounding box center [102, 131] width 70 height 5
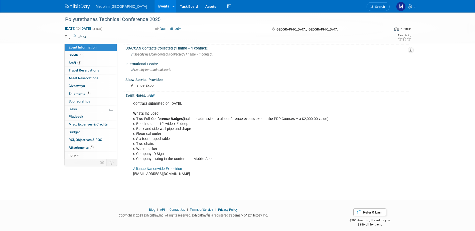
scroll to position [311, 0]
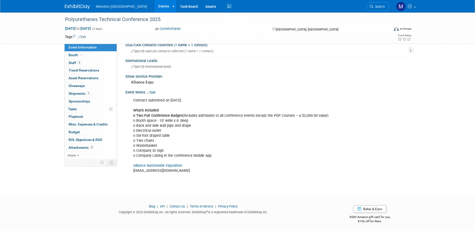
click at [138, 166] on link "Alliance Nationwide Exposition" at bounding box center [157, 166] width 49 height 4
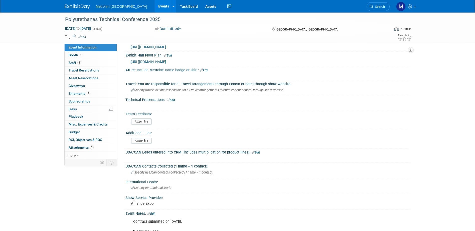
scroll to position [185, 0]
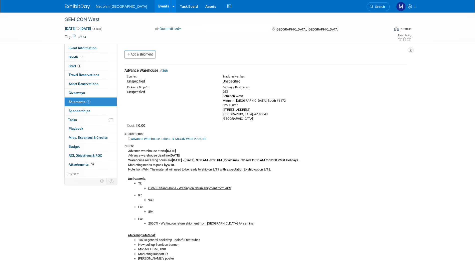
click at [166, 70] on link "Edit" at bounding box center [164, 71] width 8 height 4
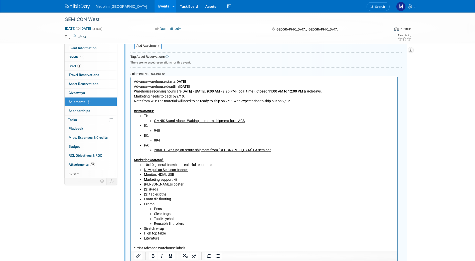
scroll to position [211, 0]
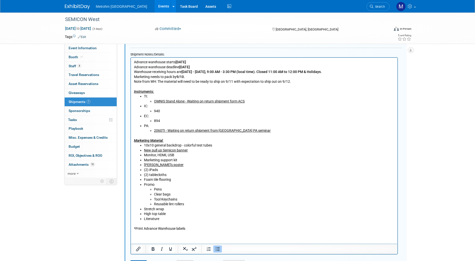
click at [158, 155] on li "Monitor, HDMI, USB" at bounding box center [269, 155] width 251 height 5
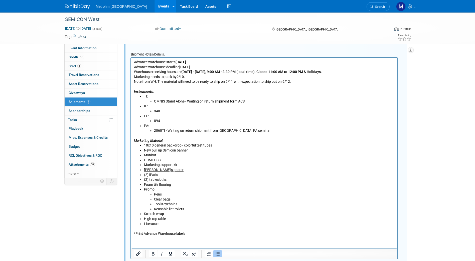
click at [156, 155] on li "Monitor" at bounding box center [269, 155] width 251 height 5
drag, startPoint x: 169, startPoint y: 156, endPoint x: 156, endPoint y: 155, distance: 13.3
click at [156, 155] on li "Monitor (staged)" at bounding box center [269, 155] width 251 height 5
click at [214, 175] on li "(2) iPads" at bounding box center [269, 175] width 251 height 5
click at [168, 112] on li "940" at bounding box center [274, 111] width 241 height 5
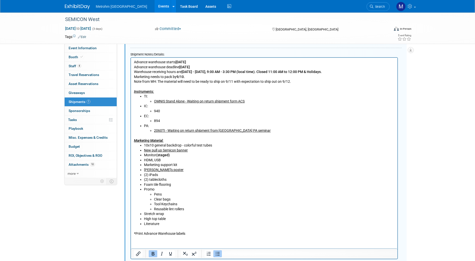
drag, startPoint x: 174, startPoint y: 156, endPoint x: 156, endPoint y: 155, distance: 17.6
click at [156, 155] on li "Monitor (staged)" at bounding box center [269, 155] width 251 height 5
copy b "(staged)"
click at [169, 112] on li "940" at bounding box center [274, 111] width 241 height 5
click at [187, 172] on li "Kraig's poster" at bounding box center [269, 170] width 251 height 5
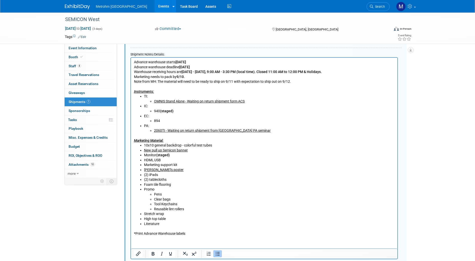
click at [218, 147] on li "10x10 general backdrop - colorful test tubes" at bounding box center [269, 145] width 251 height 5
click at [175, 215] on li "Stretch wrap" at bounding box center [269, 214] width 251 height 5
click at [216, 211] on li "Reusable lint rollers" at bounding box center [274, 209] width 241 height 5
click at [173, 185] on li "Foam tile flooring" at bounding box center [269, 185] width 251 height 5
click at [173, 221] on li "High top table" at bounding box center [269, 219] width 251 height 5
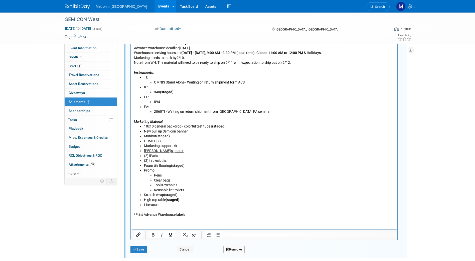
scroll to position [230, 0]
click at [145, 231] on button "Save" at bounding box center [138, 249] width 17 height 7
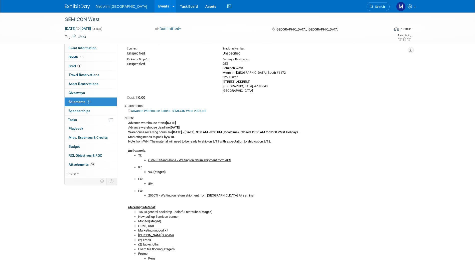
scroll to position [29, 0]
click at [88, 3] on link at bounding box center [80, 4] width 31 height 4
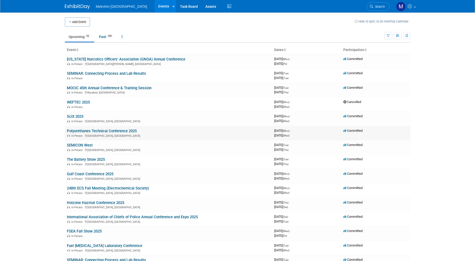
click at [79, 131] on link "Polyurethanes Technical Conference 2025" at bounding box center [102, 131] width 70 height 5
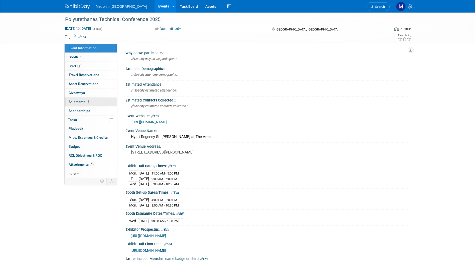
click at [95, 104] on link "1 Shipments 1" at bounding box center [91, 102] width 52 height 9
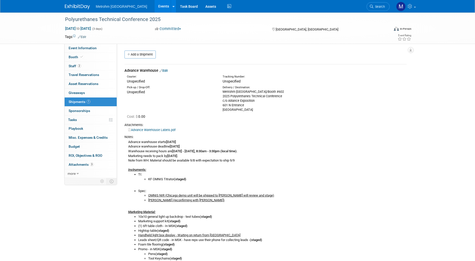
click at [166, 72] on link "Edit" at bounding box center [164, 71] width 8 height 4
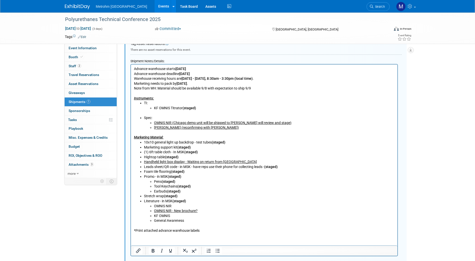
scroll to position [217, 0]
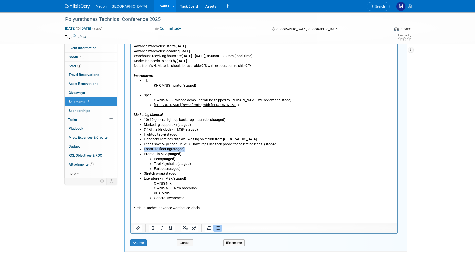
drag, startPoint x: 186, startPoint y: 150, endPoint x: 144, endPoint y: 149, distance: 41.8
click at [144, 149] on li "Foam tile flooring (staged)" at bounding box center [269, 149] width 251 height 5
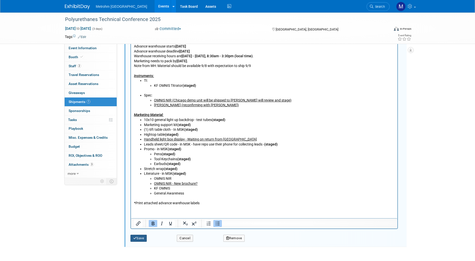
click at [144, 240] on button "Save" at bounding box center [138, 238] width 17 height 7
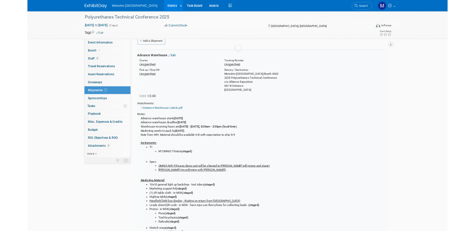
scroll to position [8, 0]
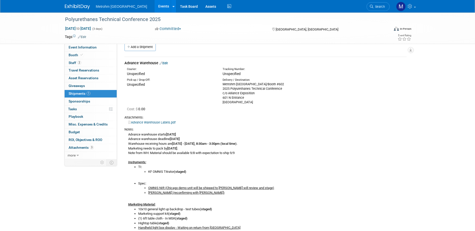
click at [84, 5] on img at bounding box center [77, 6] width 25 height 5
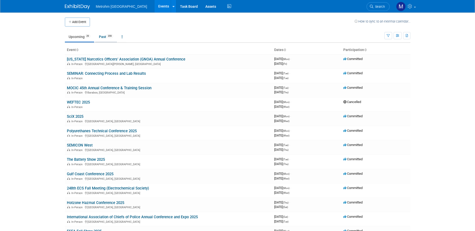
click at [102, 35] on link "Past 359" at bounding box center [106, 37] width 22 height 10
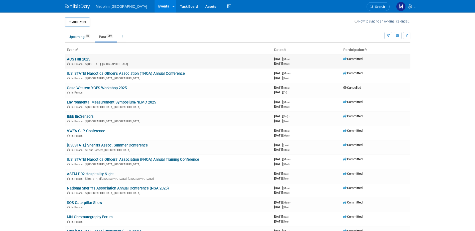
click at [90, 60] on td "ACS Fall 2025 In-Person [US_STATE], [GEOGRAPHIC_DATA]" at bounding box center [168, 61] width 207 height 14
click at [88, 60] on link "ACS Fall 2025" at bounding box center [78, 59] width 23 height 5
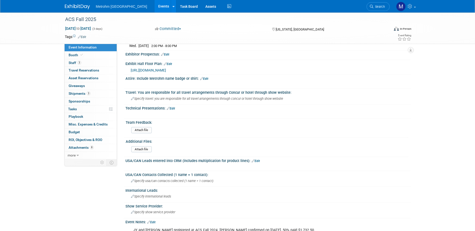
scroll to position [175, 0]
click at [142, 129] on input "file" at bounding box center [117, 131] width 68 height 6
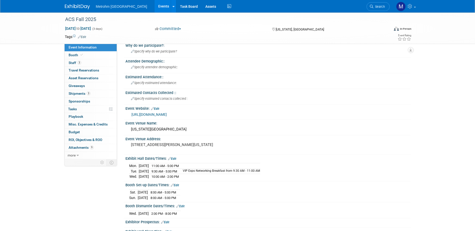
scroll to position [0, 0]
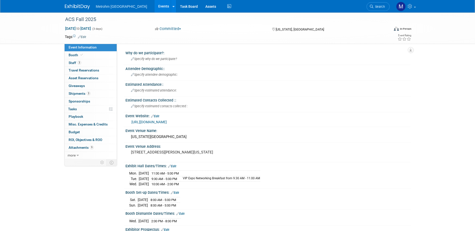
click at [71, 12] on div "Metrohm USA Events Add Event Bulk Upload Events Shareable Event Boards Recently…" at bounding box center [238, 6] width 346 height 13
click at [71, 8] on img at bounding box center [77, 6] width 25 height 5
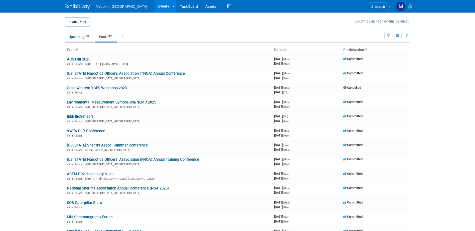
click at [75, 39] on link "Upcoming 29" at bounding box center [79, 37] width 29 height 10
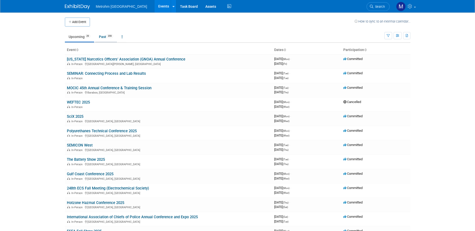
click at [116, 37] on link "Past 359" at bounding box center [106, 37] width 22 height 10
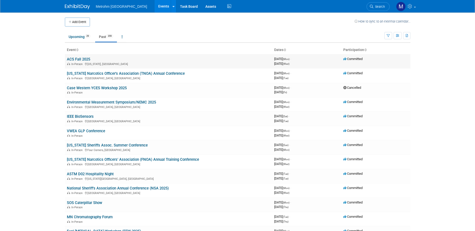
click at [76, 59] on link "ACS Fall 2025" at bounding box center [78, 59] width 23 height 5
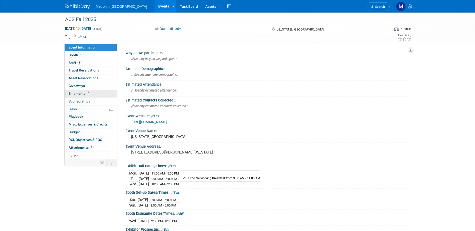
click at [91, 92] on link "3 Shipments 3" at bounding box center [91, 94] width 52 height 8
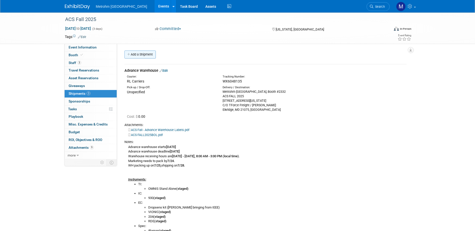
click at [145, 56] on link "Add a Shipment" at bounding box center [139, 55] width 31 height 8
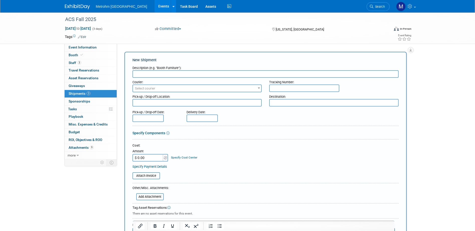
click at [192, 73] on input "text" at bounding box center [265, 74] width 266 height 8
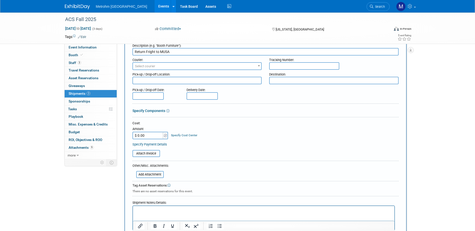
scroll to position [25, 0]
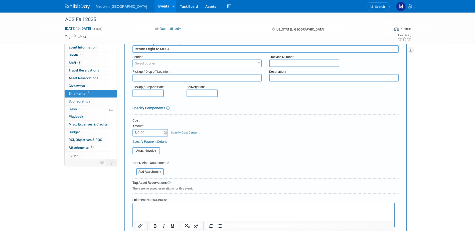
type input "Return Fright to MUSA"
click at [194, 63] on span "Select courier" at bounding box center [197, 63] width 128 height 7
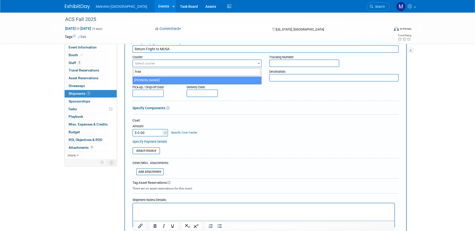
type input "free"
select select "551"
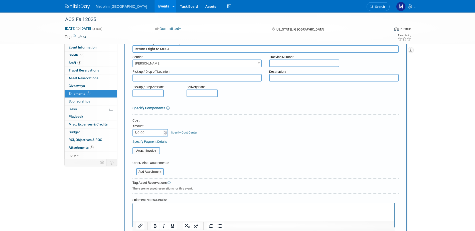
click at [292, 62] on input "text" at bounding box center [304, 64] width 70 height 8
type input "536376-31"
click at [309, 79] on textarea at bounding box center [333, 78] width 129 height 8
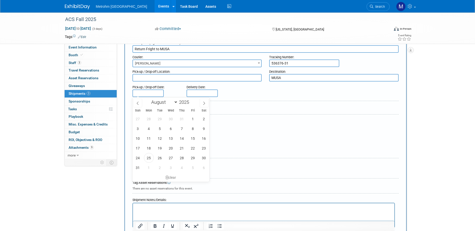
click at [309, 79] on textarea "MUSA" at bounding box center [333, 78] width 129 height 8
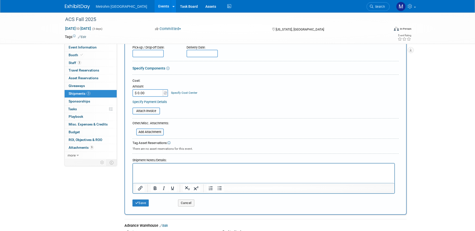
scroll to position [75, 0]
type textarea "MUSA 9250 Camden Field Pkwy Riverview, FL 33578"
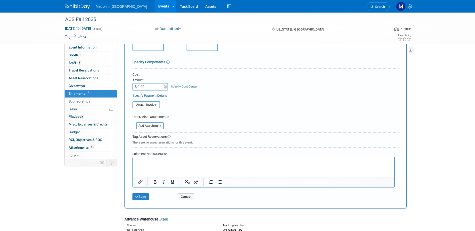
scroll to position [100, 0]
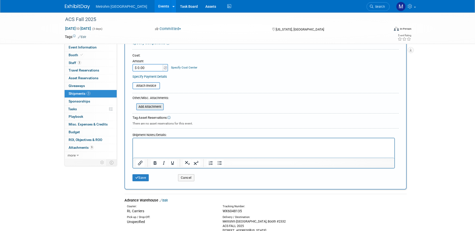
click at [156, 105] on input "file" at bounding box center [134, 107] width 60 height 6
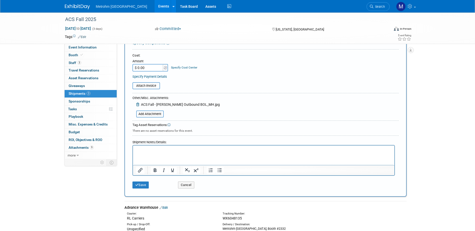
click at [151, 186] on div "Save" at bounding box center [152, 184] width 46 height 10
click at [146, 184] on button "Save" at bounding box center [140, 185] width 17 height 7
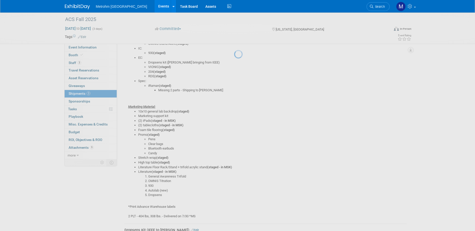
scroll to position [393, 0]
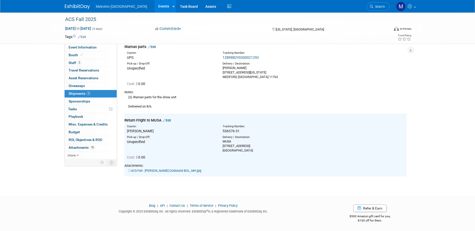
click at [147, 171] on link "ACS Fall - Freeman Outbound BOL_MH.jpg" at bounding box center [164, 171] width 73 height 4
